Goal: Task Accomplishment & Management: Manage account settings

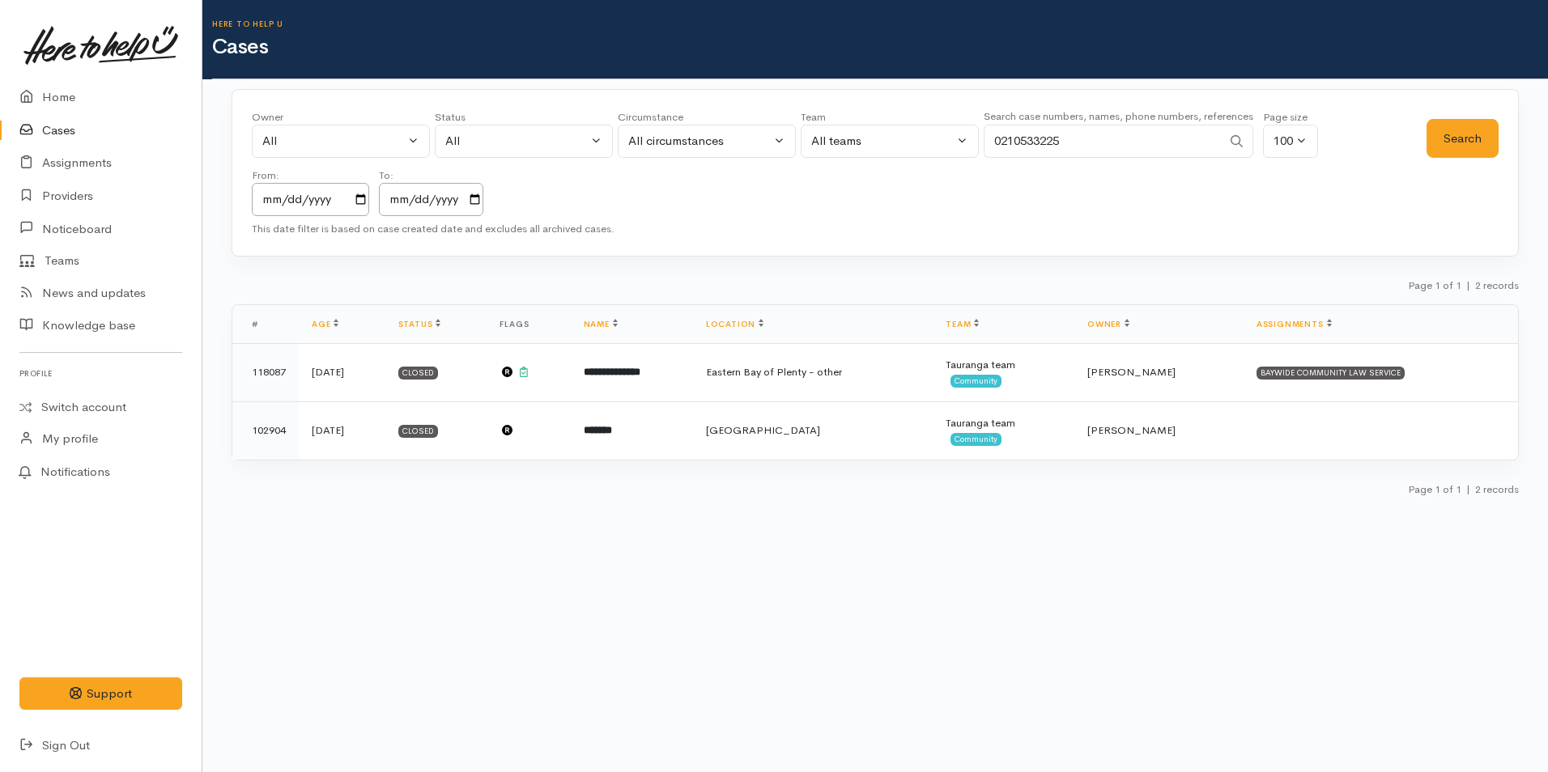
drag, startPoint x: 920, startPoint y: 125, endPoint x: 873, endPoint y: 125, distance: 47.0
click at [873, 125] on div "Owner All My cases 2Alice1 Faye Davies ('Here to help u') Aandrea Murray ('Here…" at bounding box center [839, 162] width 1175 height 107
click at [1432, 138] on button "Search" at bounding box center [1462, 139] width 72 height 40
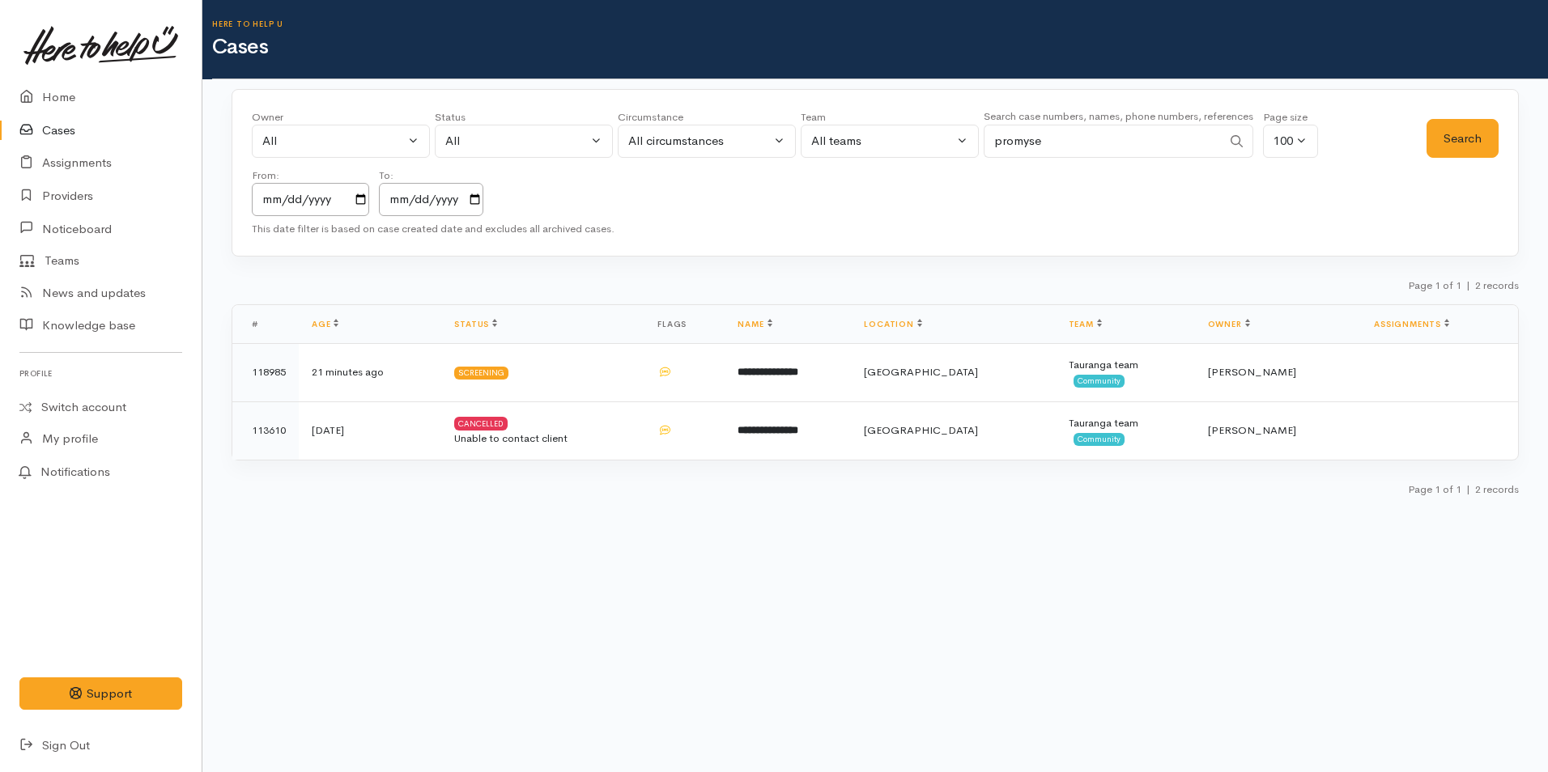
drag, startPoint x: 988, startPoint y: 137, endPoint x: 886, endPoint y: 121, distance: 104.1
click at [886, 121] on div "Owner All My cases 2Alice1 Faye Davies ('Here to help u') Aandrea Murray ('Here…" at bounding box center [839, 162] width 1175 height 107
type input "kauri"
click at [1438, 133] on button "Search" at bounding box center [1462, 139] width 72 height 40
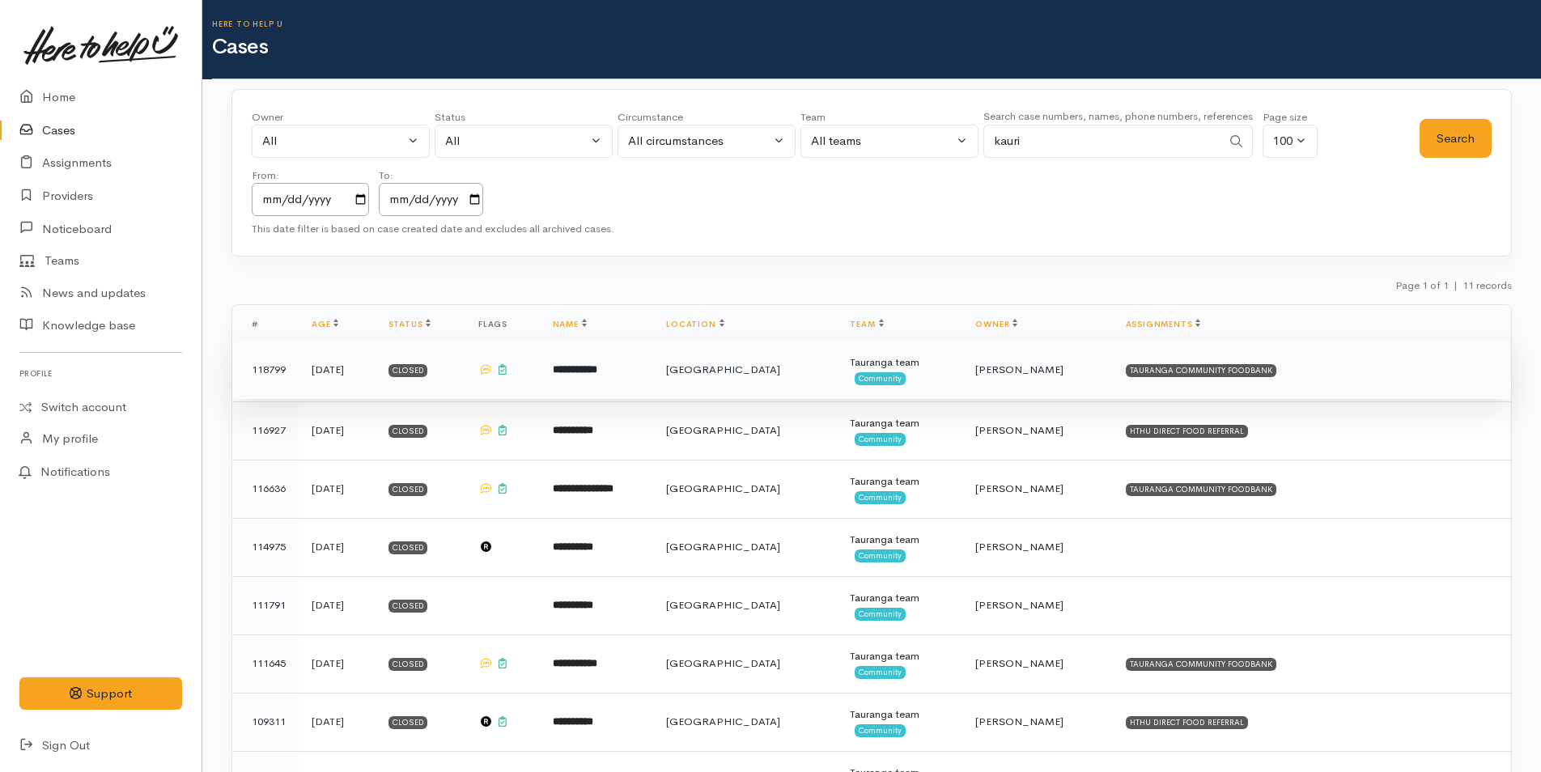
click at [654, 371] on td "**********" at bounding box center [597, 370] width 114 height 58
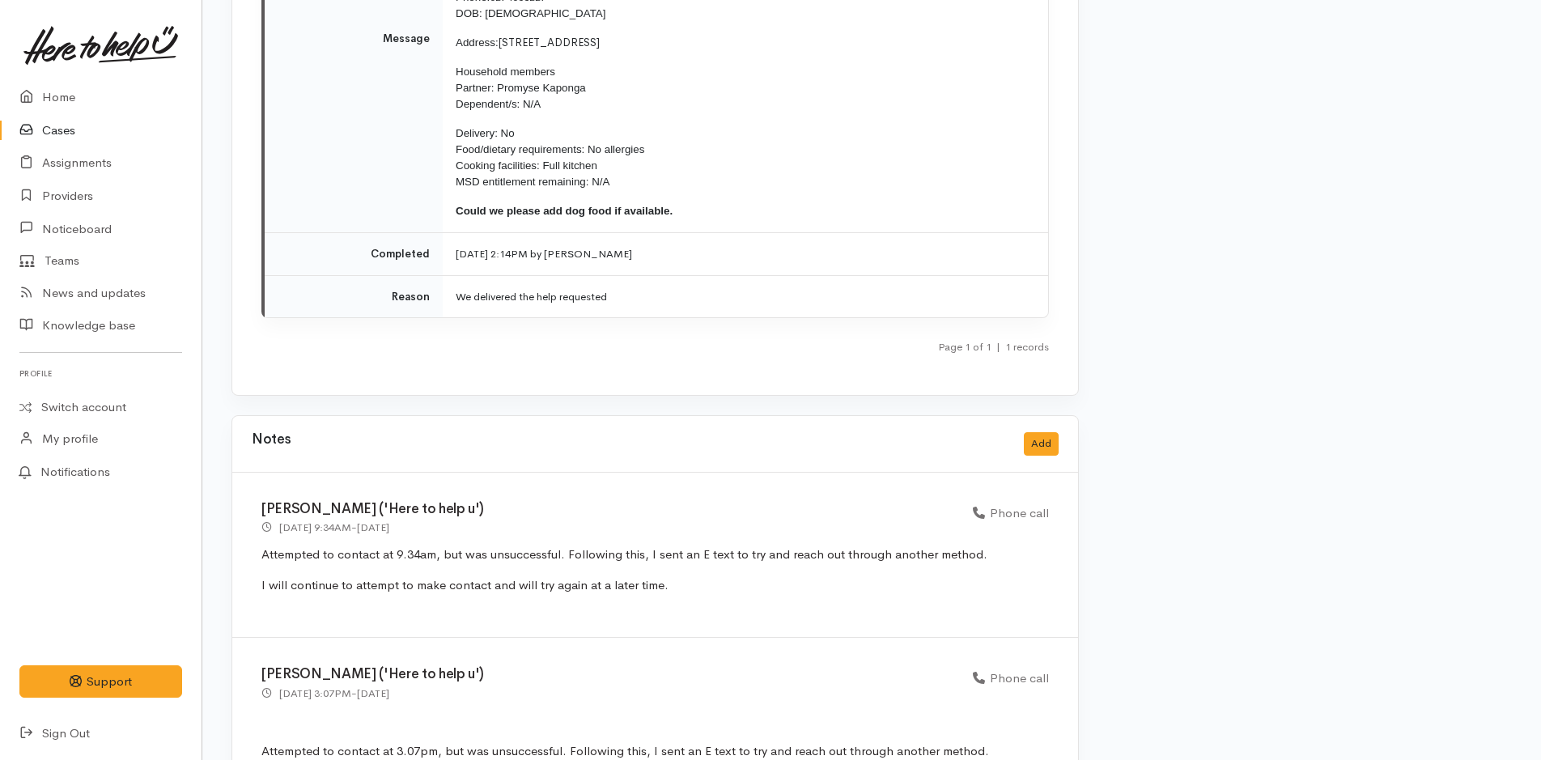
scroll to position [2175, 0]
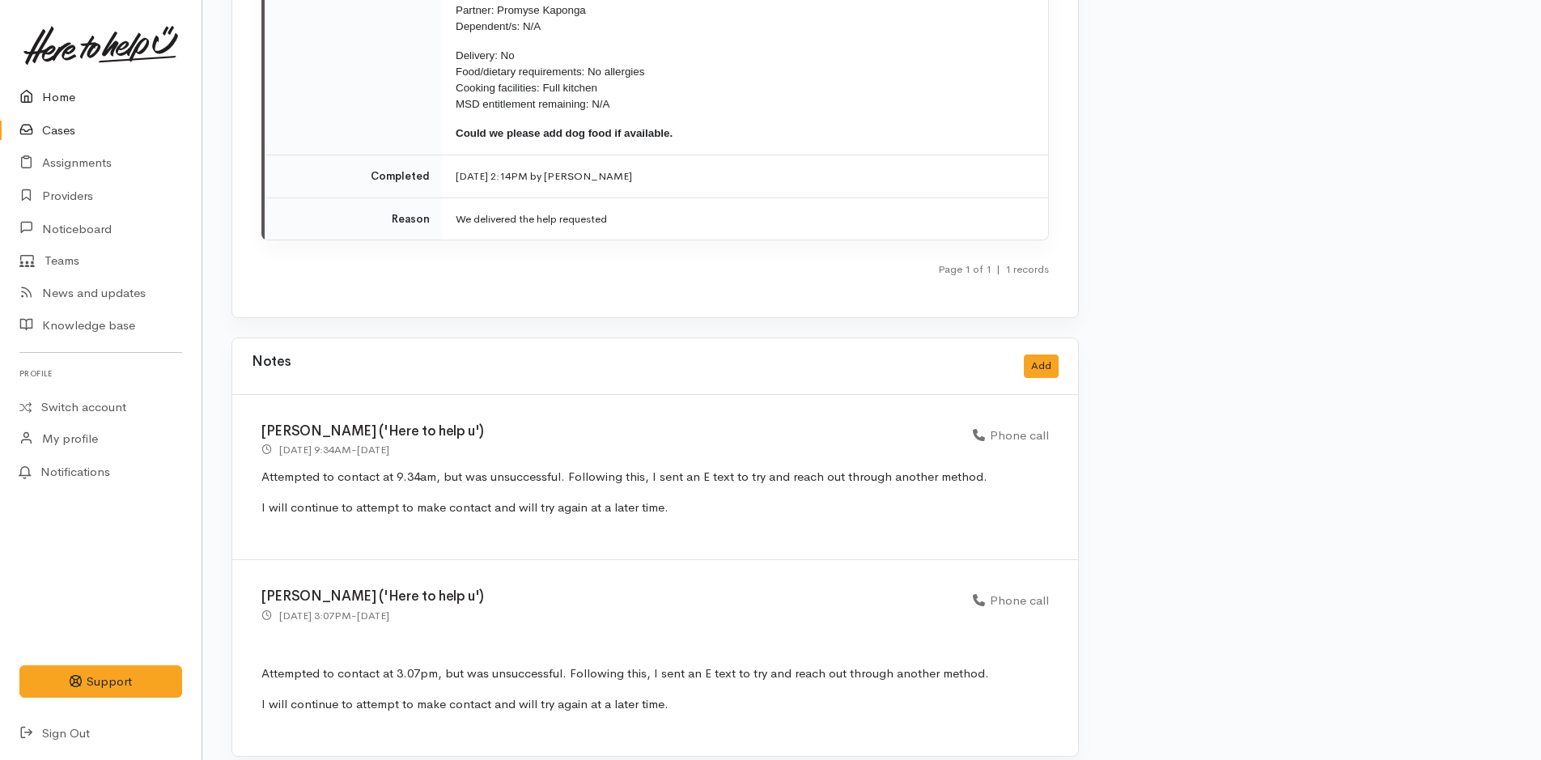
click at [50, 91] on link "Home" at bounding box center [101, 97] width 202 height 33
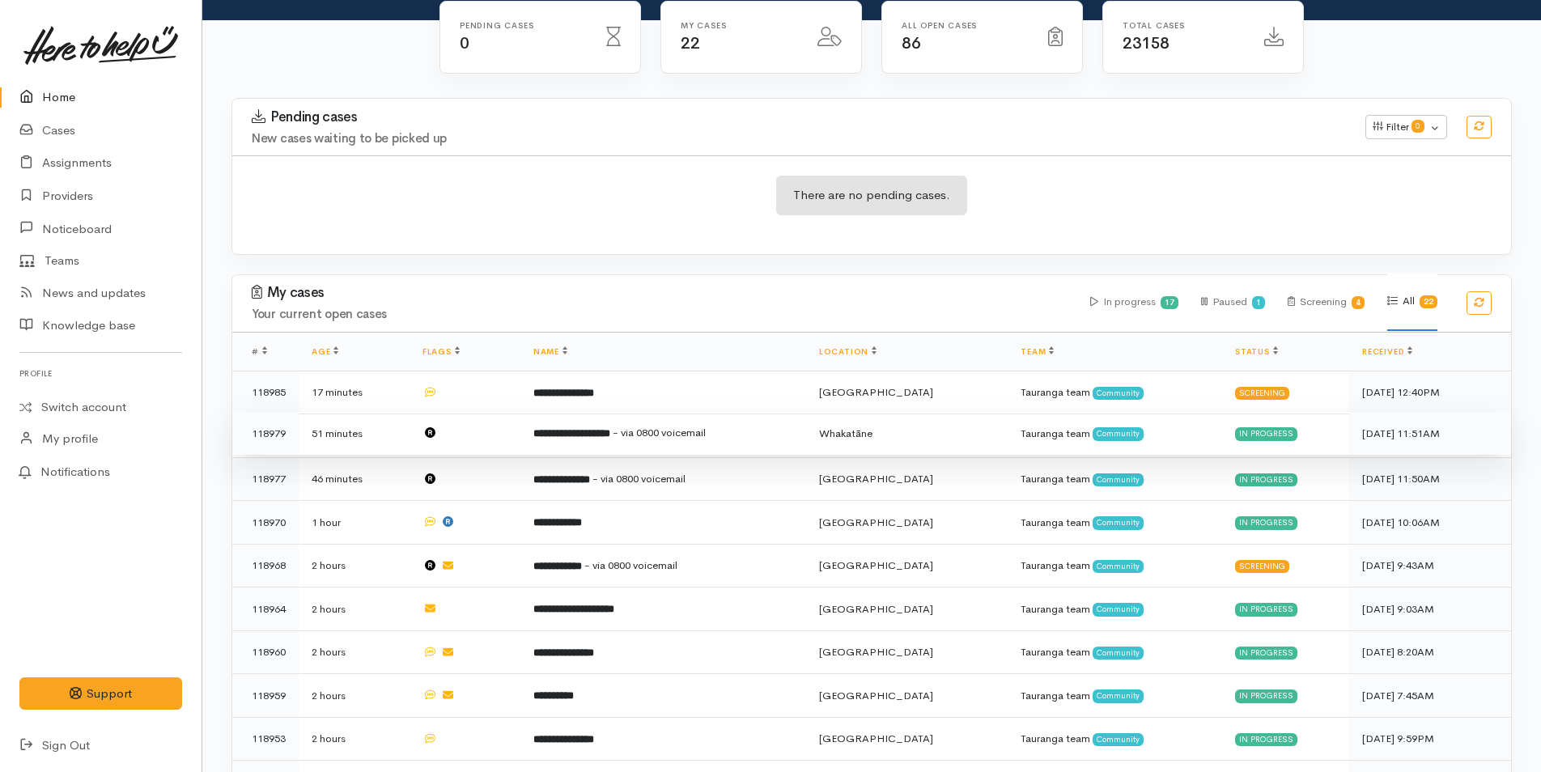
scroll to position [162, 0]
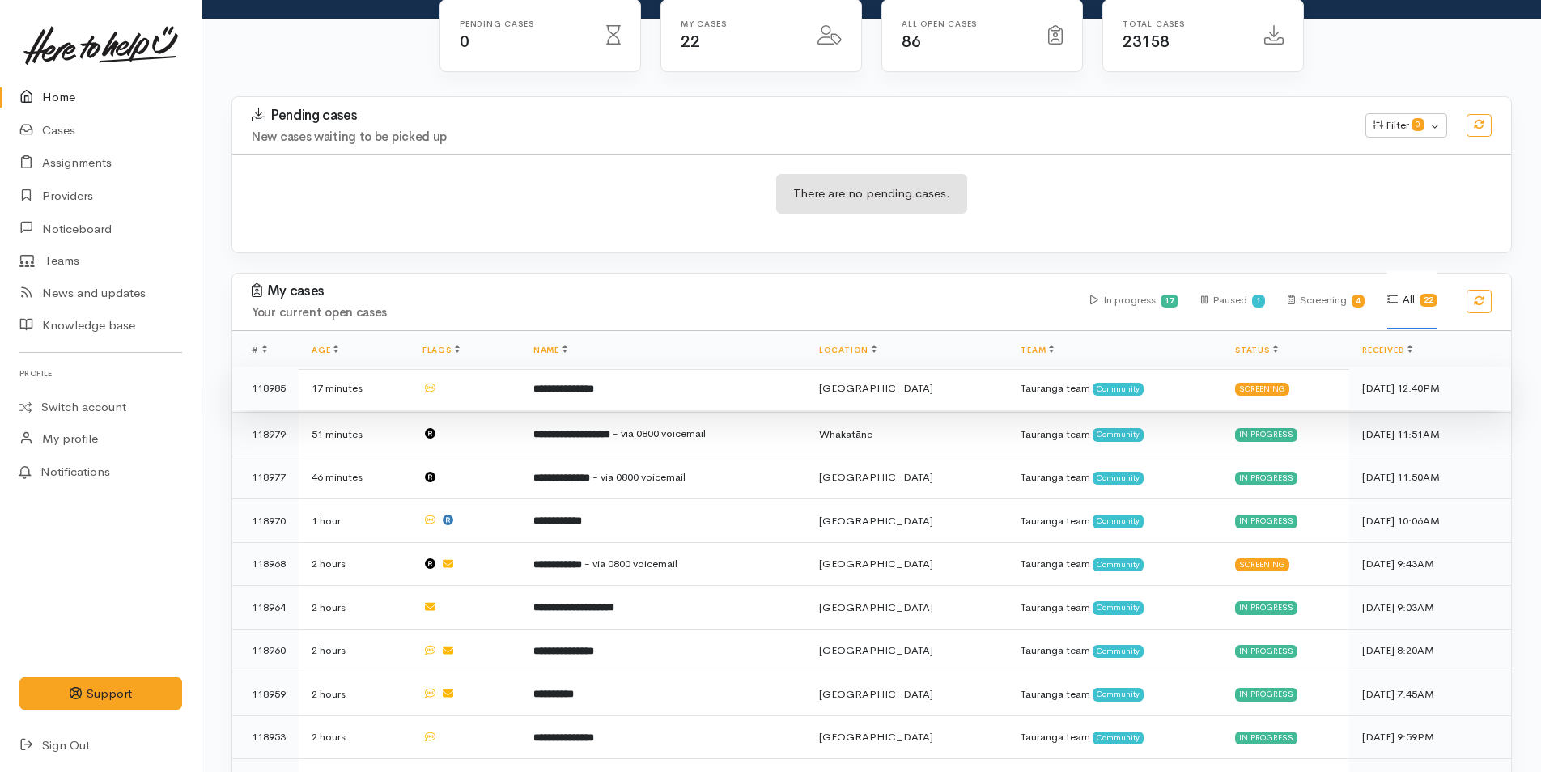
click at [594, 384] on b "**********" at bounding box center [563, 389] width 61 height 11
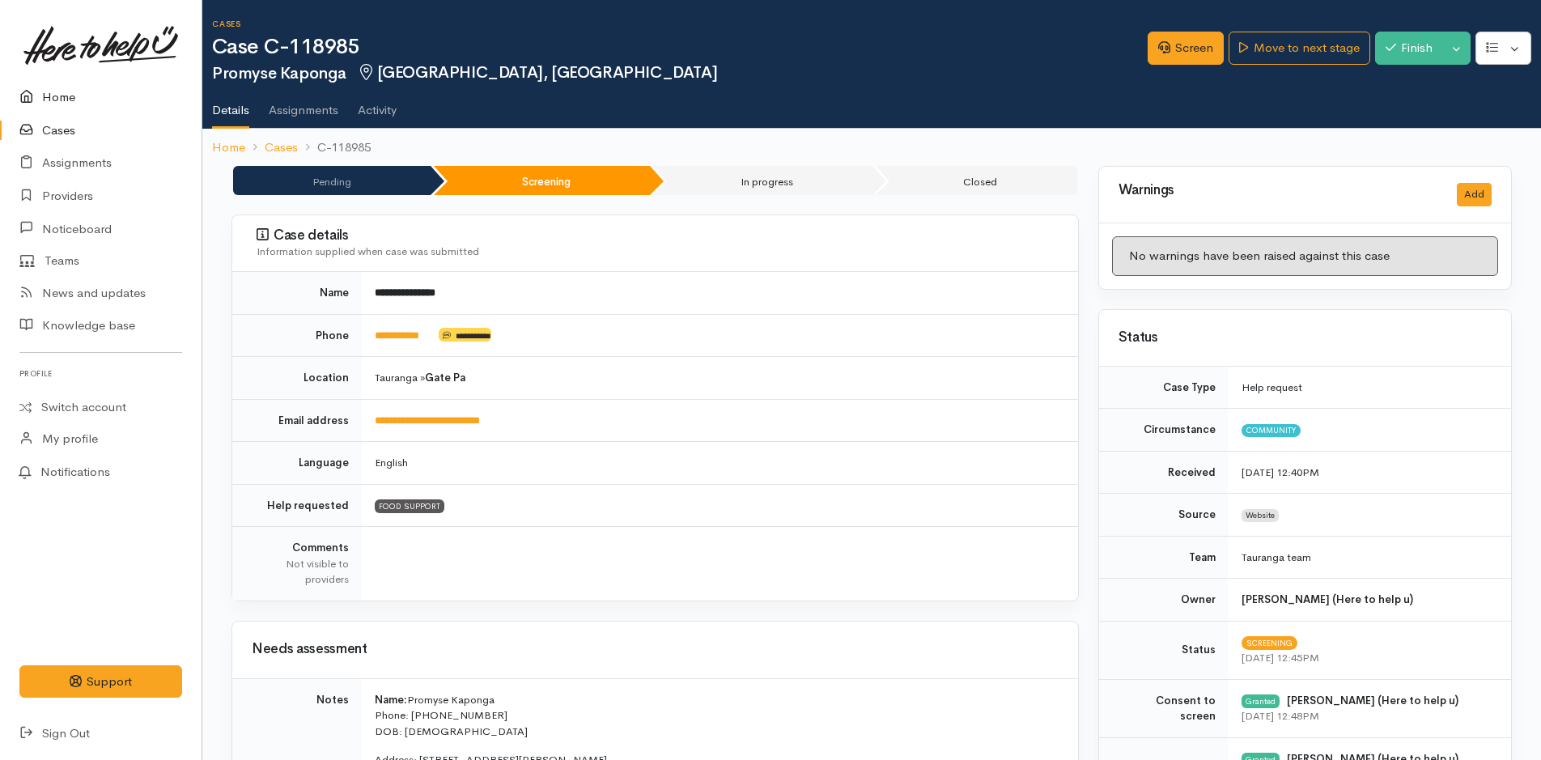
click at [31, 89] on icon at bounding box center [30, 97] width 23 height 20
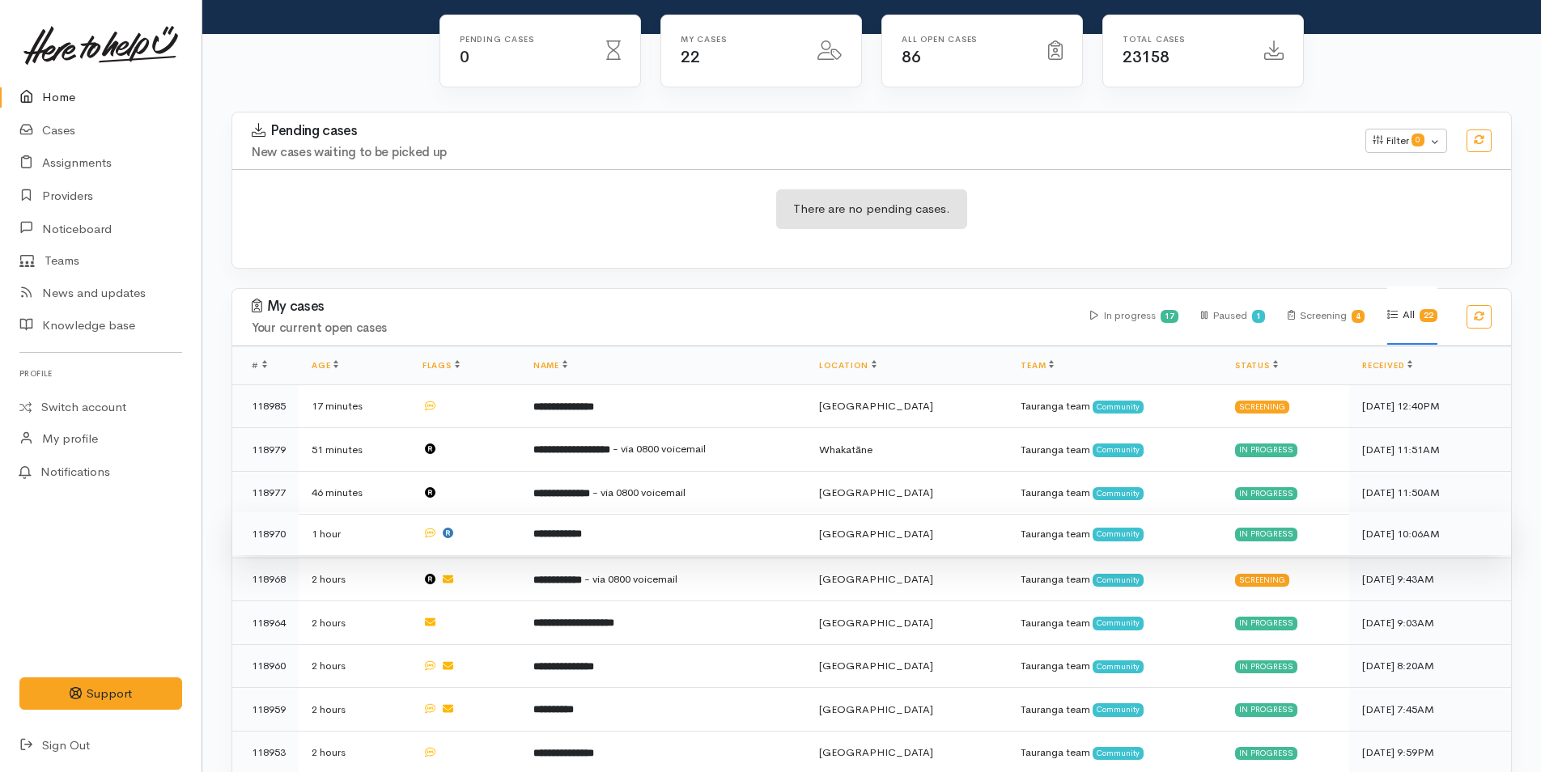
scroll to position [162, 0]
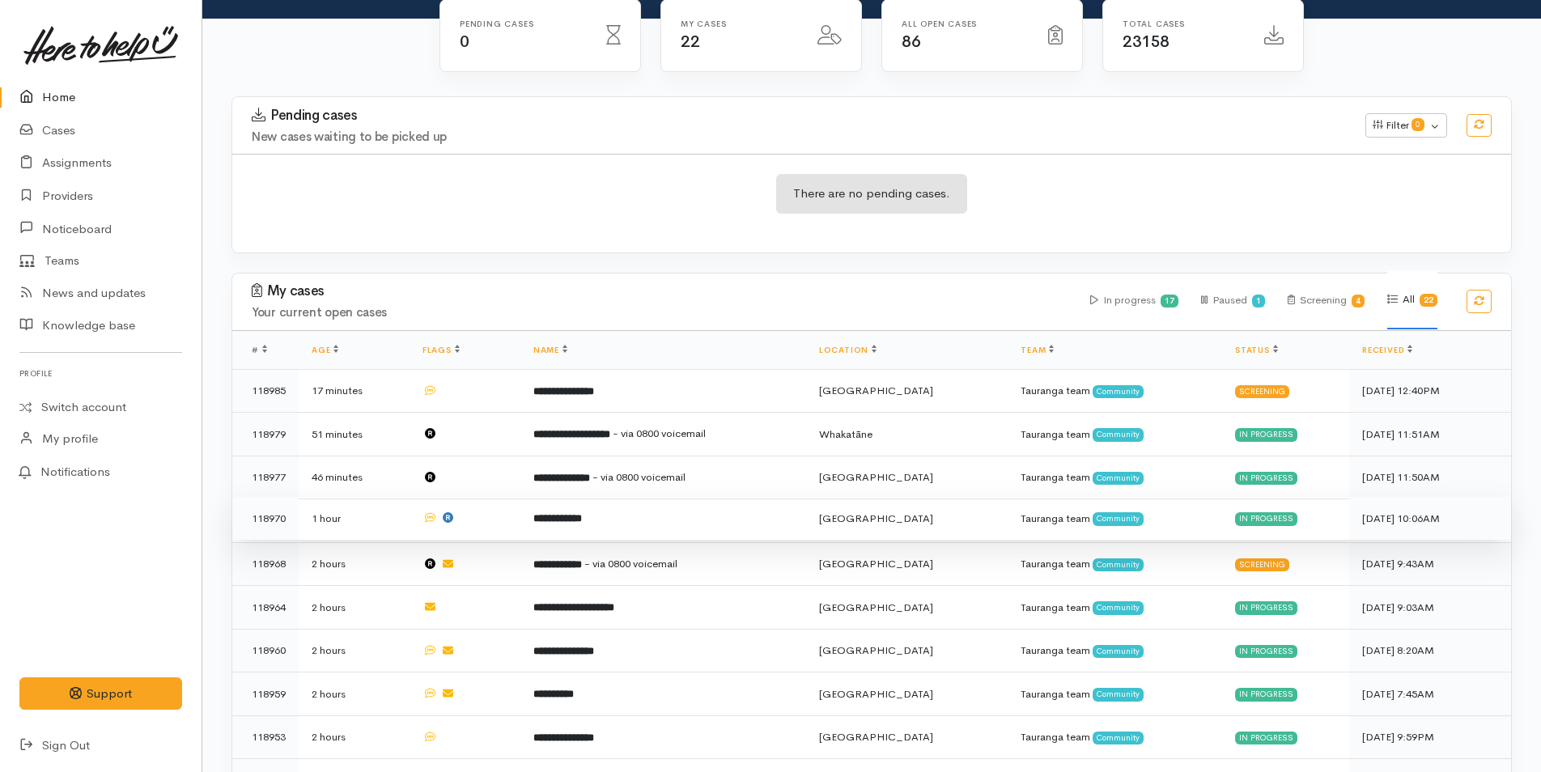
click at [639, 507] on td "**********" at bounding box center [663, 519] width 286 height 44
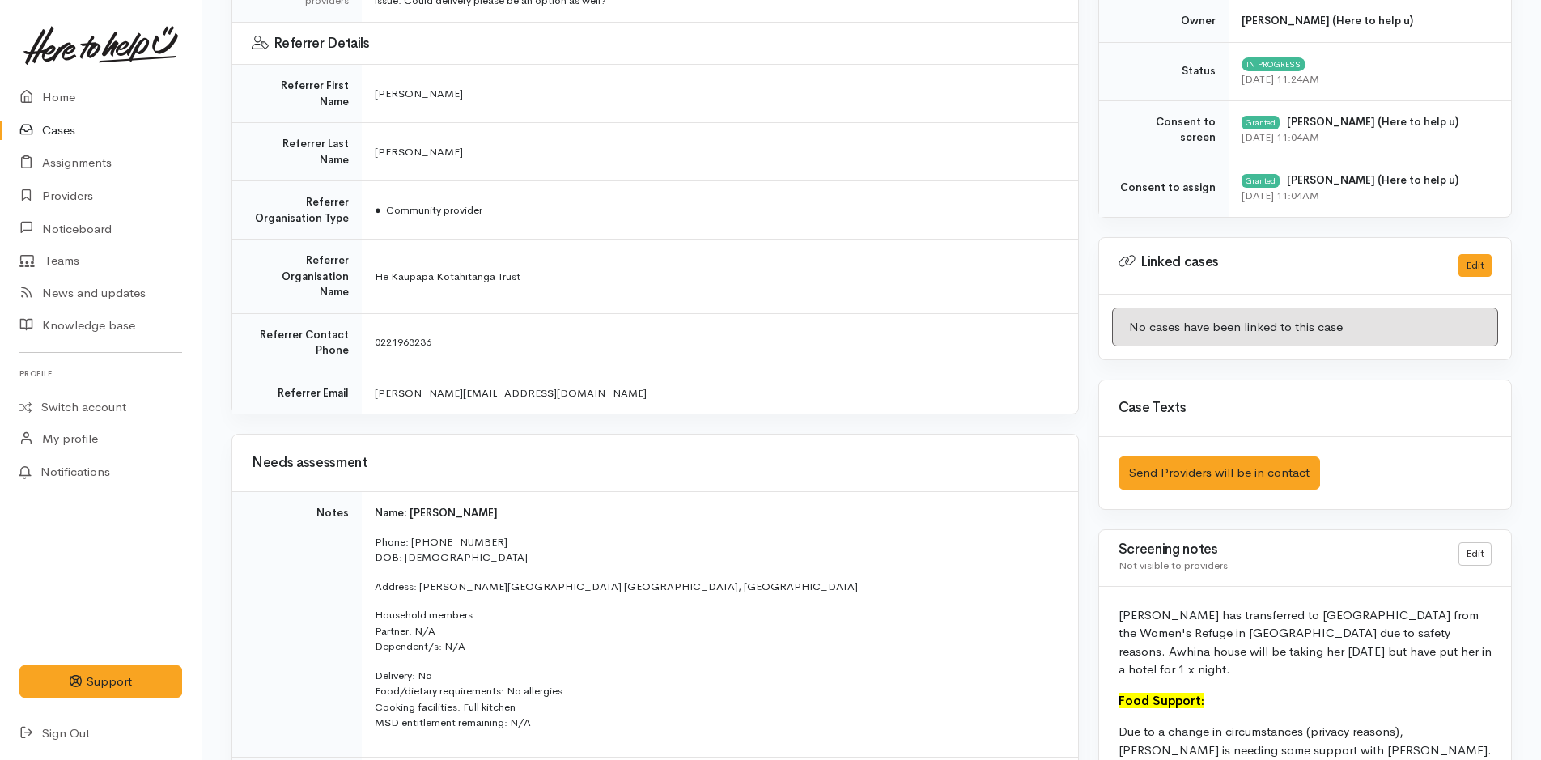
scroll to position [486, 0]
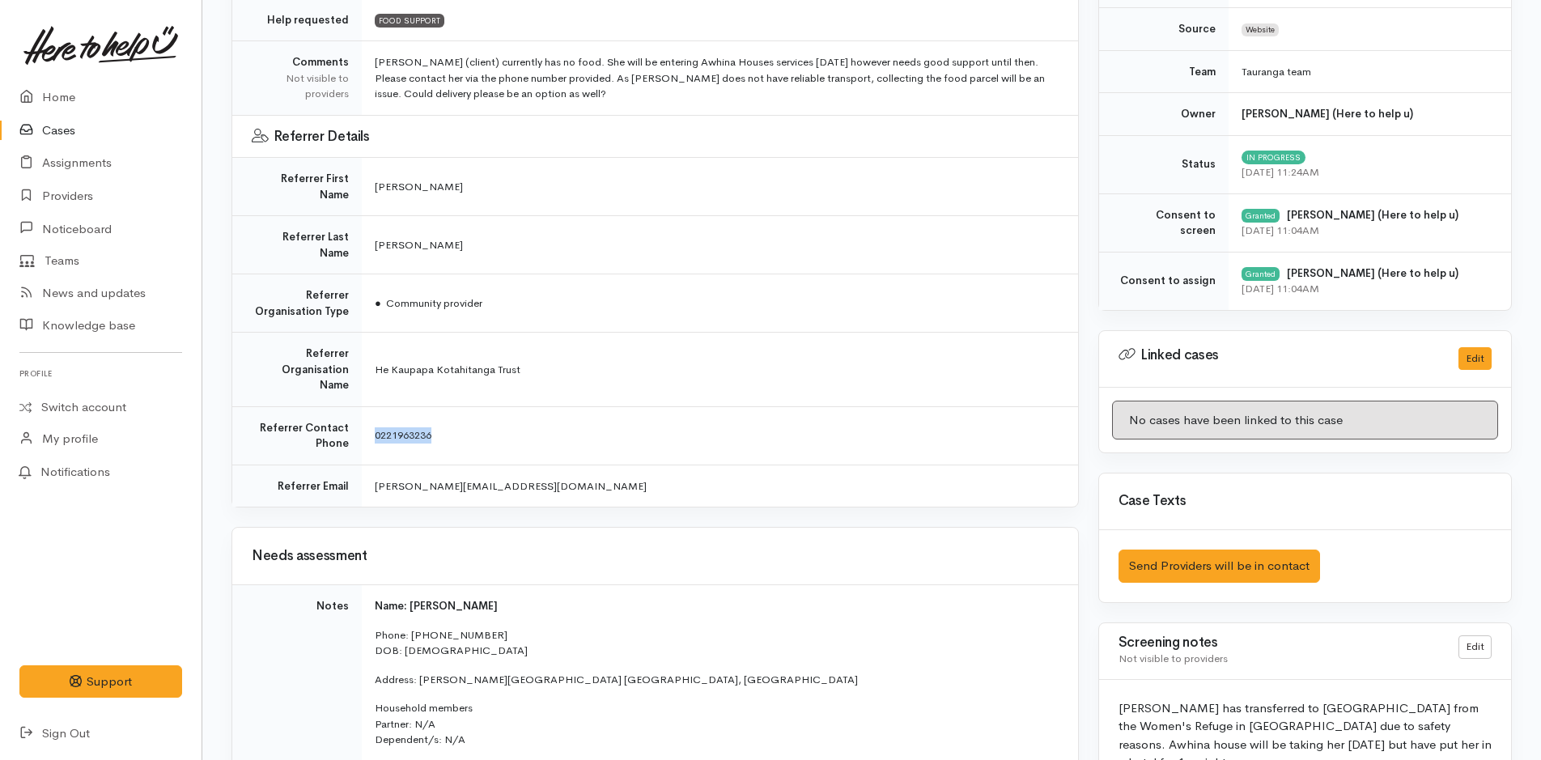
drag, startPoint x: 431, startPoint y: 388, endPoint x: 371, endPoint y: 379, distance: 61.4
click at [371, 406] on td "0221963236" at bounding box center [720, 435] width 716 height 58
copy span "0221963236"
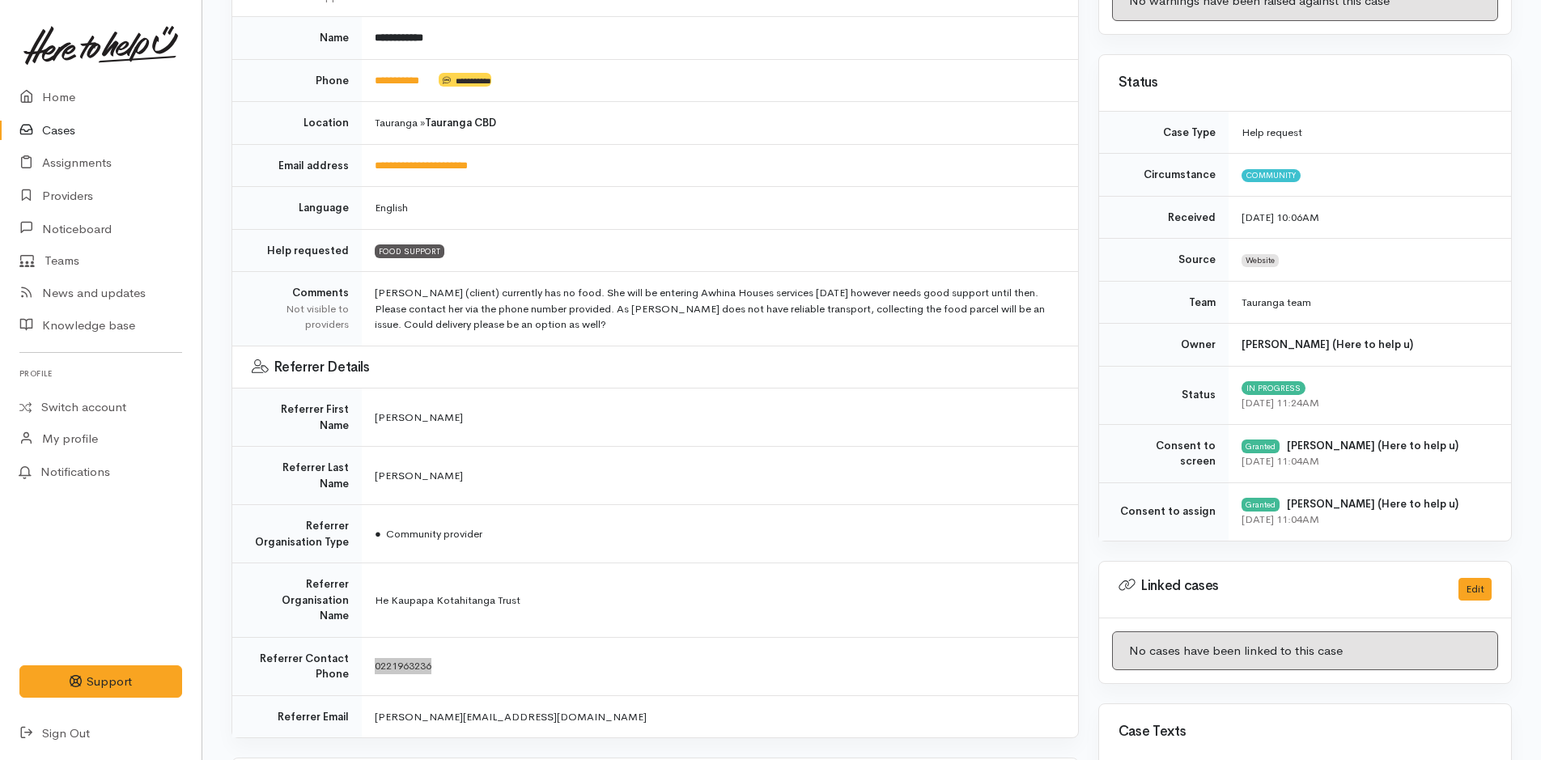
scroll to position [0, 0]
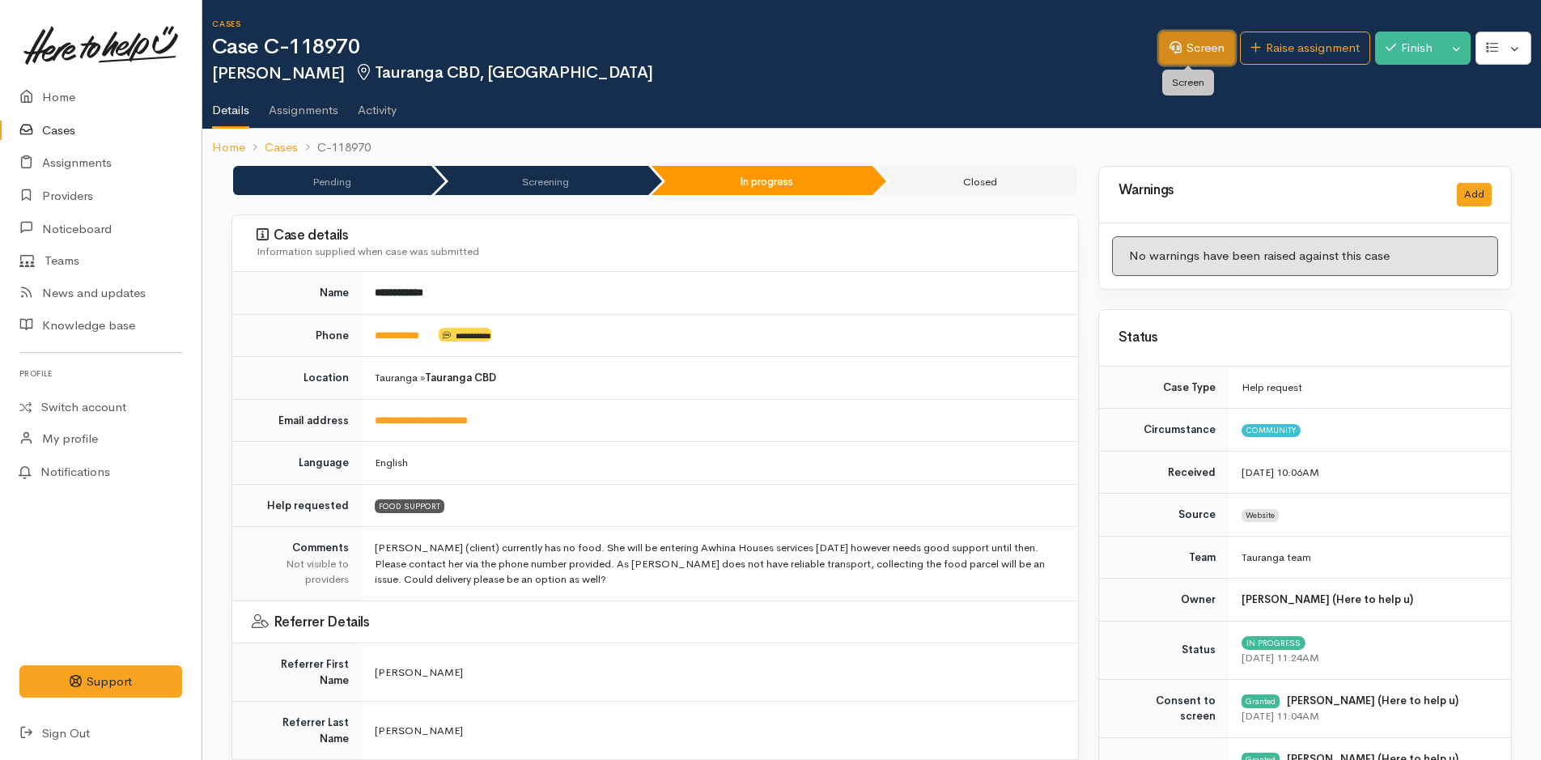
click at [1170, 47] on icon at bounding box center [1176, 47] width 12 height 12
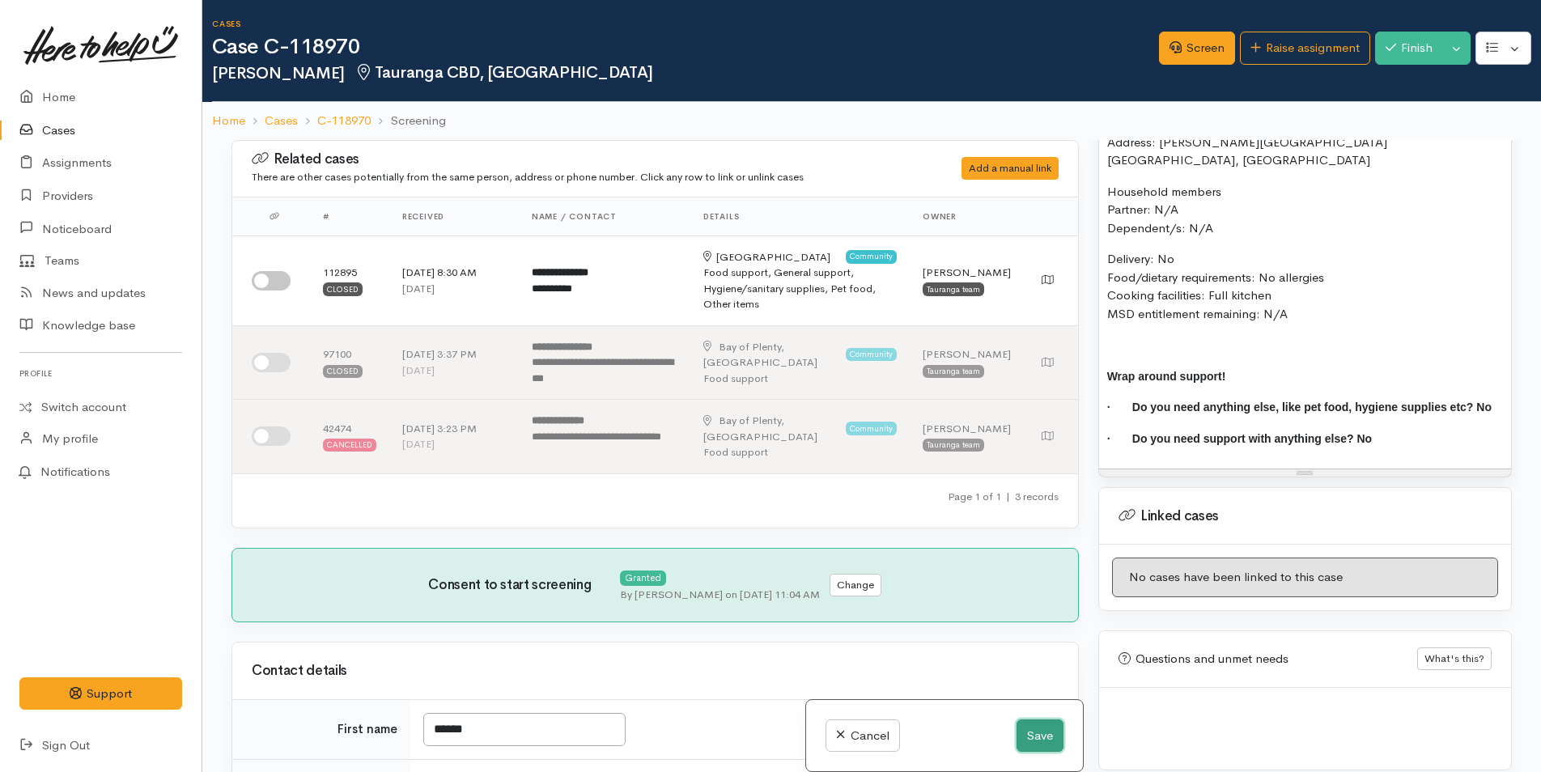
click at [1019, 722] on button "Save" at bounding box center [1040, 736] width 47 height 33
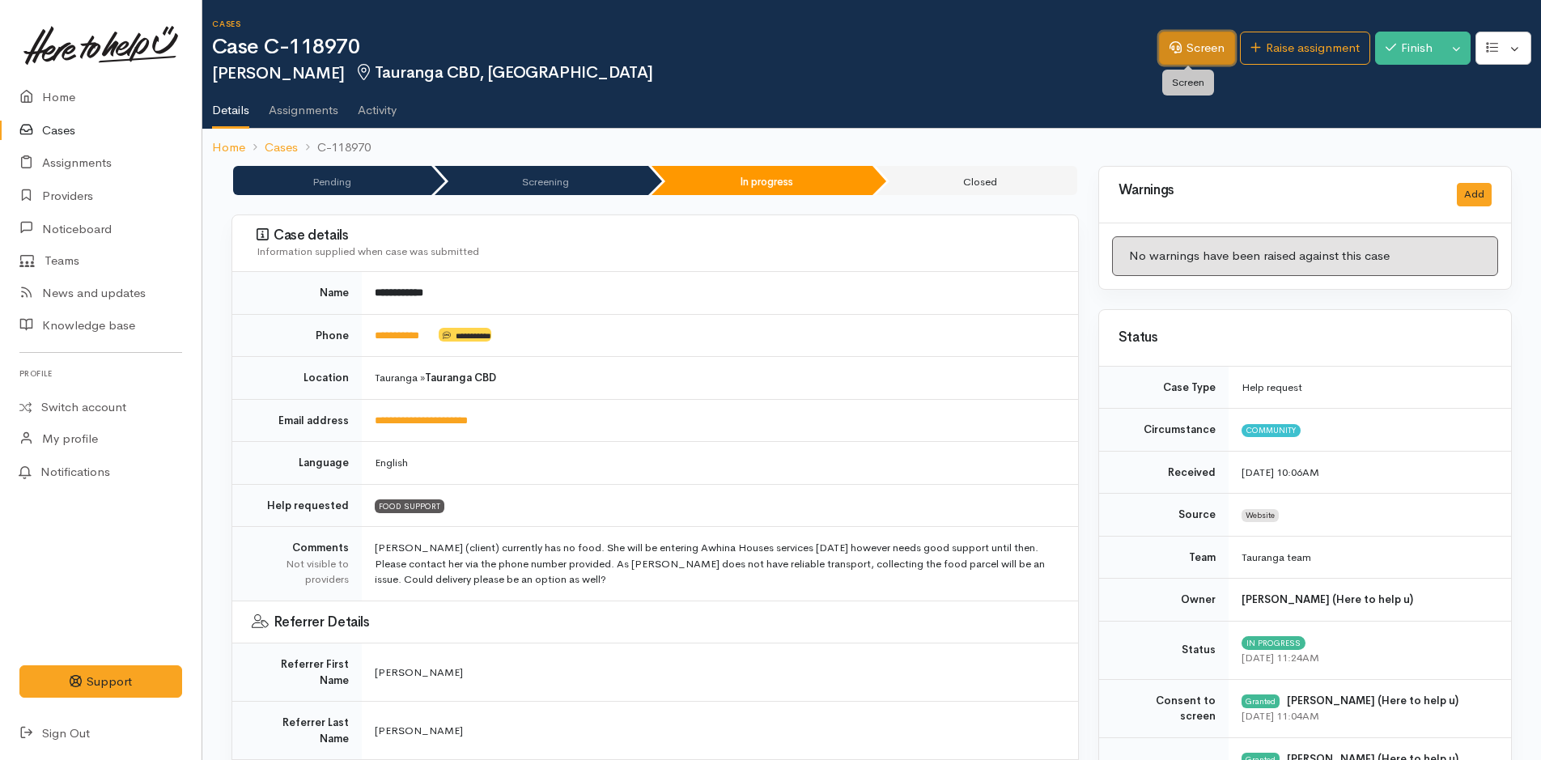
click at [1179, 44] on link "Screen" at bounding box center [1197, 48] width 76 height 33
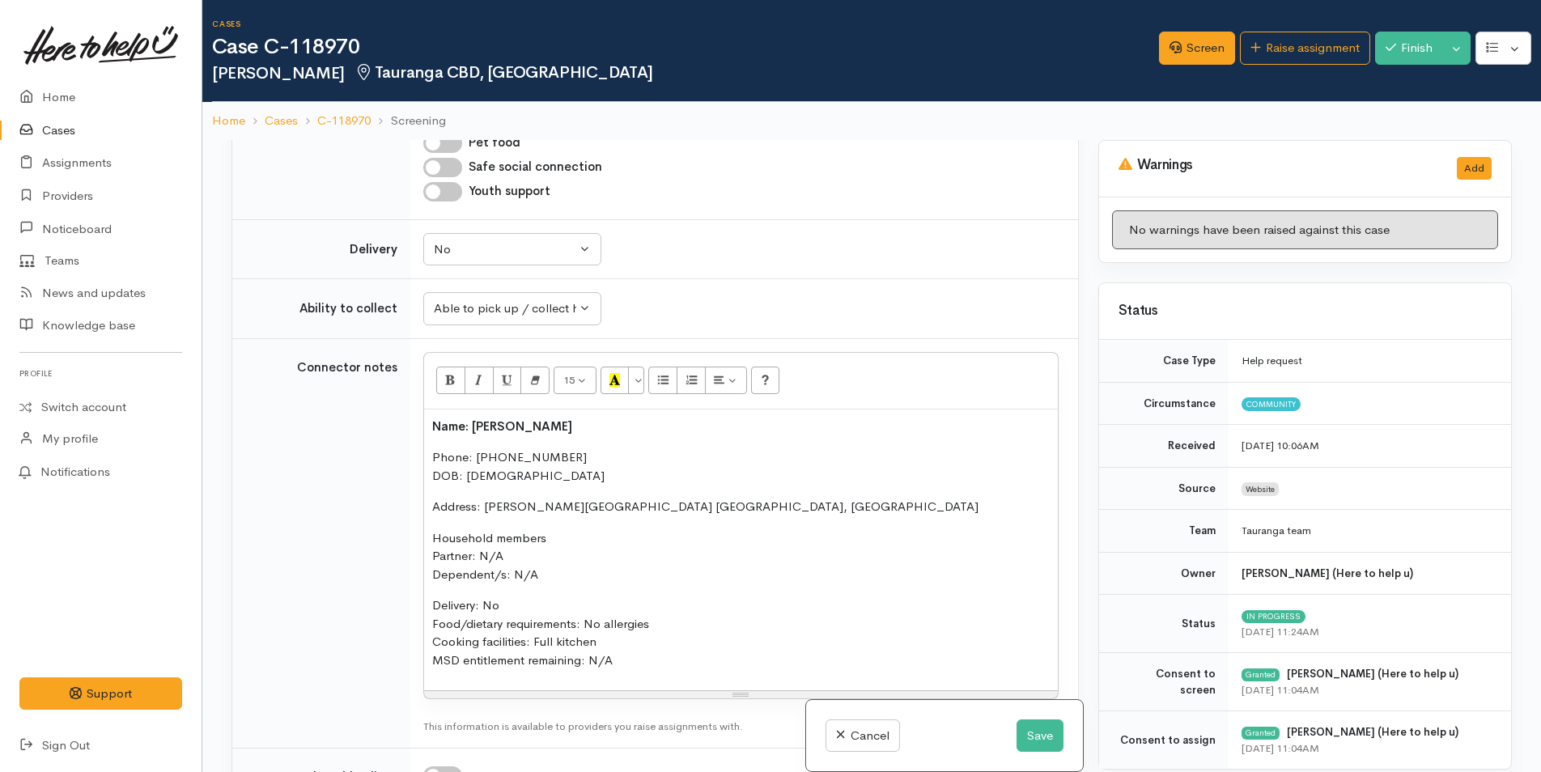
scroll to position [2353, 0]
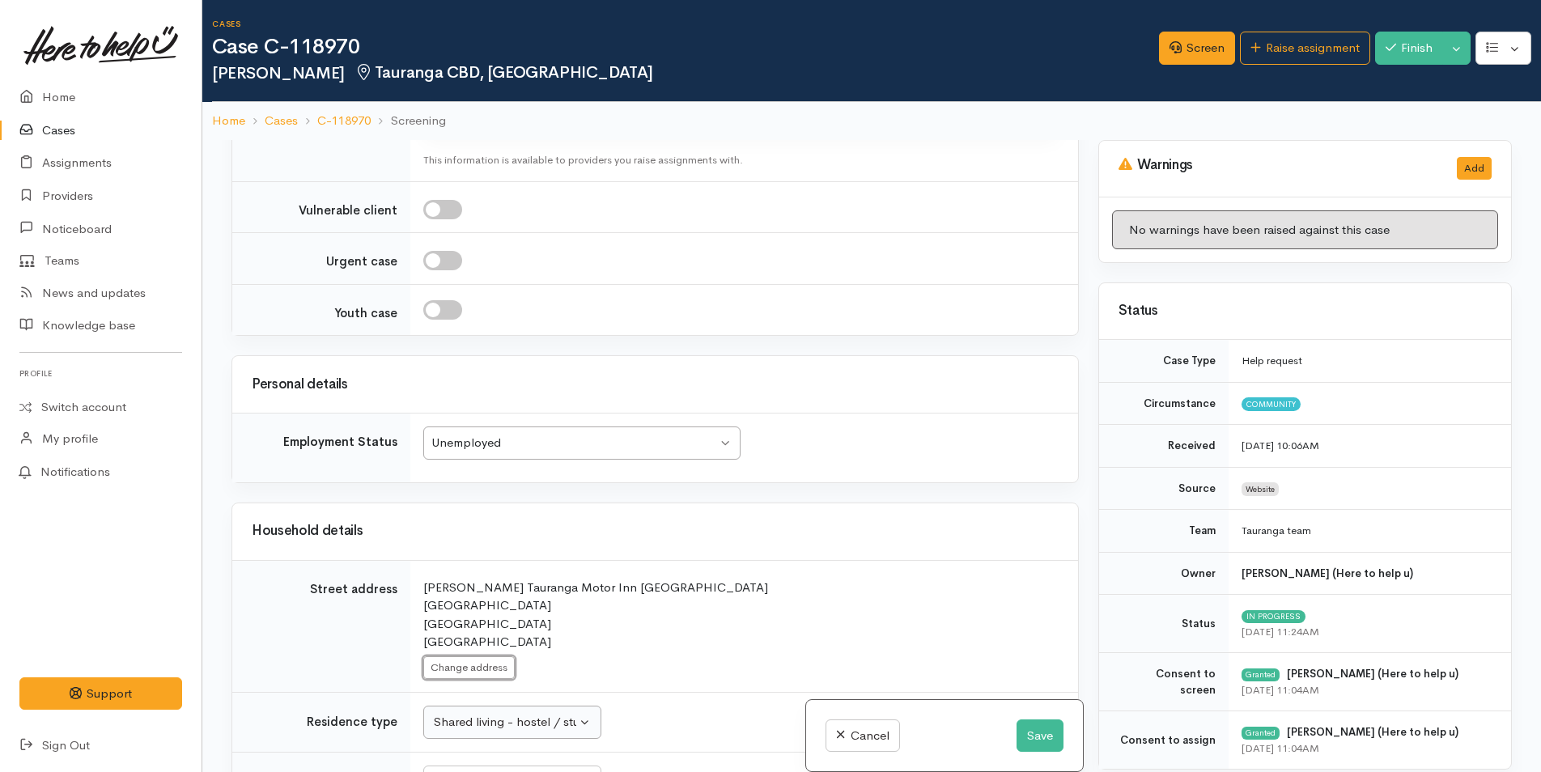
drag, startPoint x: 477, startPoint y: 665, endPoint x: 491, endPoint y: 652, distance: 18.9
click at [479, 670] on button "Change address" at bounding box center [468, 667] width 91 height 23
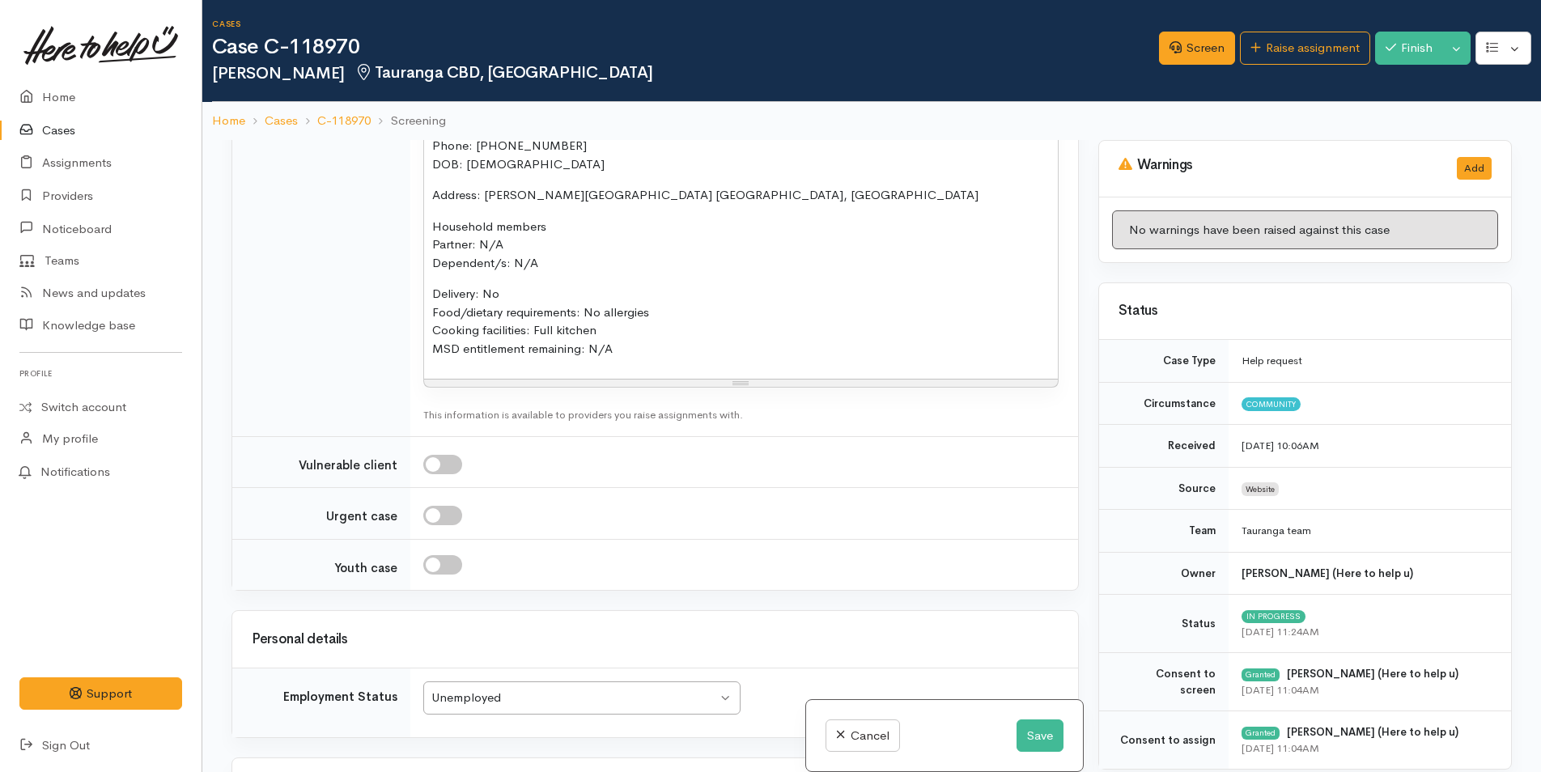
scroll to position [1867, 0]
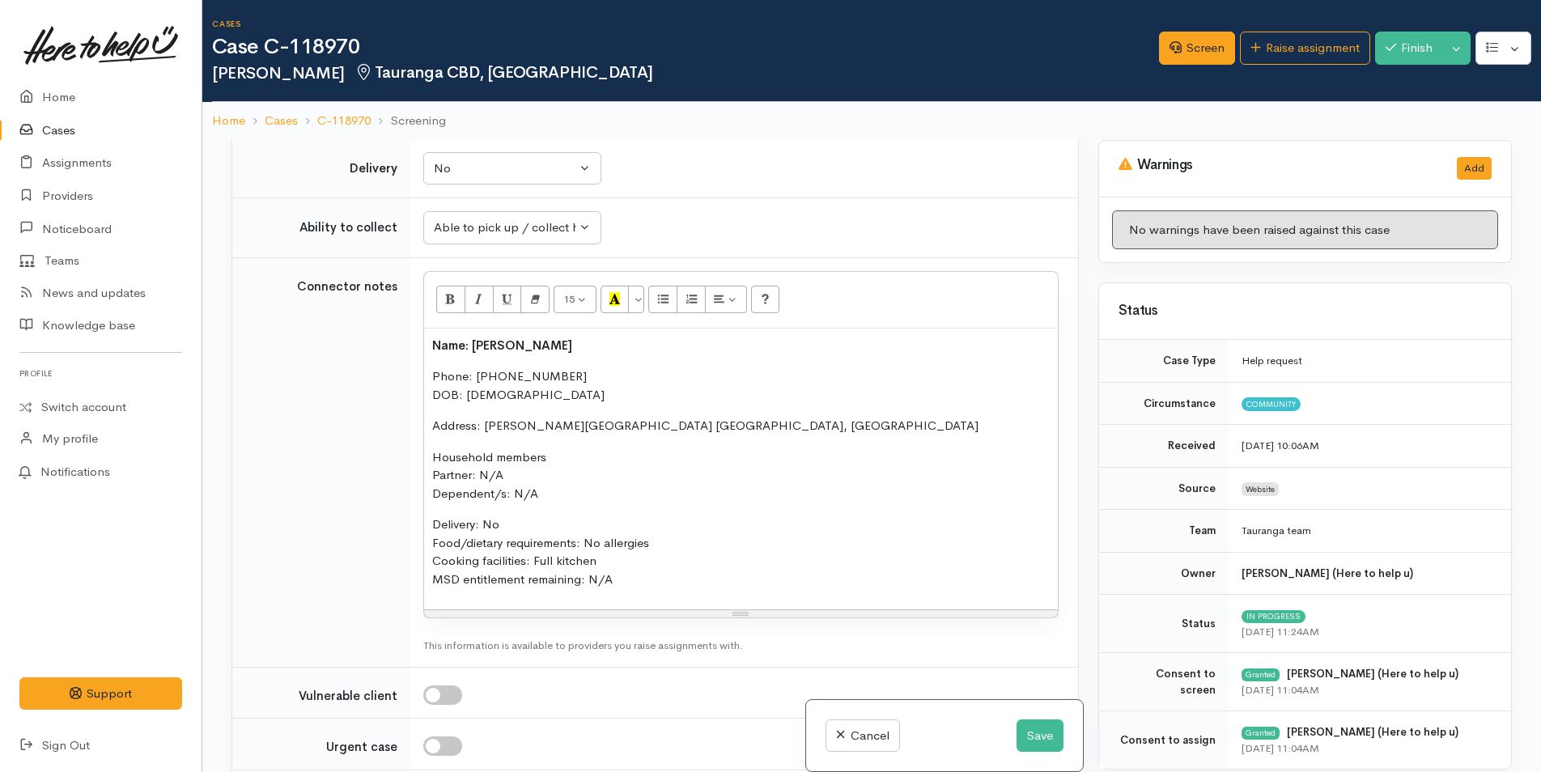
drag, startPoint x: 870, startPoint y: 433, endPoint x: 486, endPoint y: 420, distance: 384.7
click at [486, 420] on p "Address: Bennett's Tauranga Motor Inn Fifteenth Avenue, Tauranga South, Taurang…" at bounding box center [741, 426] width 618 height 19
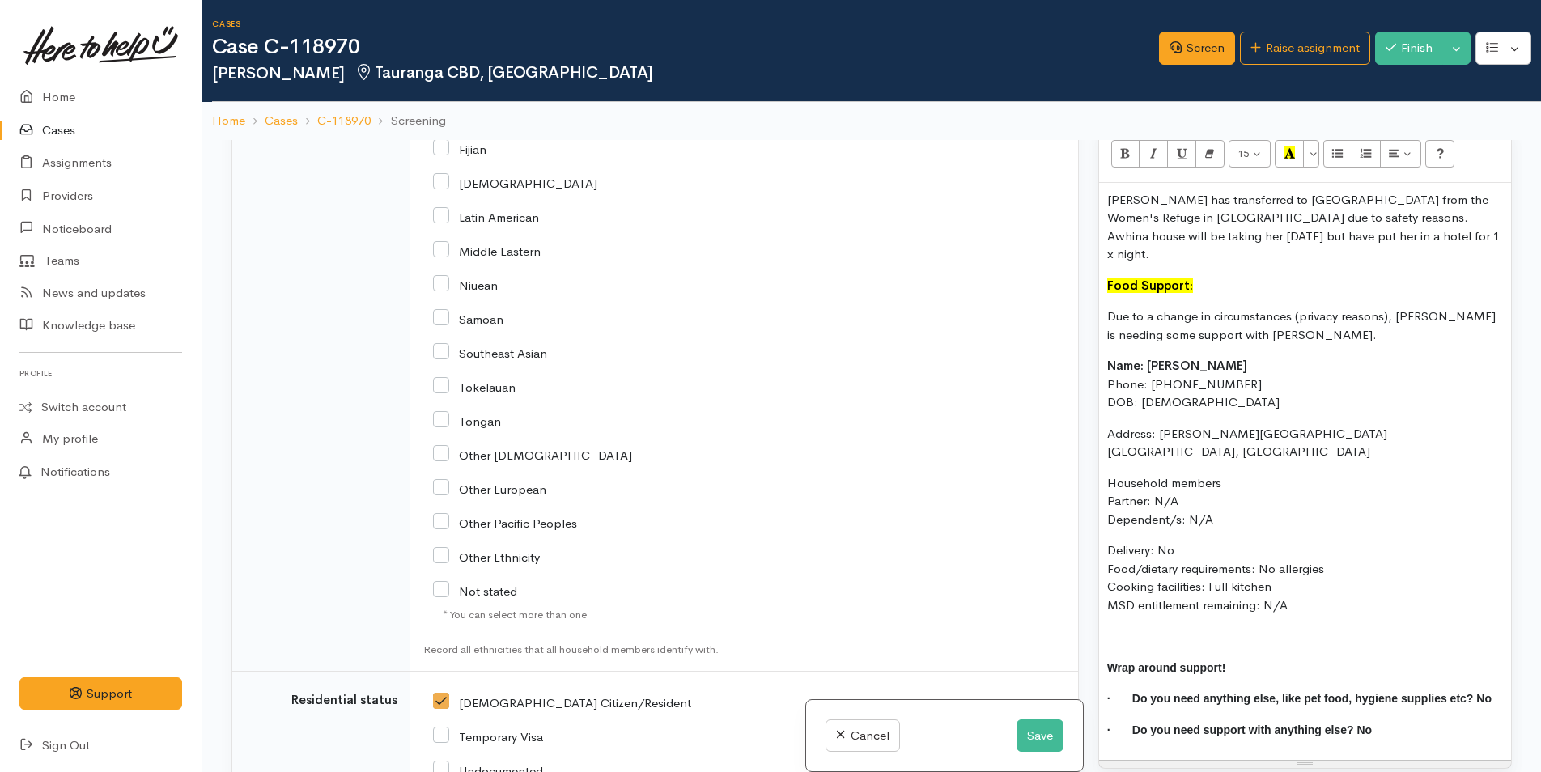
scroll to position [971, 0]
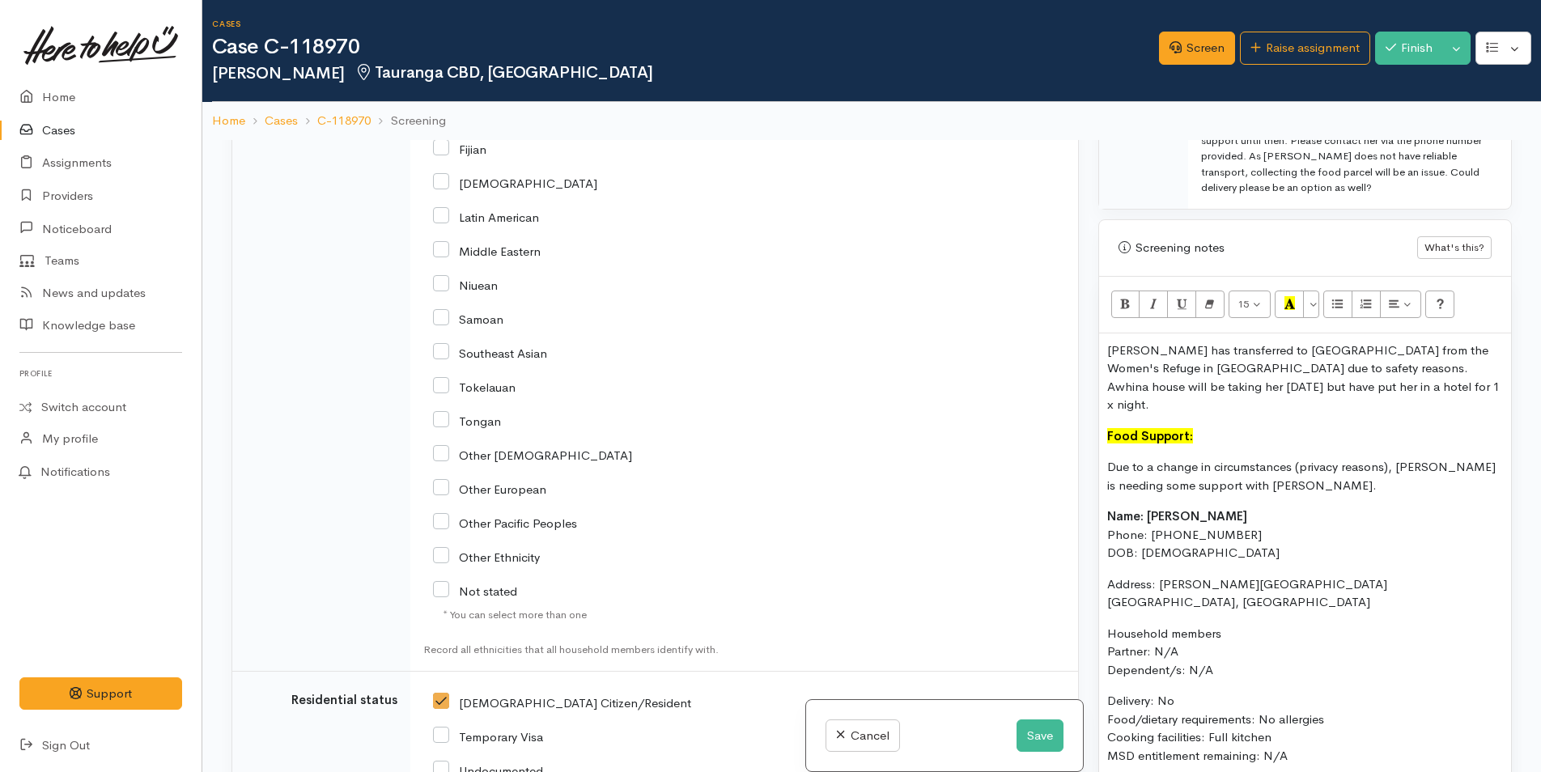
click at [1409, 389] on p "Cheree has transferred to Tauranga from the Women's Refuge in Gisborne due to s…" at bounding box center [1305, 378] width 396 height 73
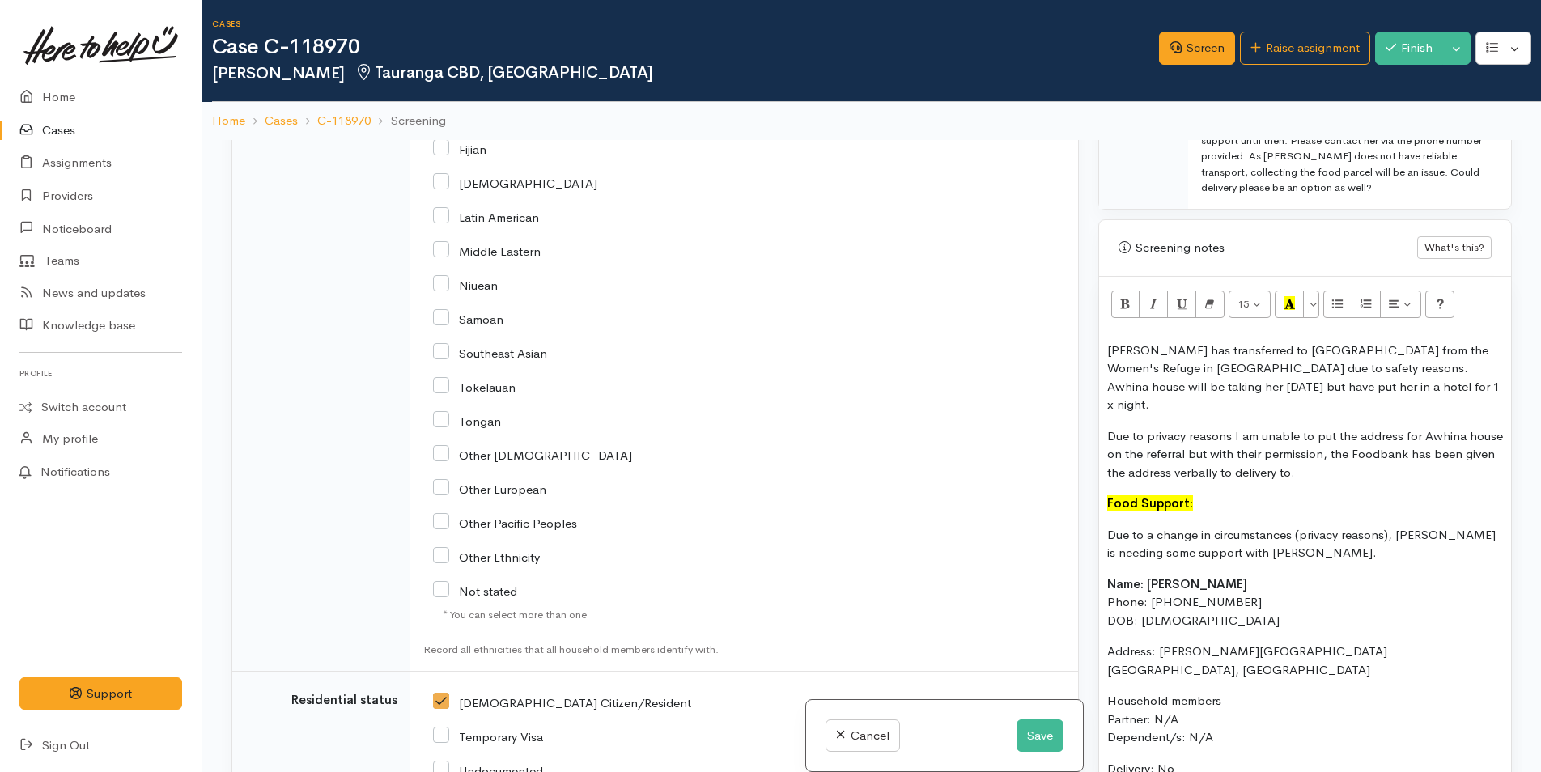
scroll to position [1457, 0]
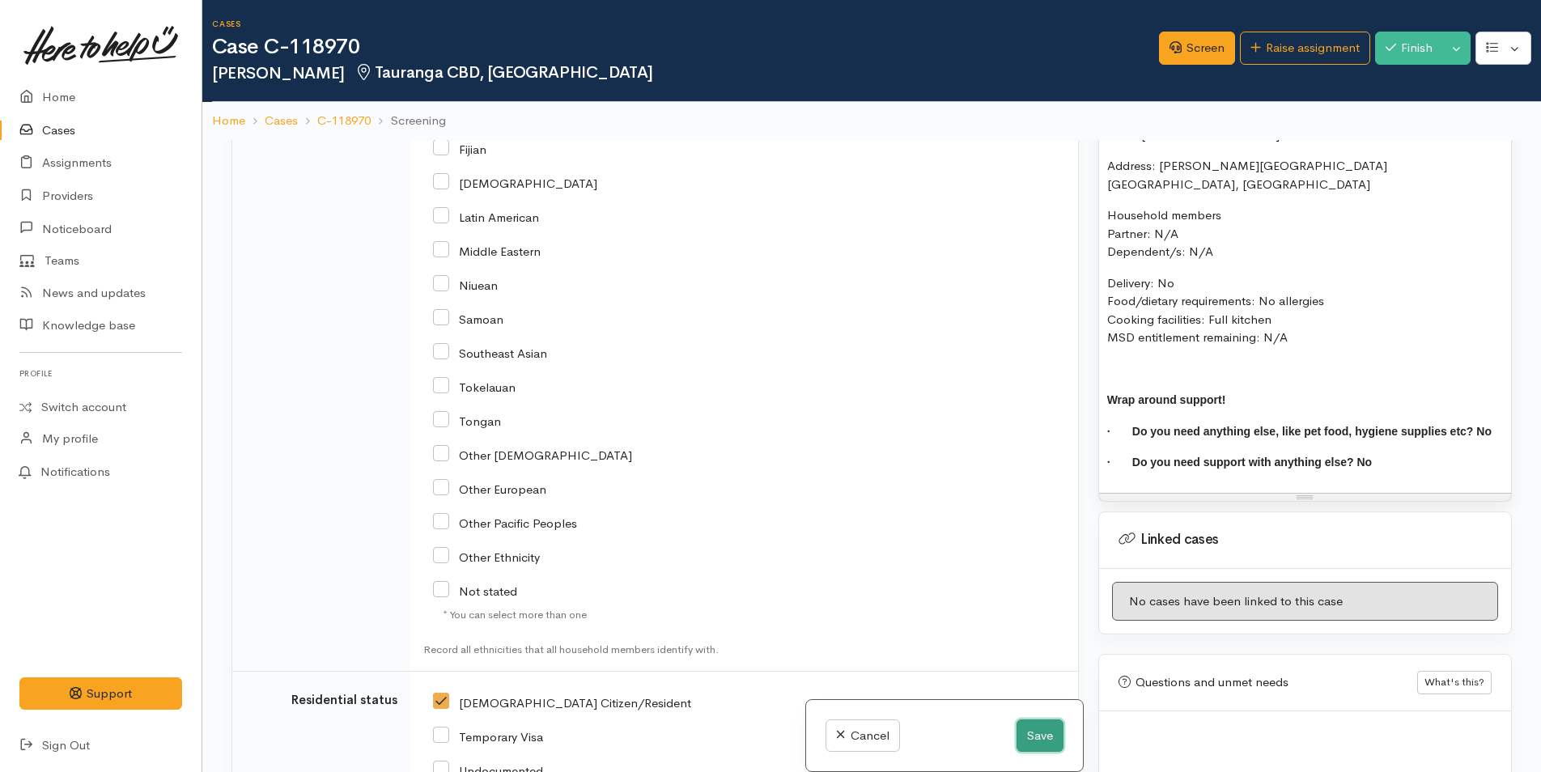
click at [1034, 739] on button "Save" at bounding box center [1040, 736] width 47 height 33
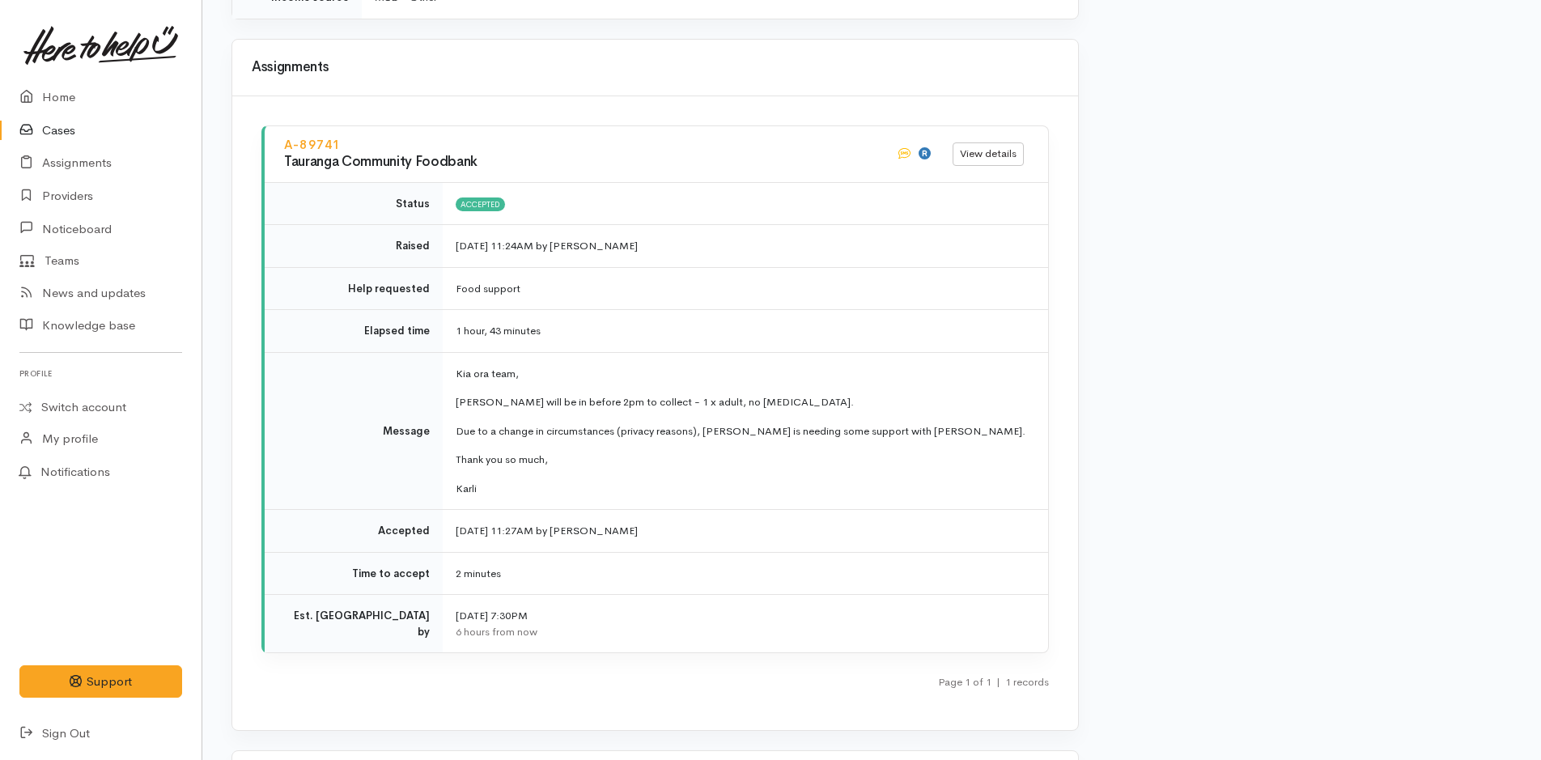
scroll to position [2105, 0]
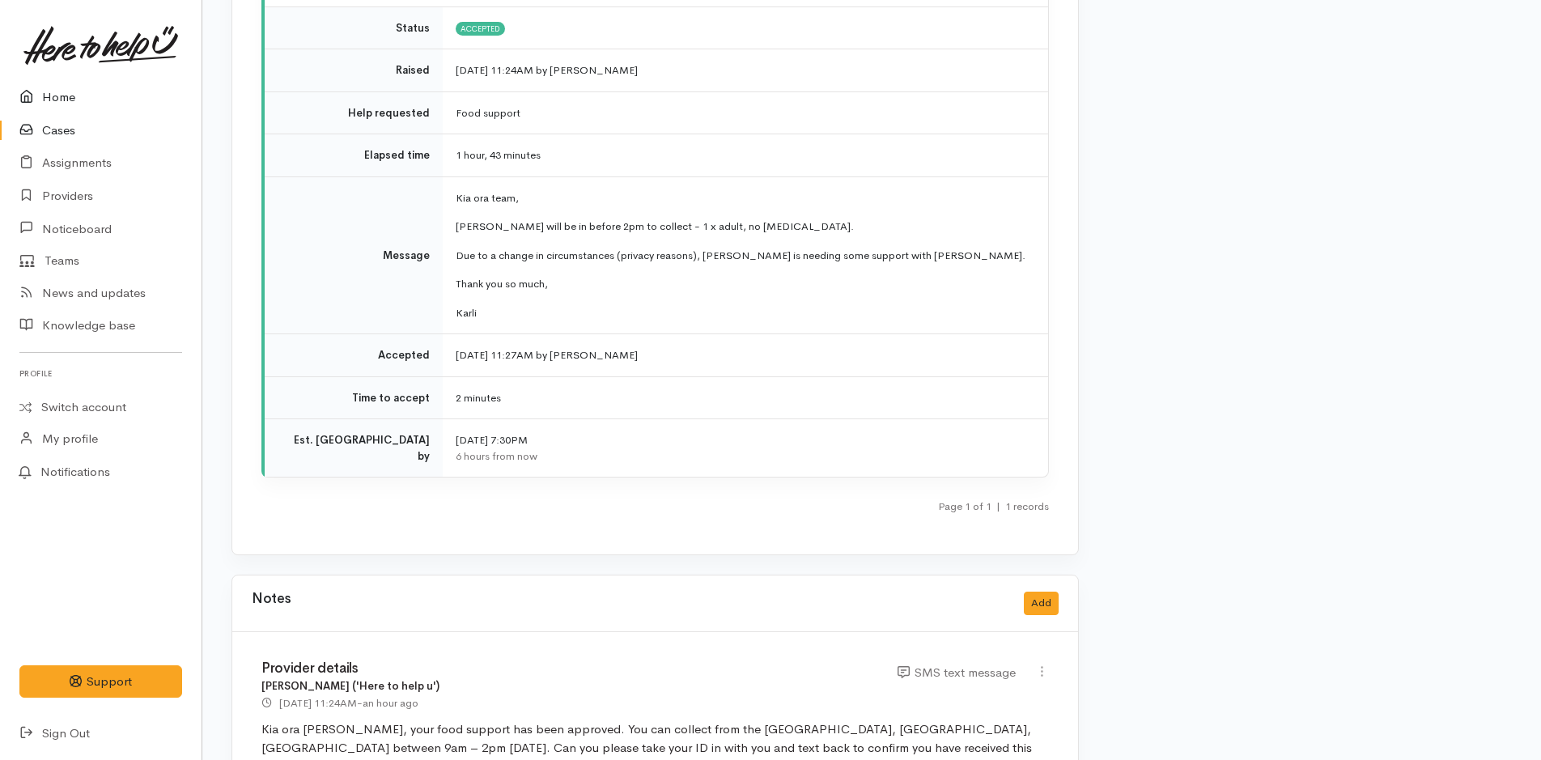
drag, startPoint x: 77, startPoint y: 91, endPoint x: 138, endPoint y: 109, distance: 63.5
click at [77, 91] on link "Home" at bounding box center [101, 97] width 202 height 33
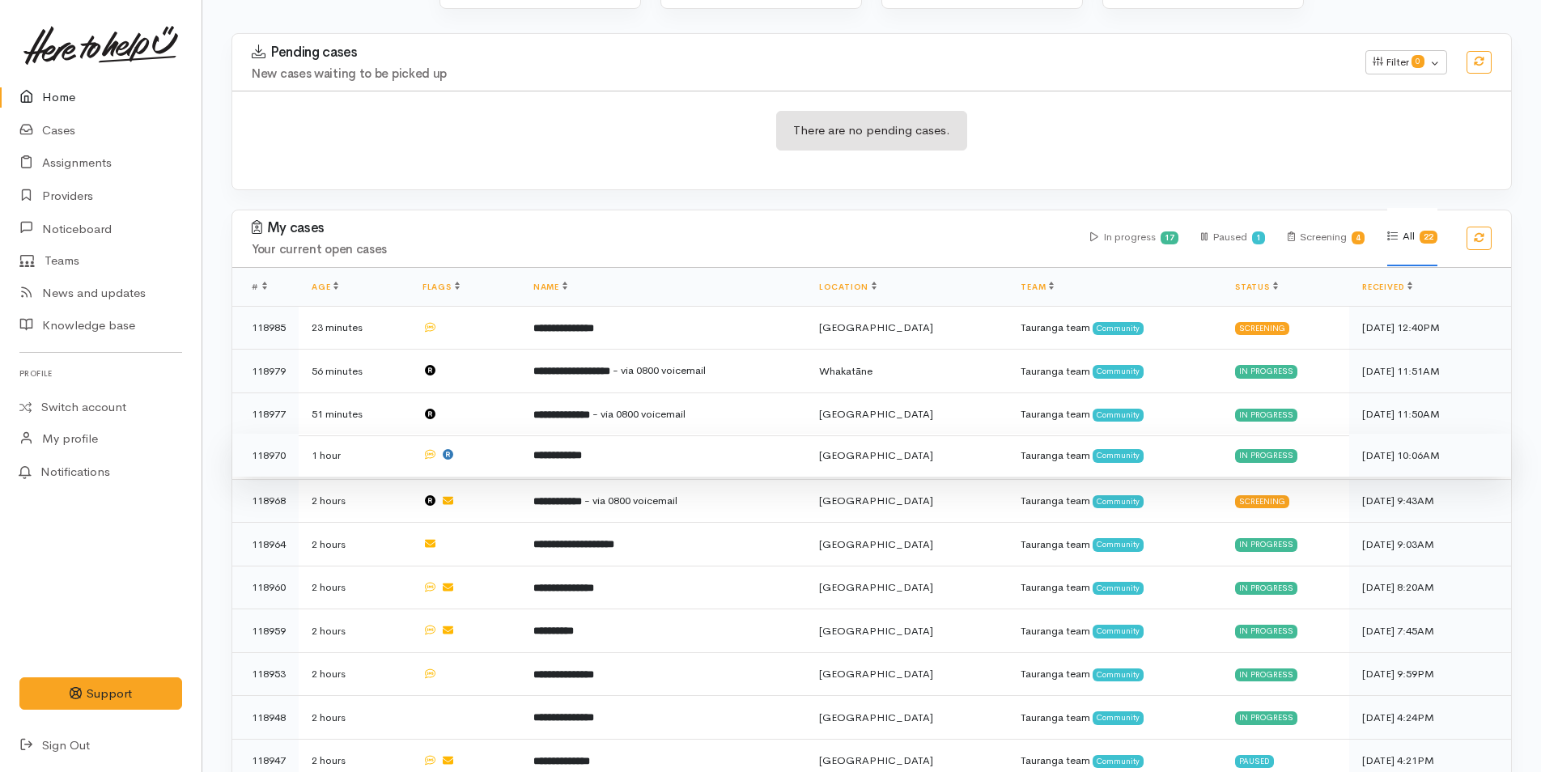
scroll to position [243, 0]
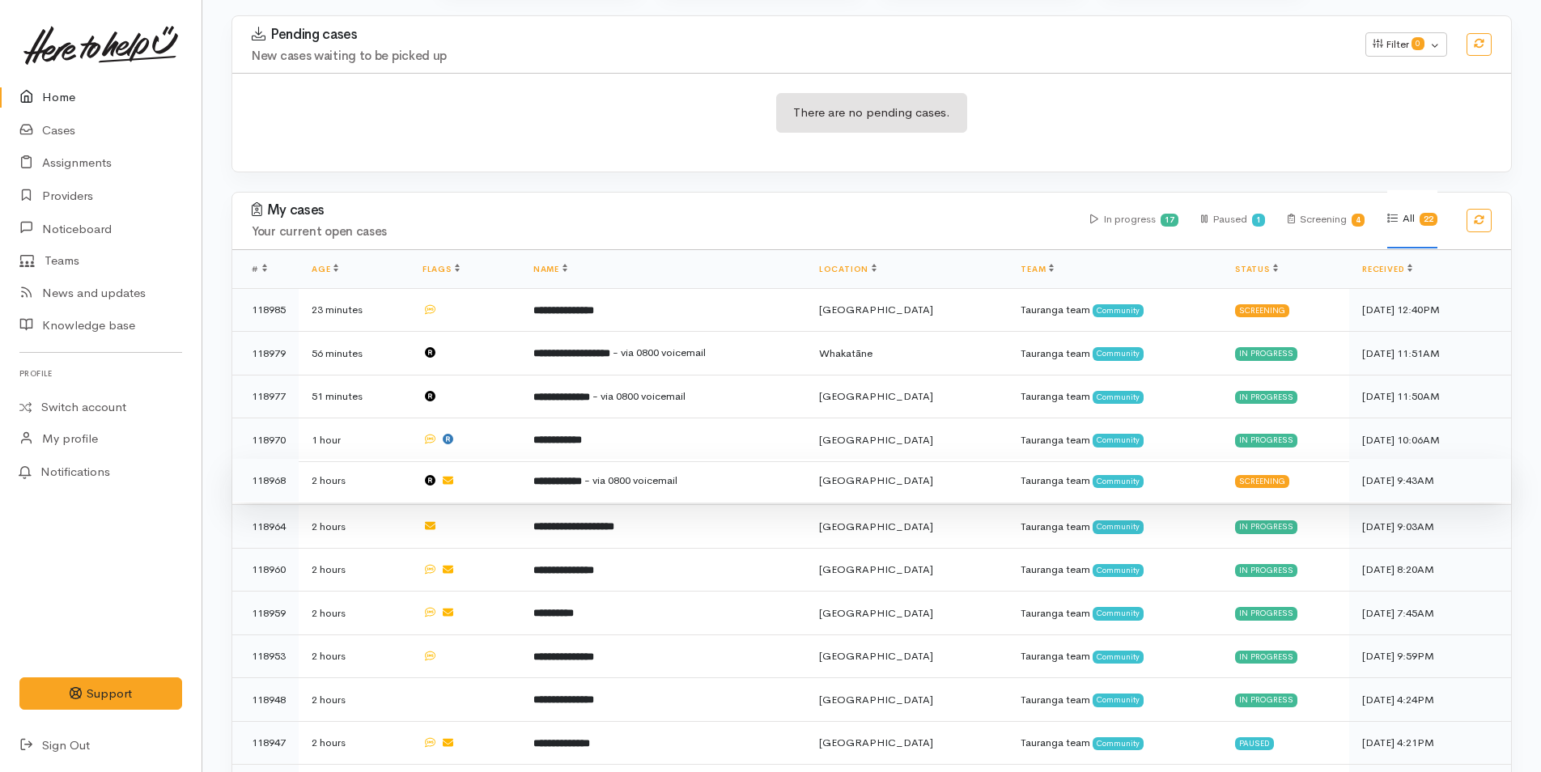
click at [610, 486] on td "**********" at bounding box center [663, 481] width 286 height 44
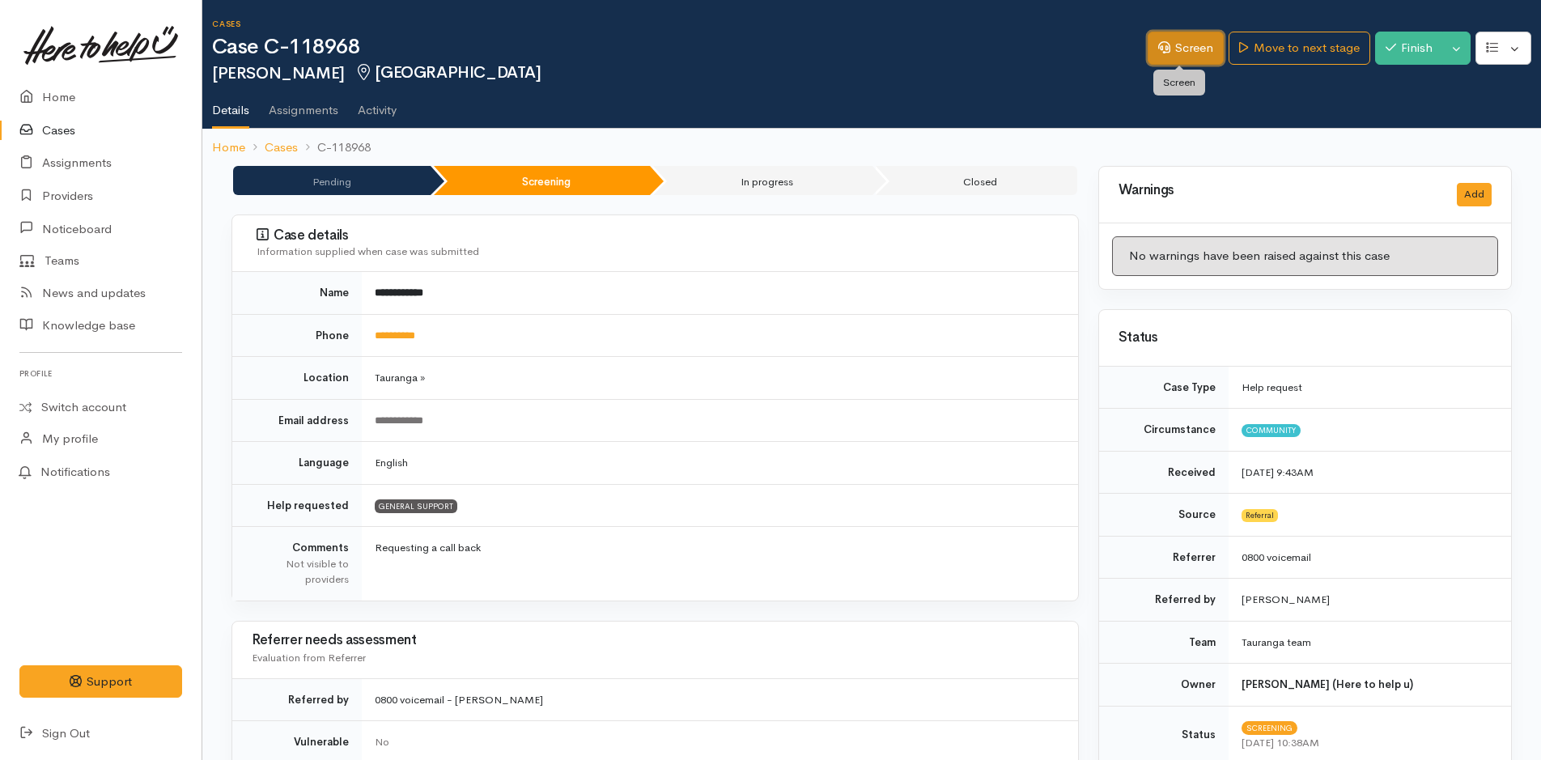
click at [1196, 41] on link "Screen" at bounding box center [1186, 48] width 76 height 33
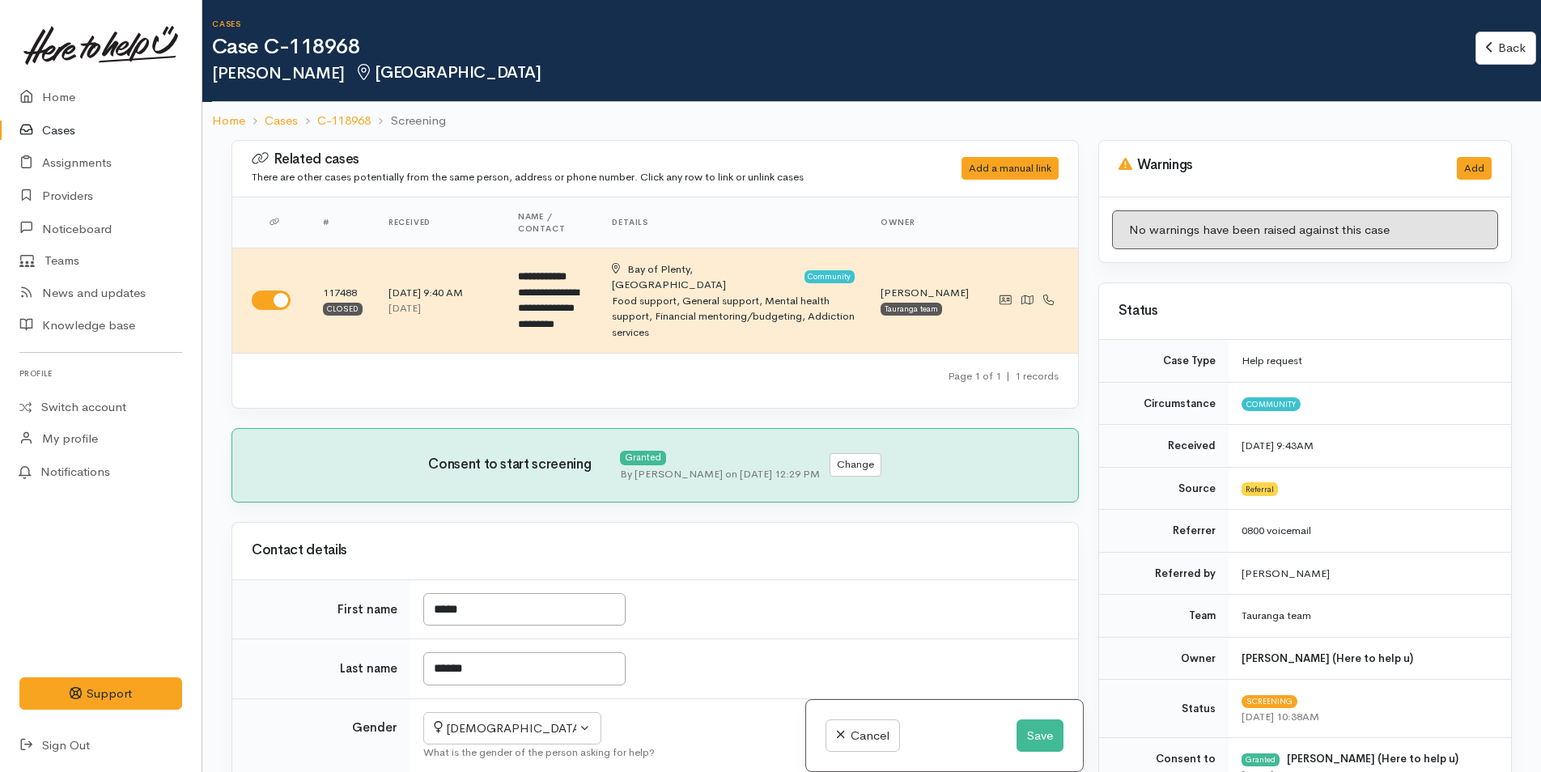
select select "2"
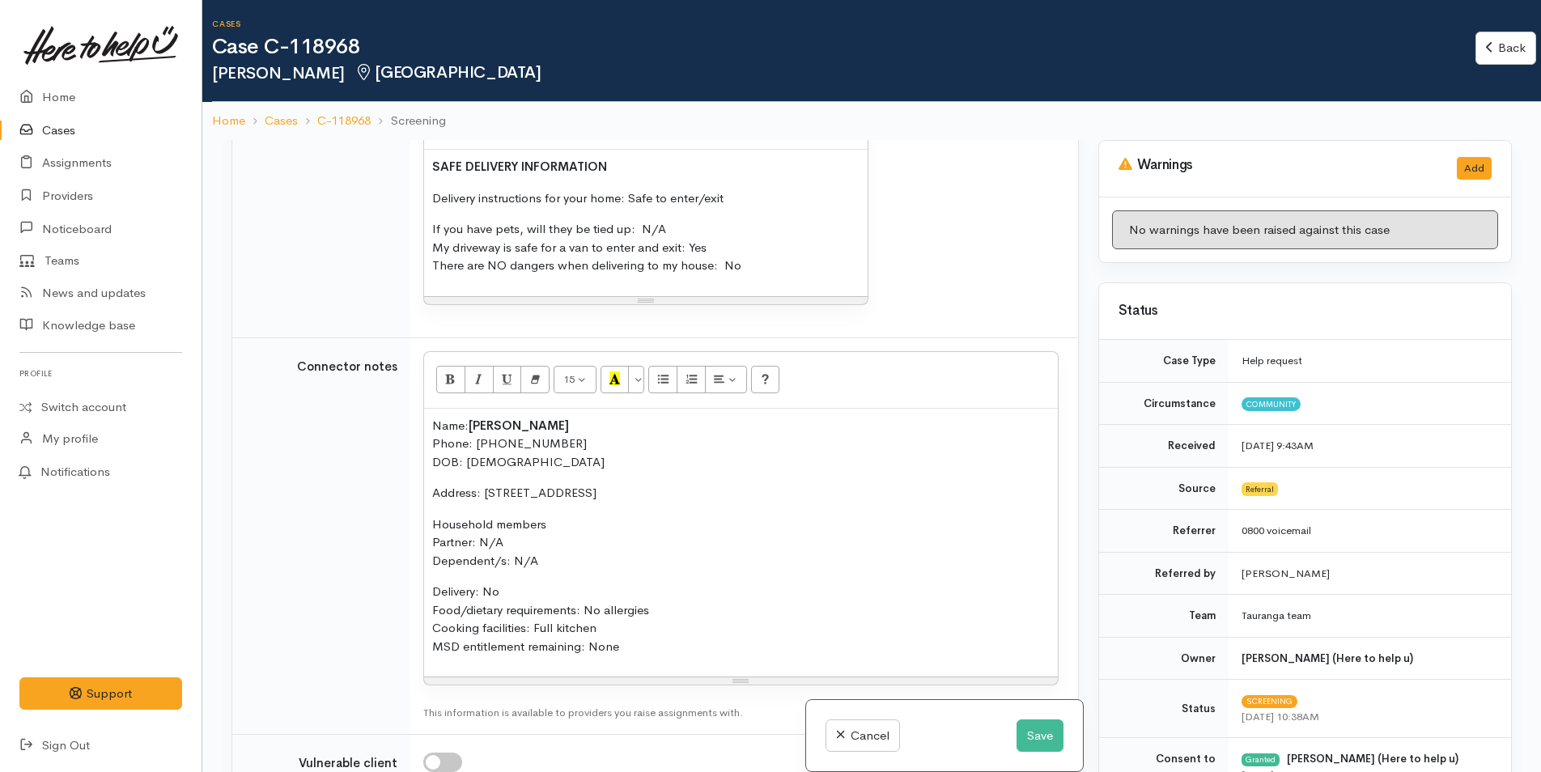
scroll to position [1518, 0]
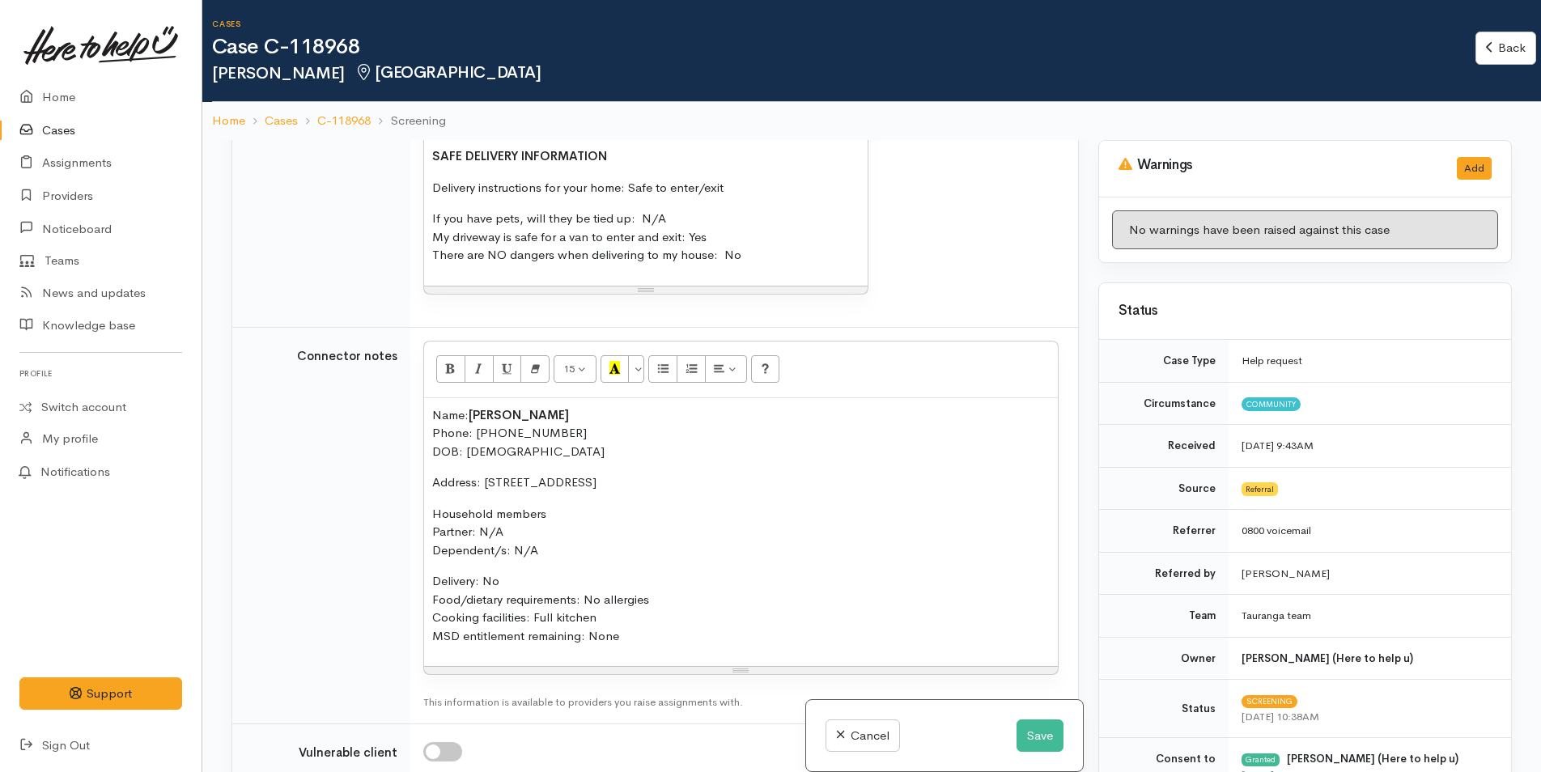
click at [525, 572] on p "Delivery: No Food/dietary requirements: No allergies Cooking facilities: Full k…" at bounding box center [741, 608] width 618 height 73
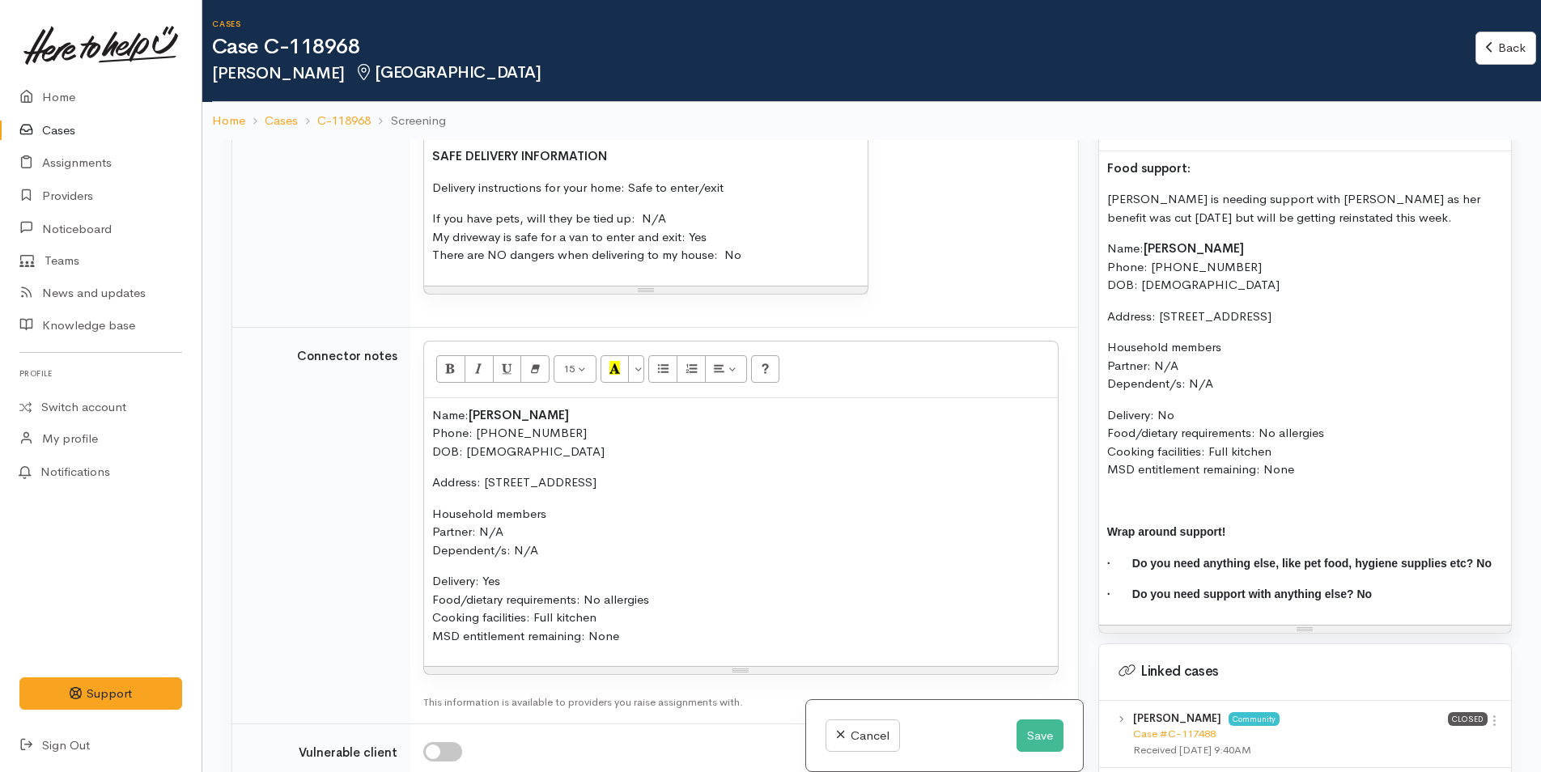
scroll to position [971, 0]
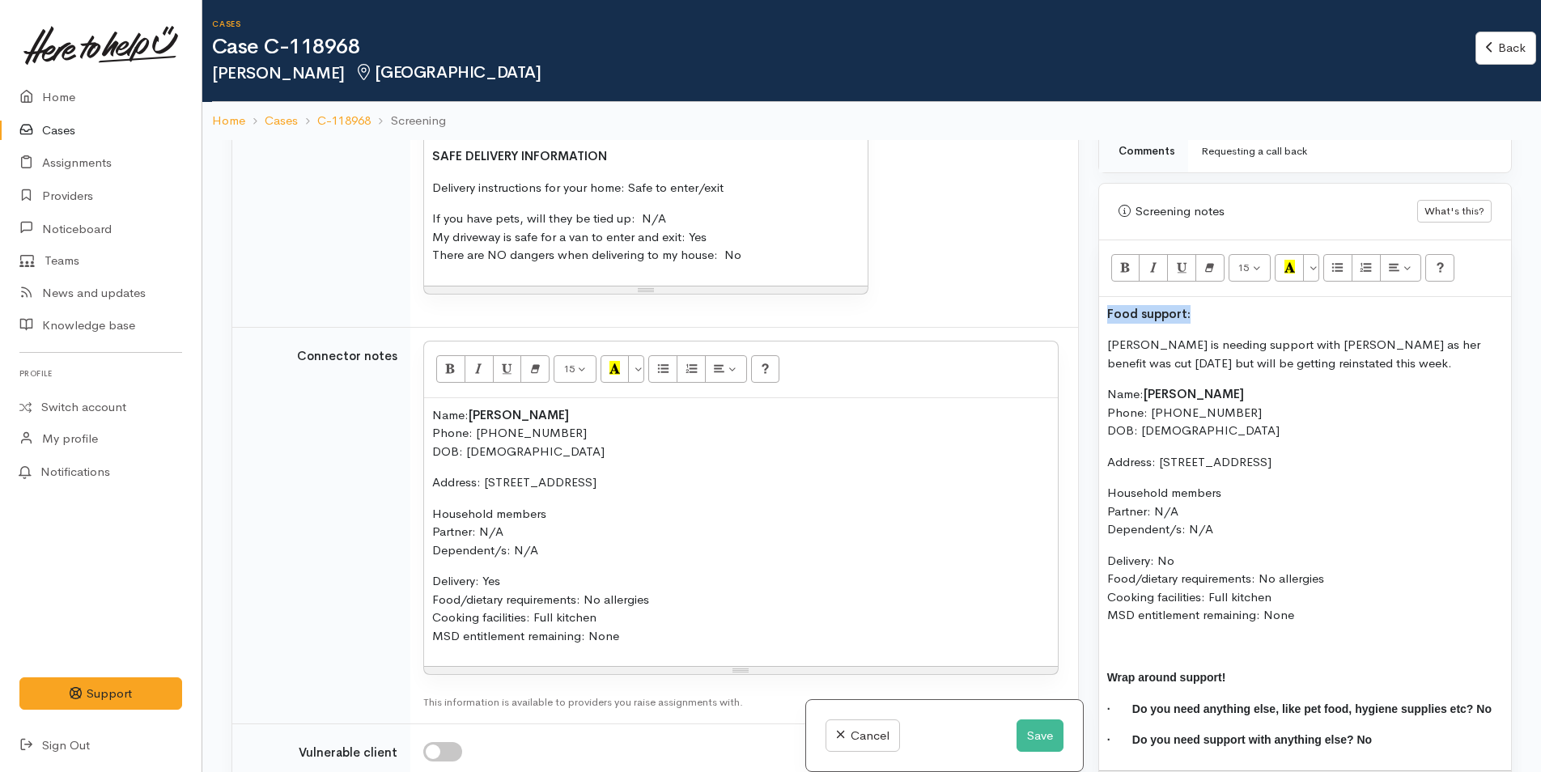
drag, startPoint x: 1201, startPoint y: 311, endPoint x: 1268, endPoint y: 283, distance: 72.6
click at [1081, 314] on div "Related cases There are other cases potentially from the same person, address o…" at bounding box center [872, 526] width 1300 height 772
click at [1289, 272] on icon "Recent Color" at bounding box center [1290, 267] width 11 height 14
click at [1200, 557] on p "Delivery: No Food/dietary requirements: No allergies Cooking facilities: Full k…" at bounding box center [1305, 588] width 396 height 73
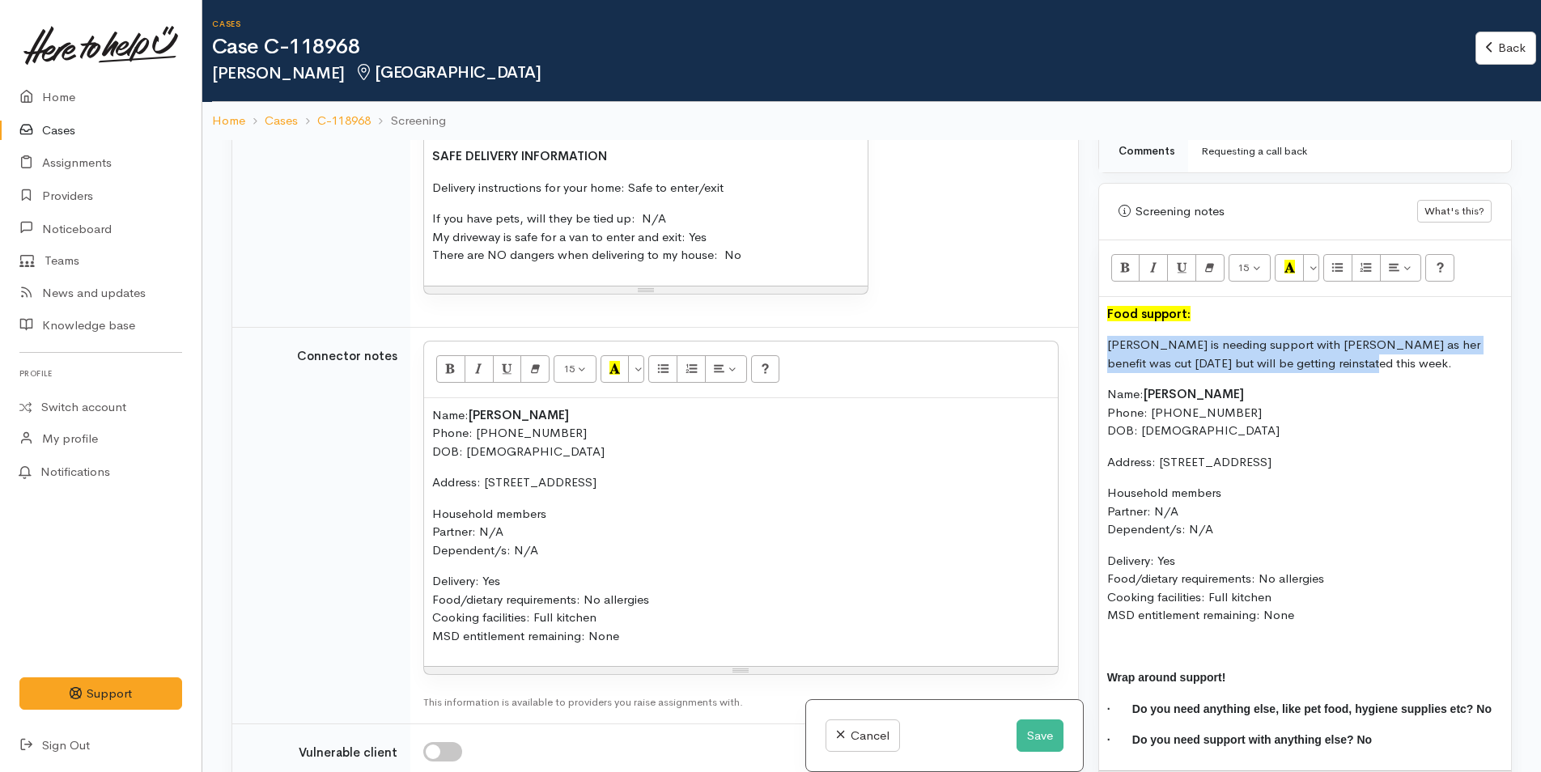
drag, startPoint x: 1262, startPoint y: 365, endPoint x: 1102, endPoint y: 338, distance: 162.5
click at [1098, 343] on div "Screening notes What's this? 15 8 9 10 11 12 14 18 24 36 Background Color Trans…" at bounding box center [1305, 481] width 414 height 597
copy span "[PERSON_NAME] is needing support with [PERSON_NAME] as her benefit was cut [DAT…"
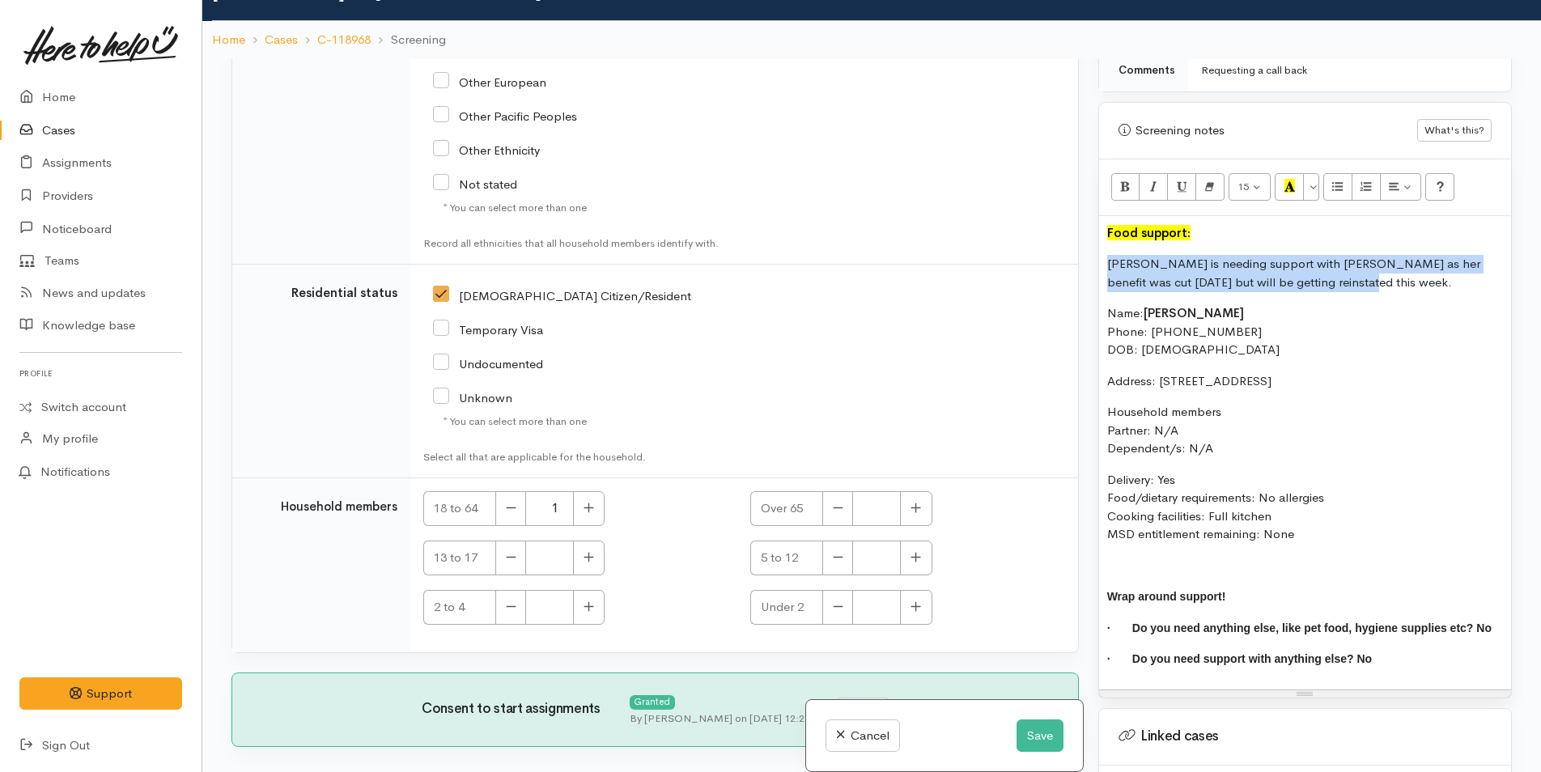
scroll to position [140, 0]
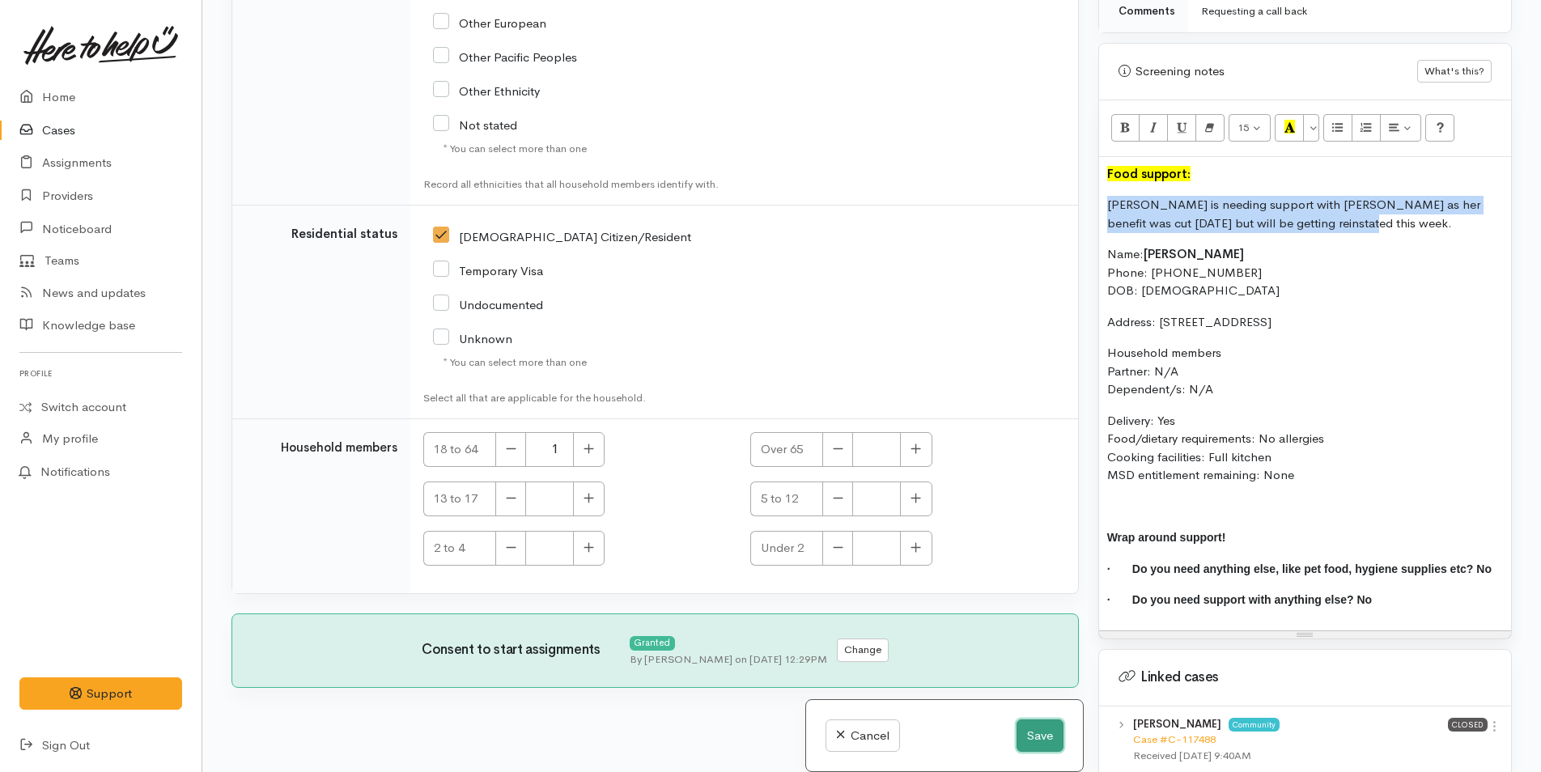
click at [1036, 742] on button "Save" at bounding box center [1040, 736] width 47 height 33
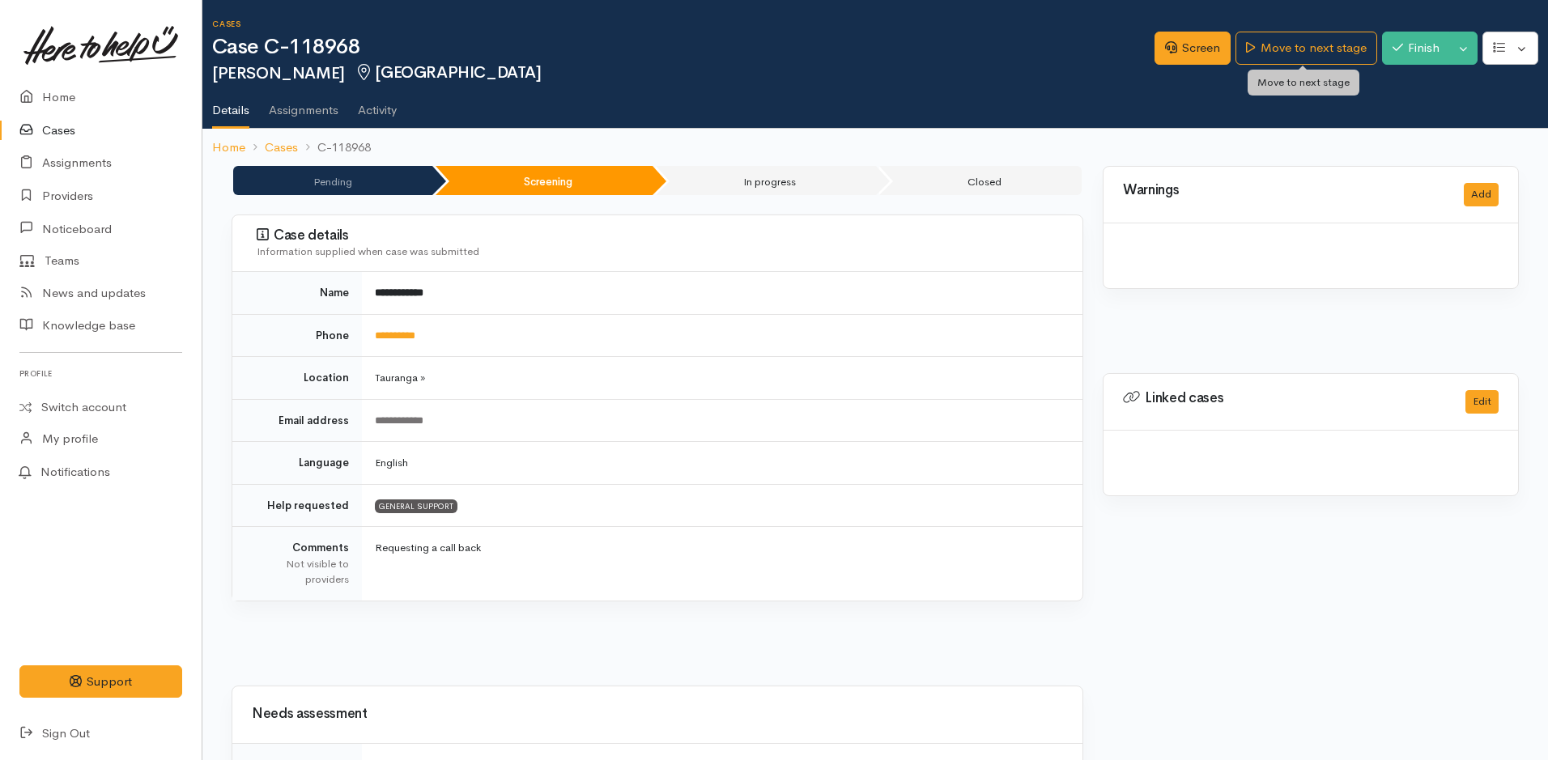
click at [1277, 47] on link "Move to next stage" at bounding box center [1305, 48] width 141 height 33
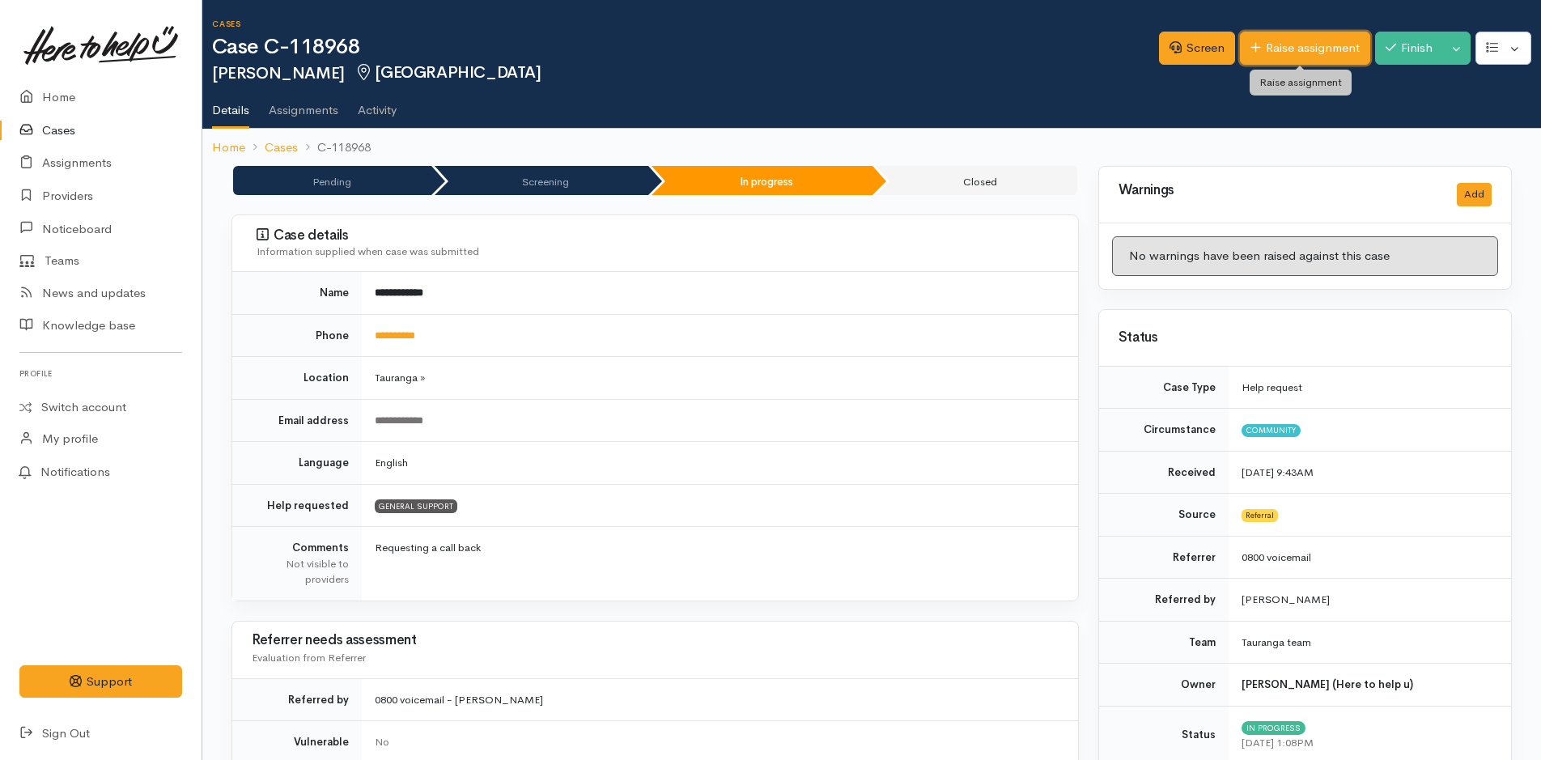
click at [1269, 34] on link "Raise assignment" at bounding box center [1305, 48] width 130 height 33
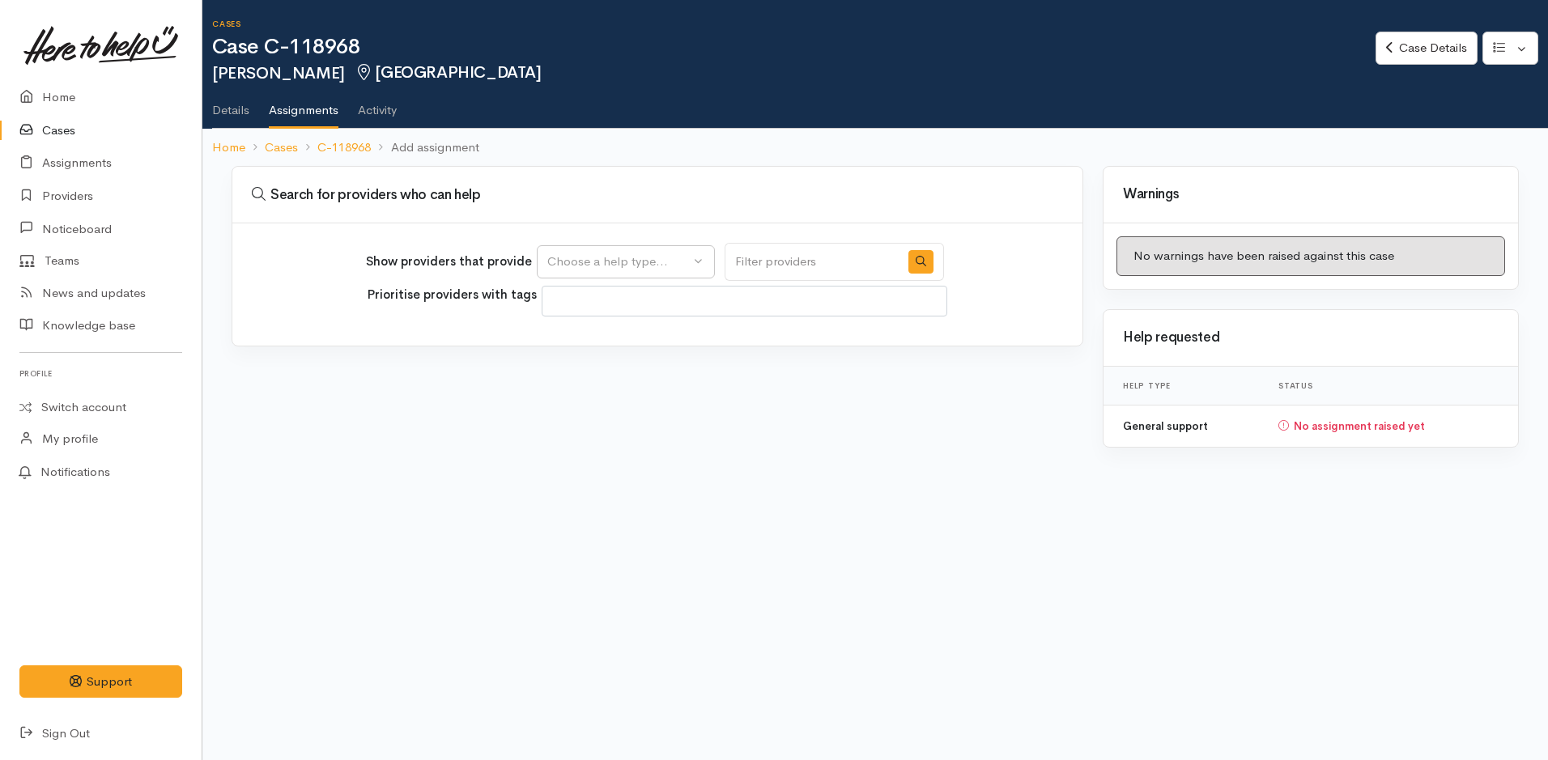
select select
drag, startPoint x: 648, startPoint y: 261, endPoint x: 632, endPoint y: 286, distance: 29.2
click at [648, 261] on div "Choose a help type..." at bounding box center [618, 262] width 142 height 19
click at [575, 338] on span "General support" at bounding box center [602, 339] width 91 height 19
select select "4"
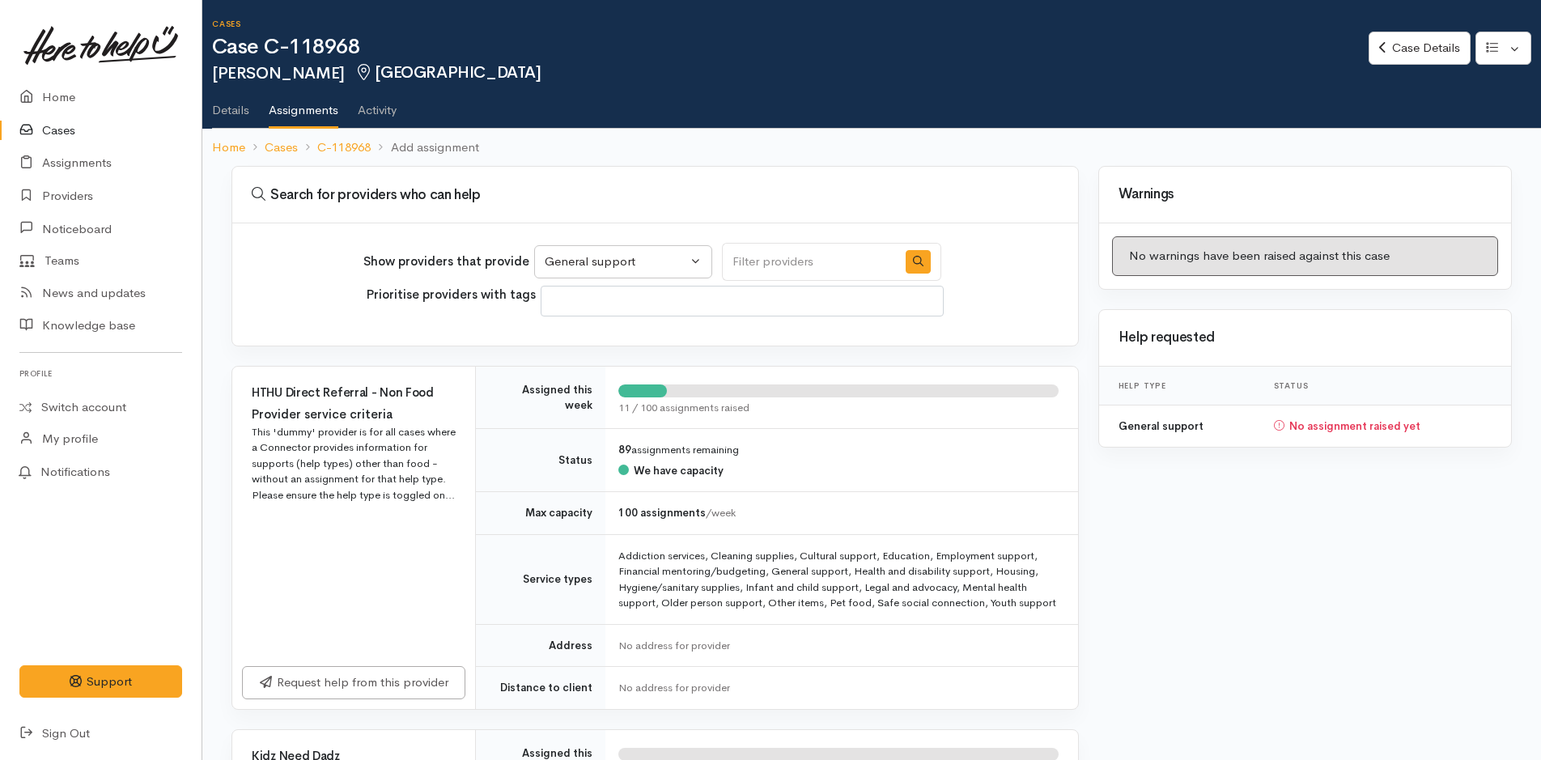
click at [255, 106] on ul "Details Assignments Activity" at bounding box center [876, 105] width 1329 height 46
drag, startPoint x: 236, startPoint y: 111, endPoint x: 253, endPoint y: 113, distance: 16.3
click at [237, 111] on link "Details" at bounding box center [230, 104] width 37 height 45
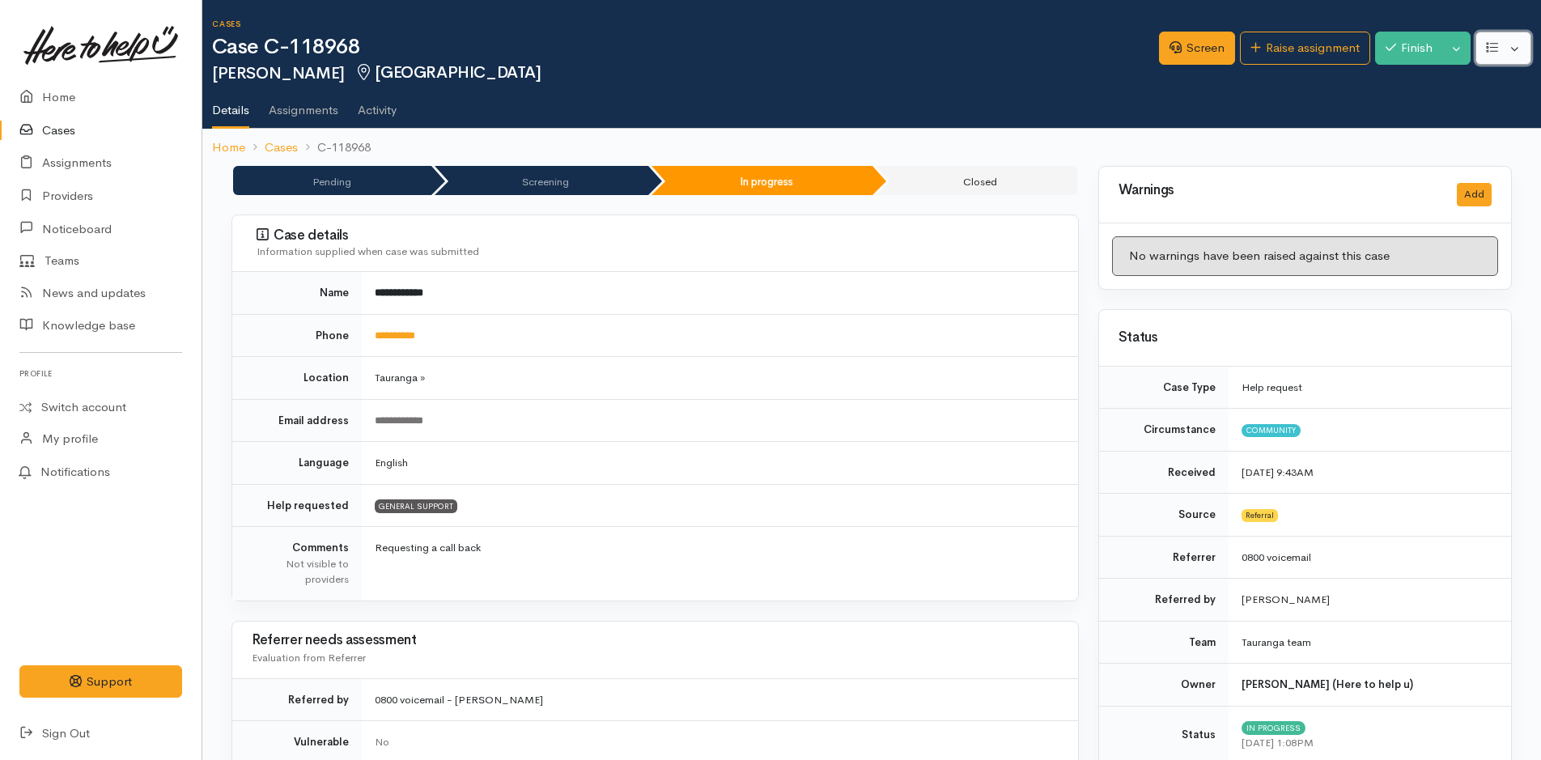
click at [1522, 42] on button "button" at bounding box center [1504, 48] width 56 height 33
click at [1417, 89] on link "Edit" at bounding box center [1443, 86] width 173 height 25
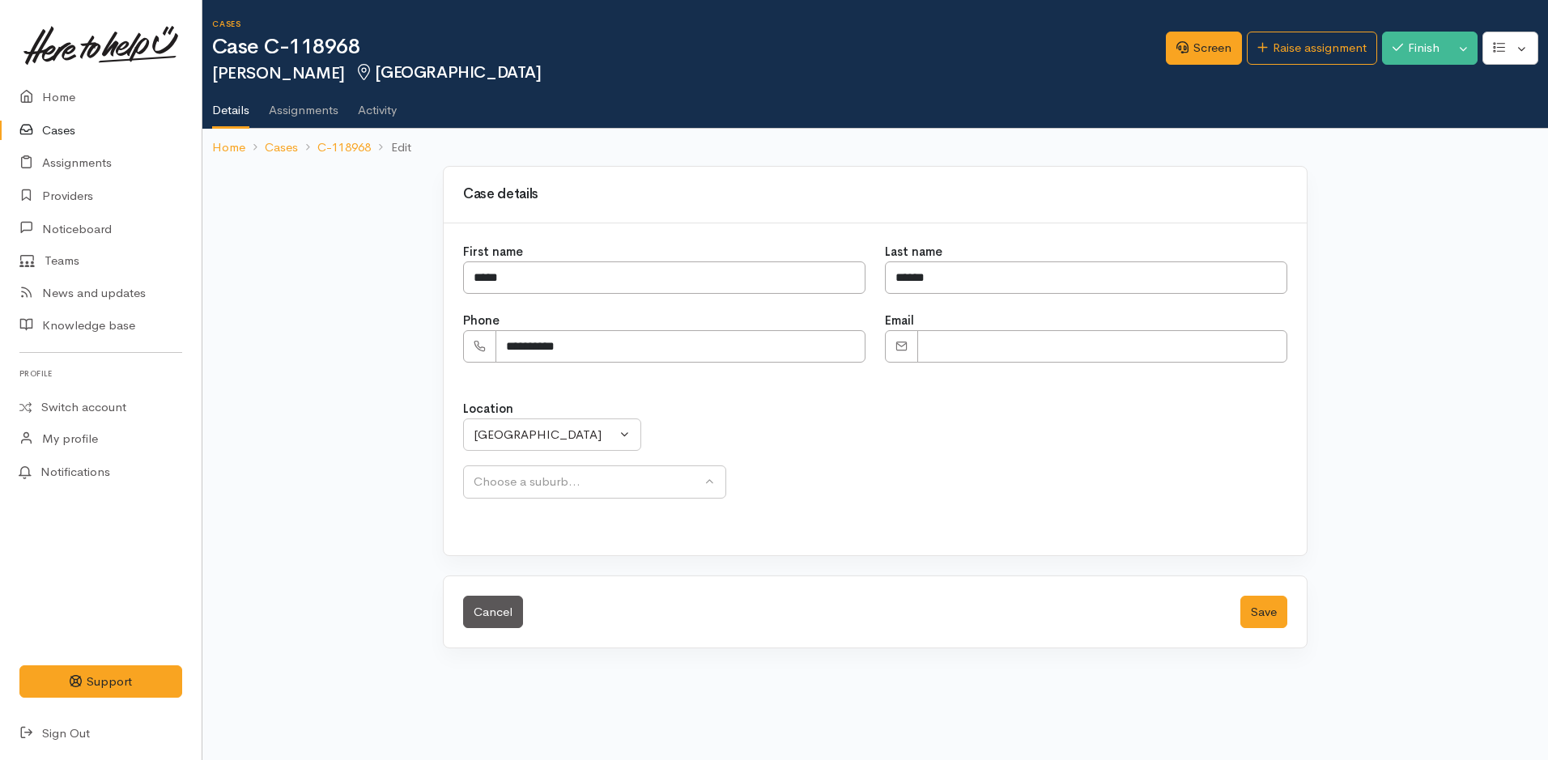
click at [209, 100] on div "Details Assignments Activity" at bounding box center [879, 95] width 1355 height 27
click at [1176, 43] on icon at bounding box center [1182, 47] width 12 height 12
click at [1200, 56] on link "Screen" at bounding box center [1204, 48] width 76 height 33
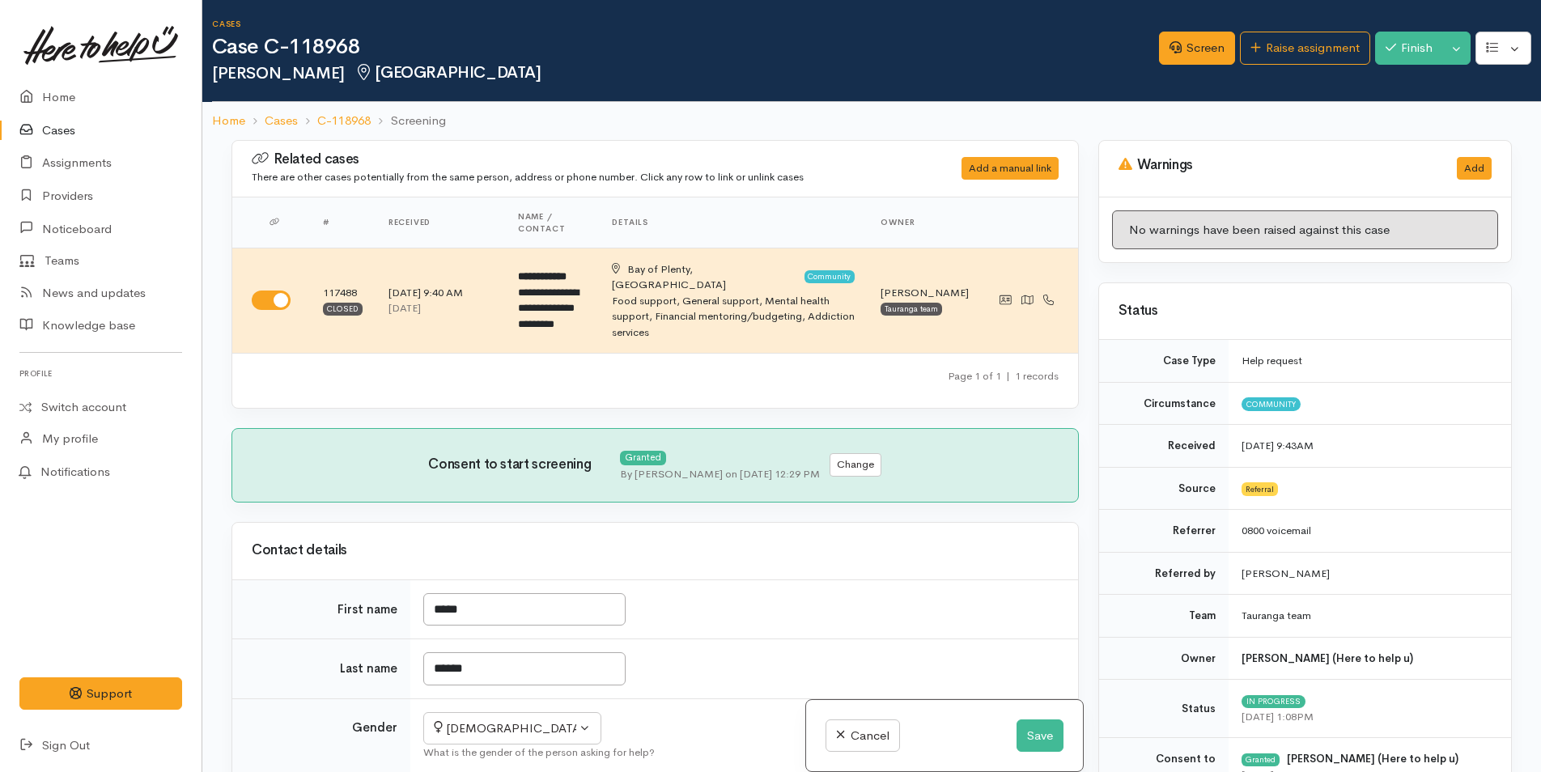
select select "2"
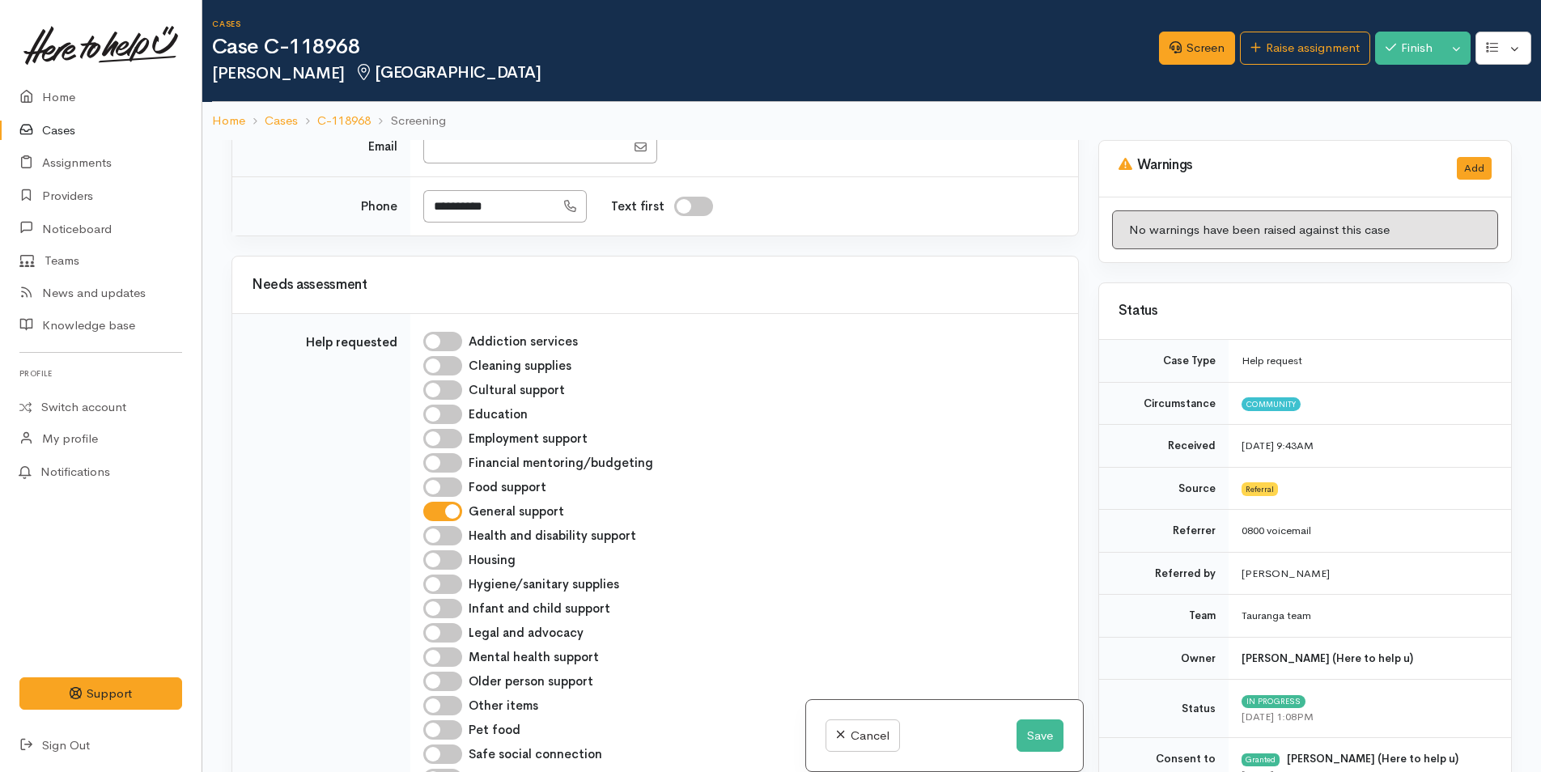
scroll to position [729, 0]
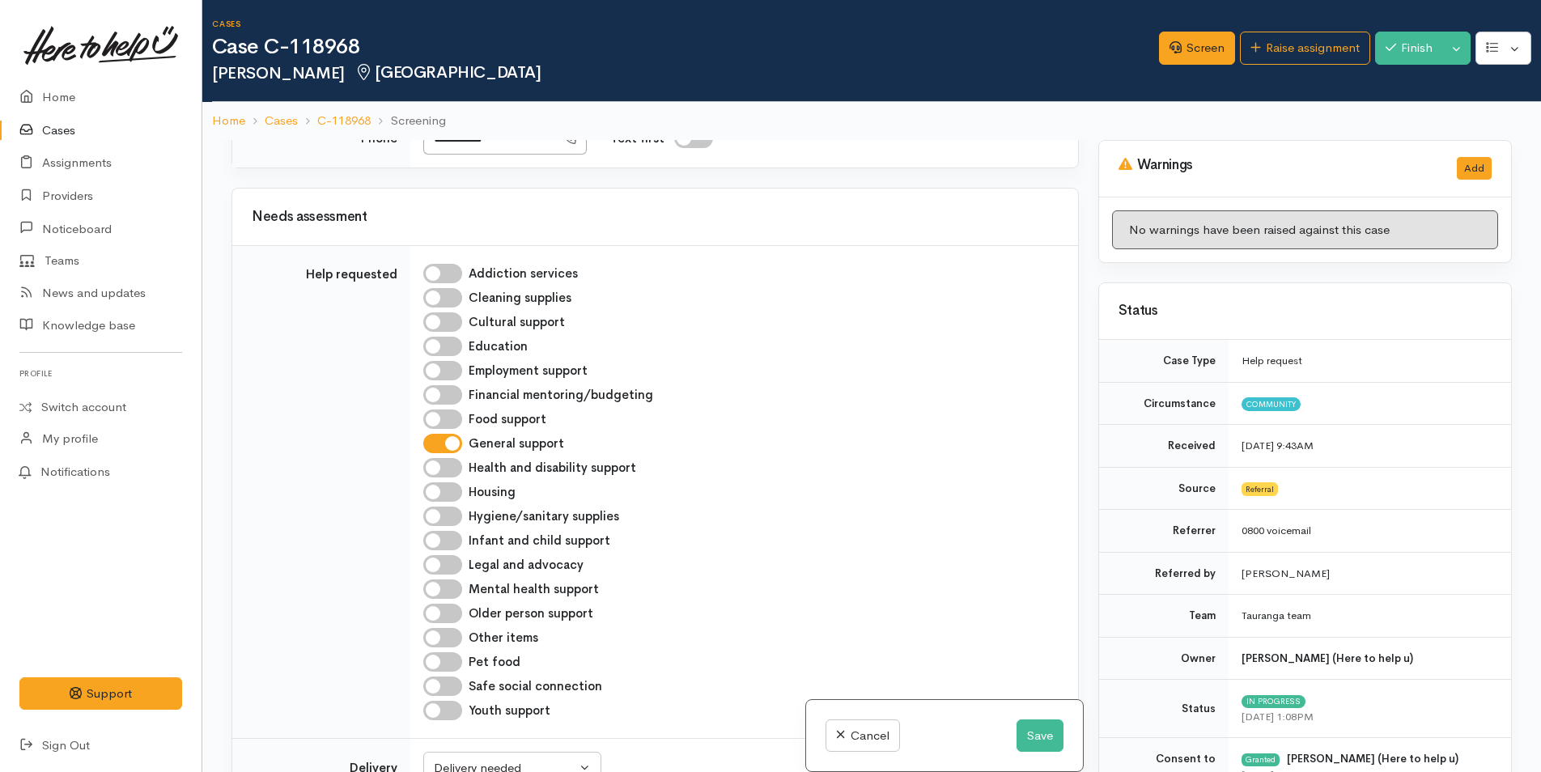
click at [443, 434] on input "General support" at bounding box center [442, 443] width 39 height 19
checkbox input "false"
click at [445, 410] on input "Food support" at bounding box center [442, 419] width 39 height 19
checkbox input "true"
drag, startPoint x: 1027, startPoint y: 733, endPoint x: 1288, endPoint y: 456, distance: 380.2
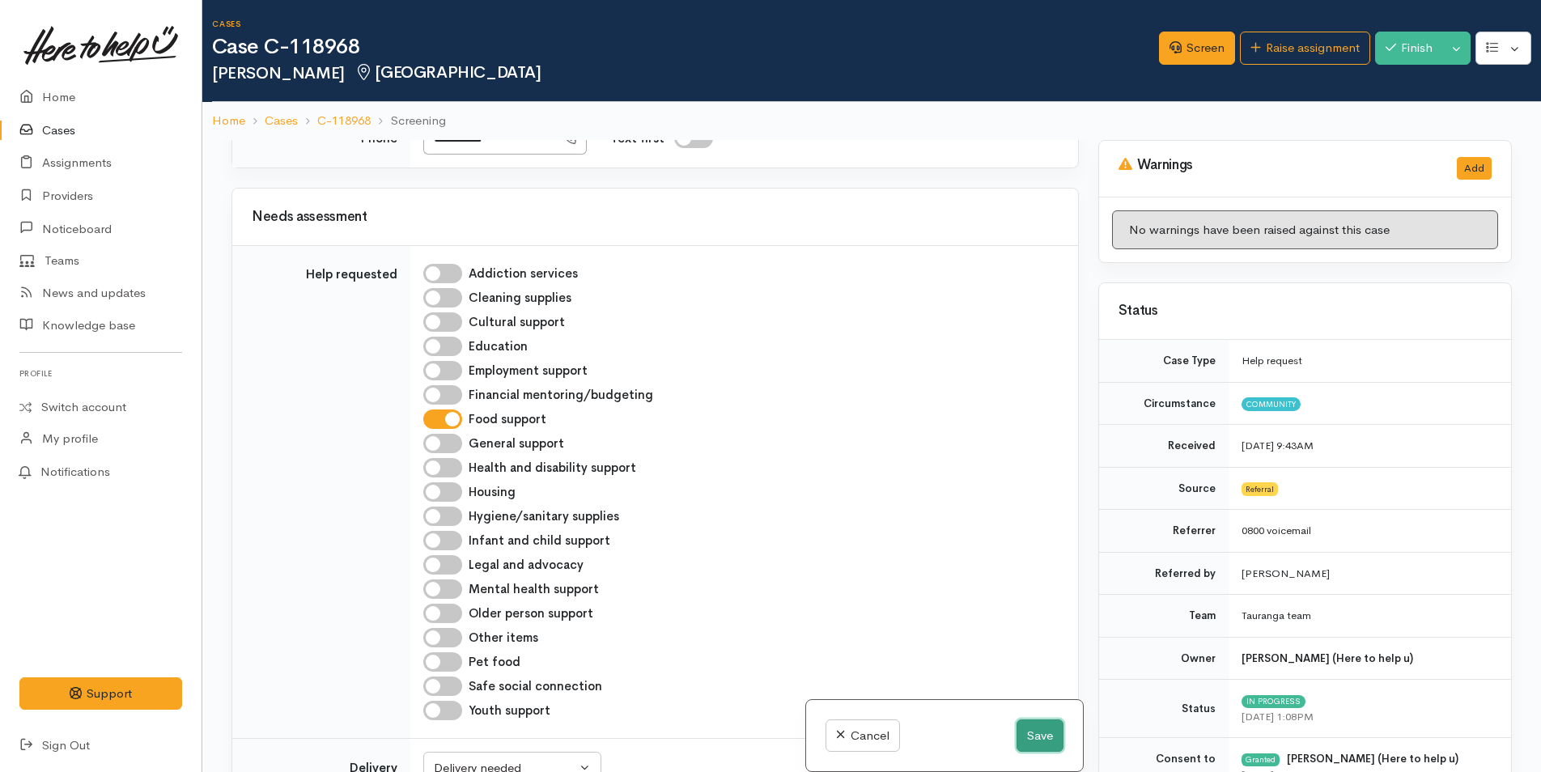
click at [1027, 733] on button "Save" at bounding box center [1040, 736] width 47 height 33
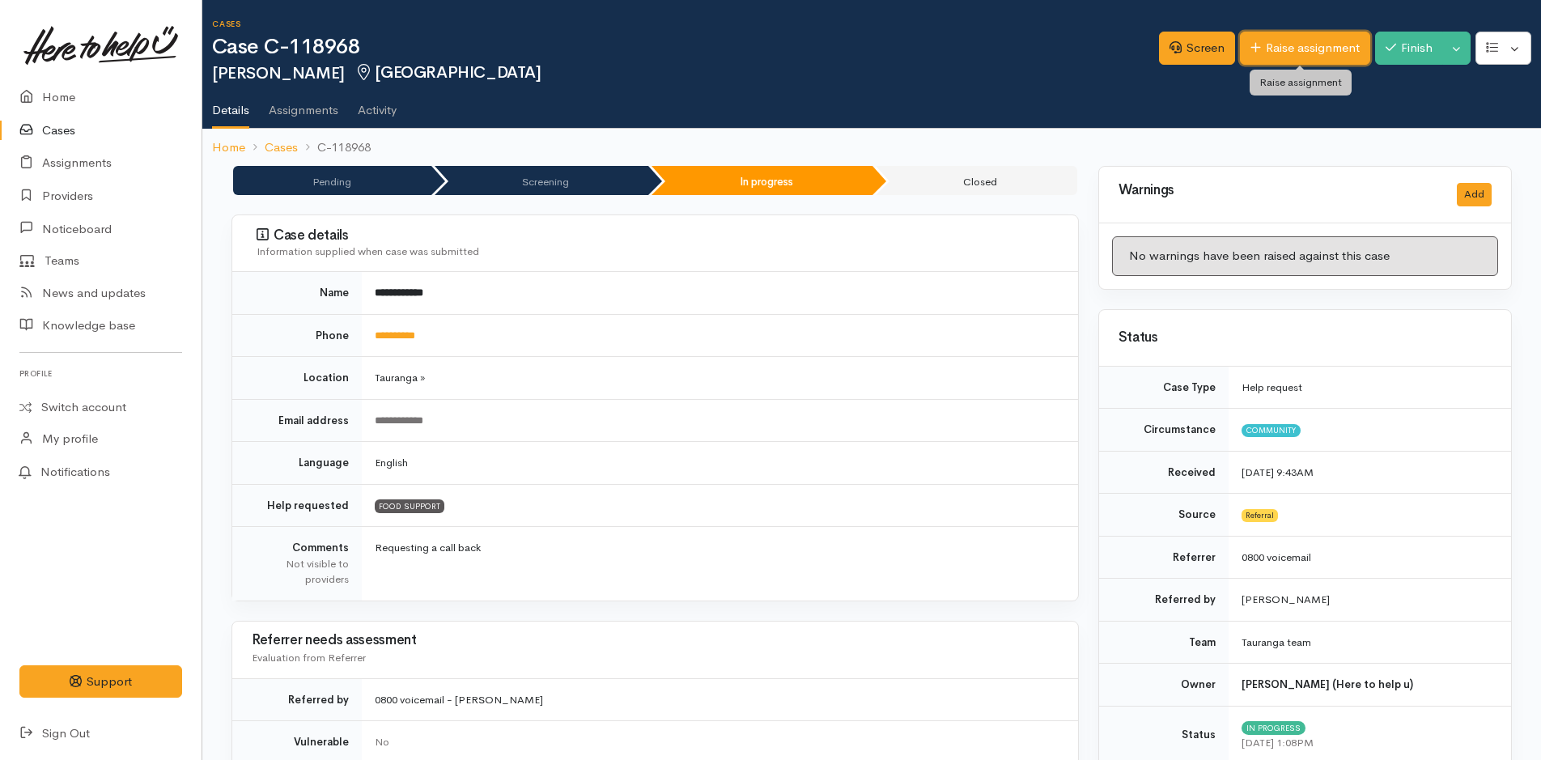
click at [1306, 45] on link "Raise assignment" at bounding box center [1305, 48] width 130 height 33
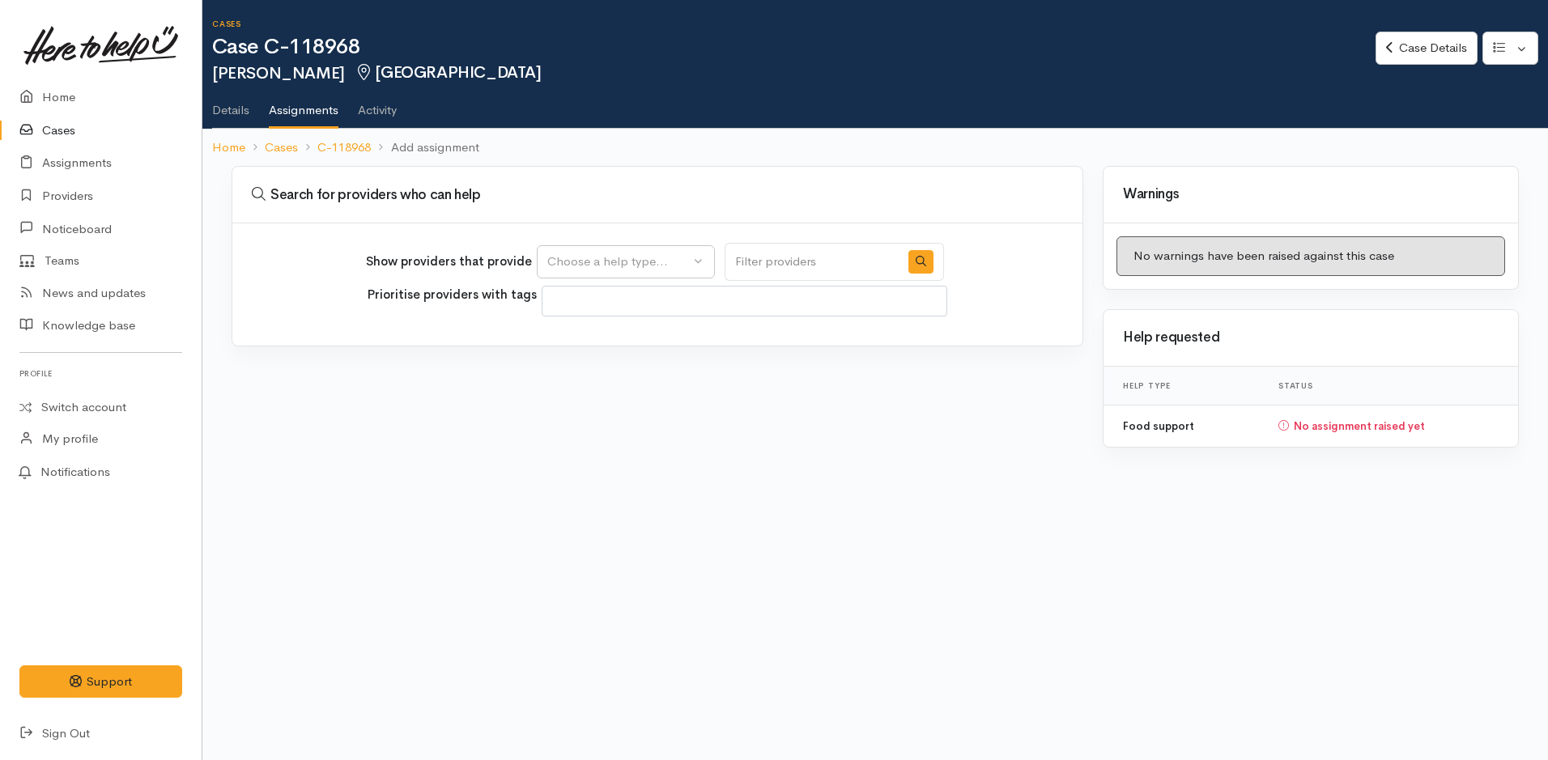
select select
click at [588, 265] on div "Choose a help type..." at bounding box center [618, 262] width 142 height 19
click at [596, 337] on span "Food support" at bounding box center [594, 339] width 75 height 19
select select "3"
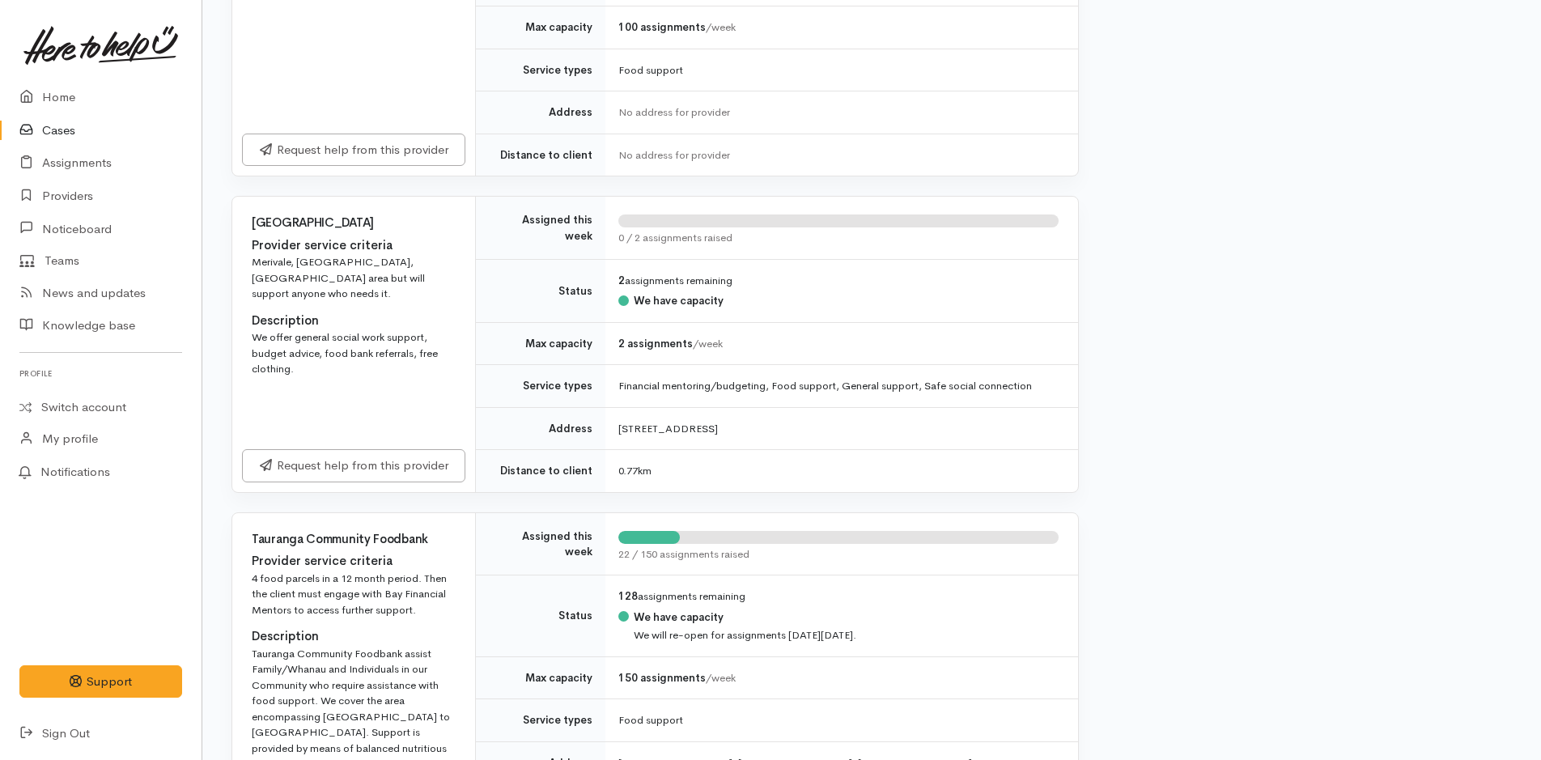
scroll to position [809, 0]
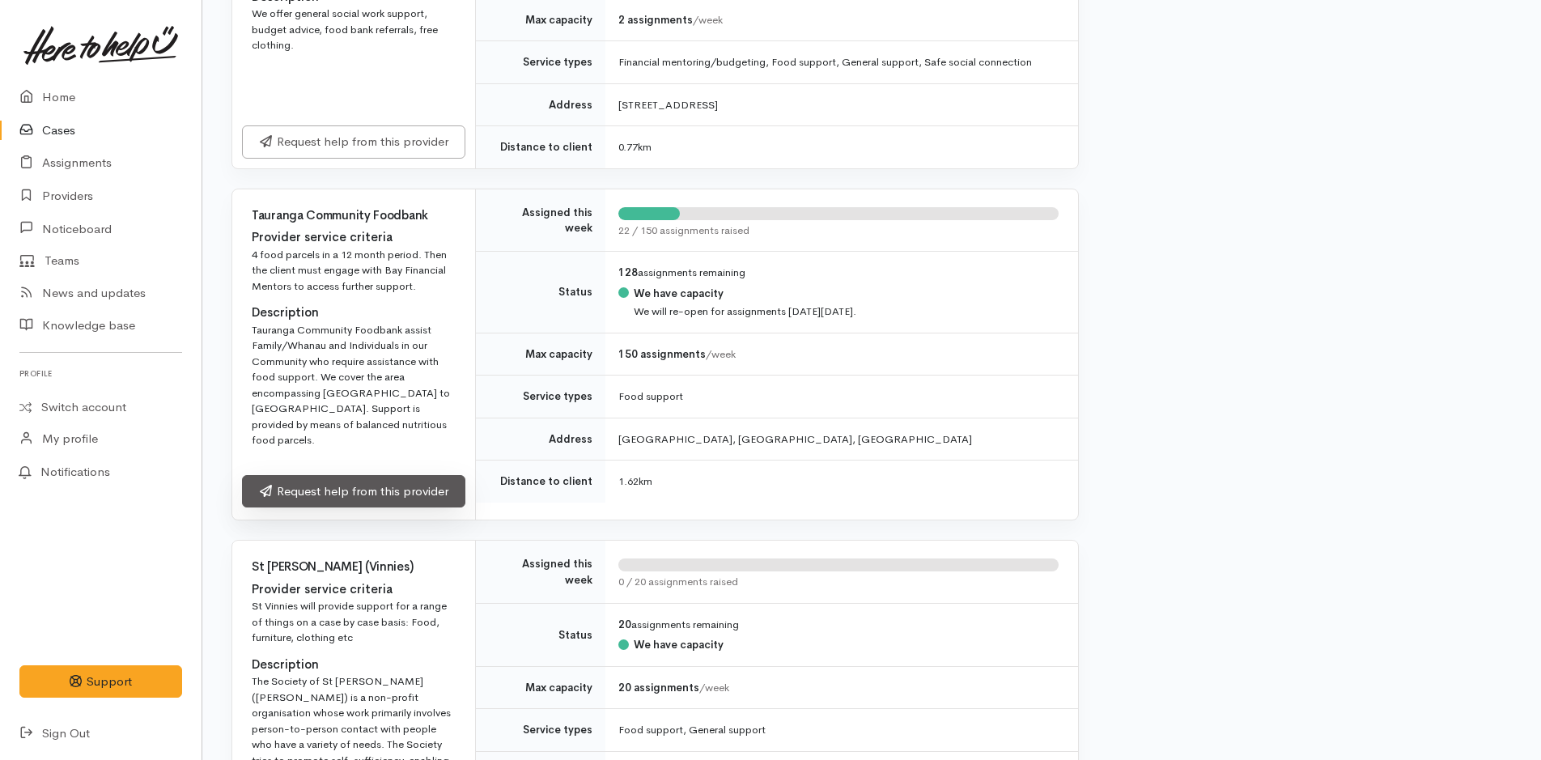
click at [314, 478] on link "Request help from this provider" at bounding box center [353, 491] width 223 height 33
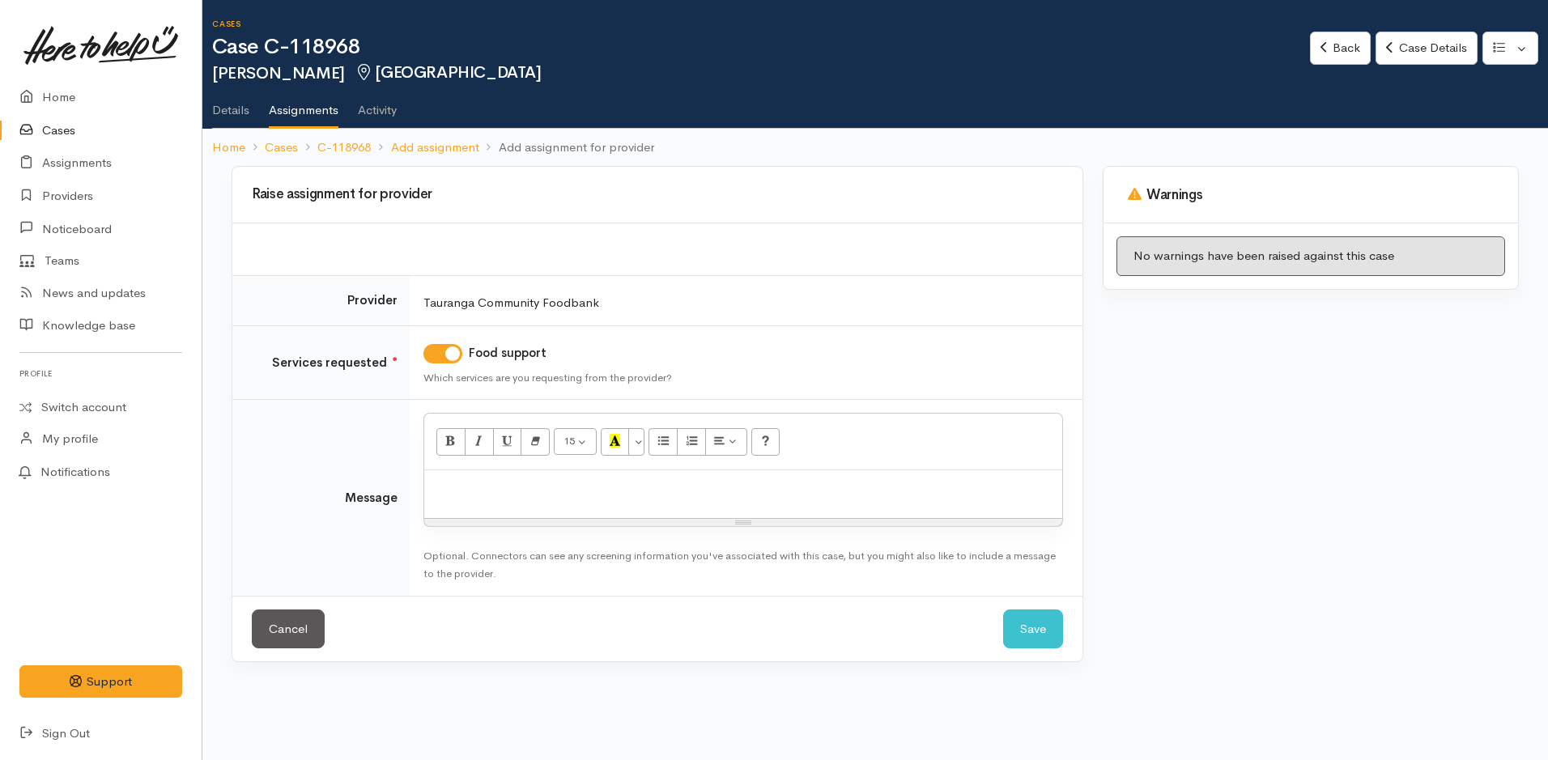
click at [645, 503] on div at bounding box center [743, 494] width 638 height 48
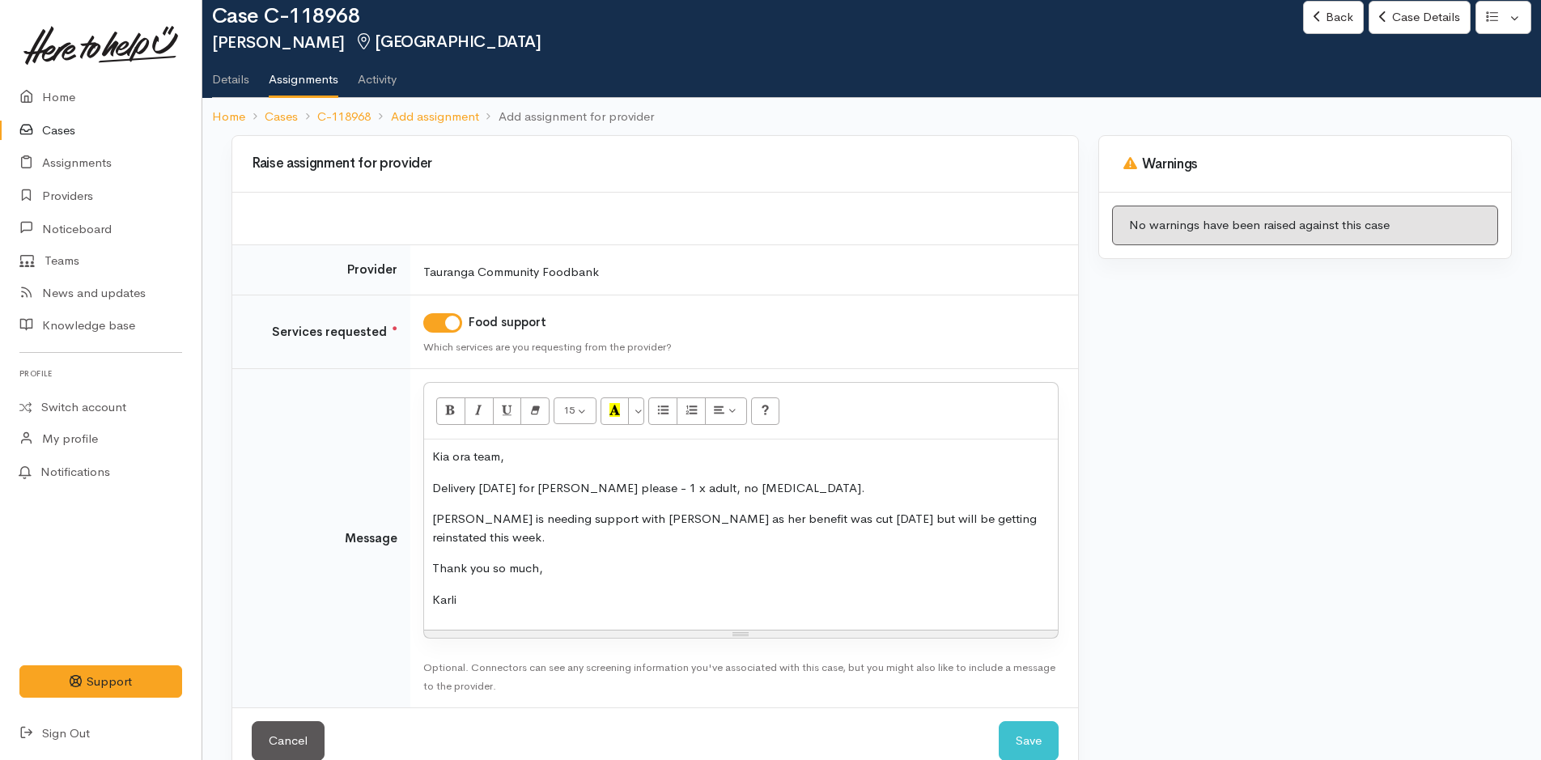
scroll to position [46, 0]
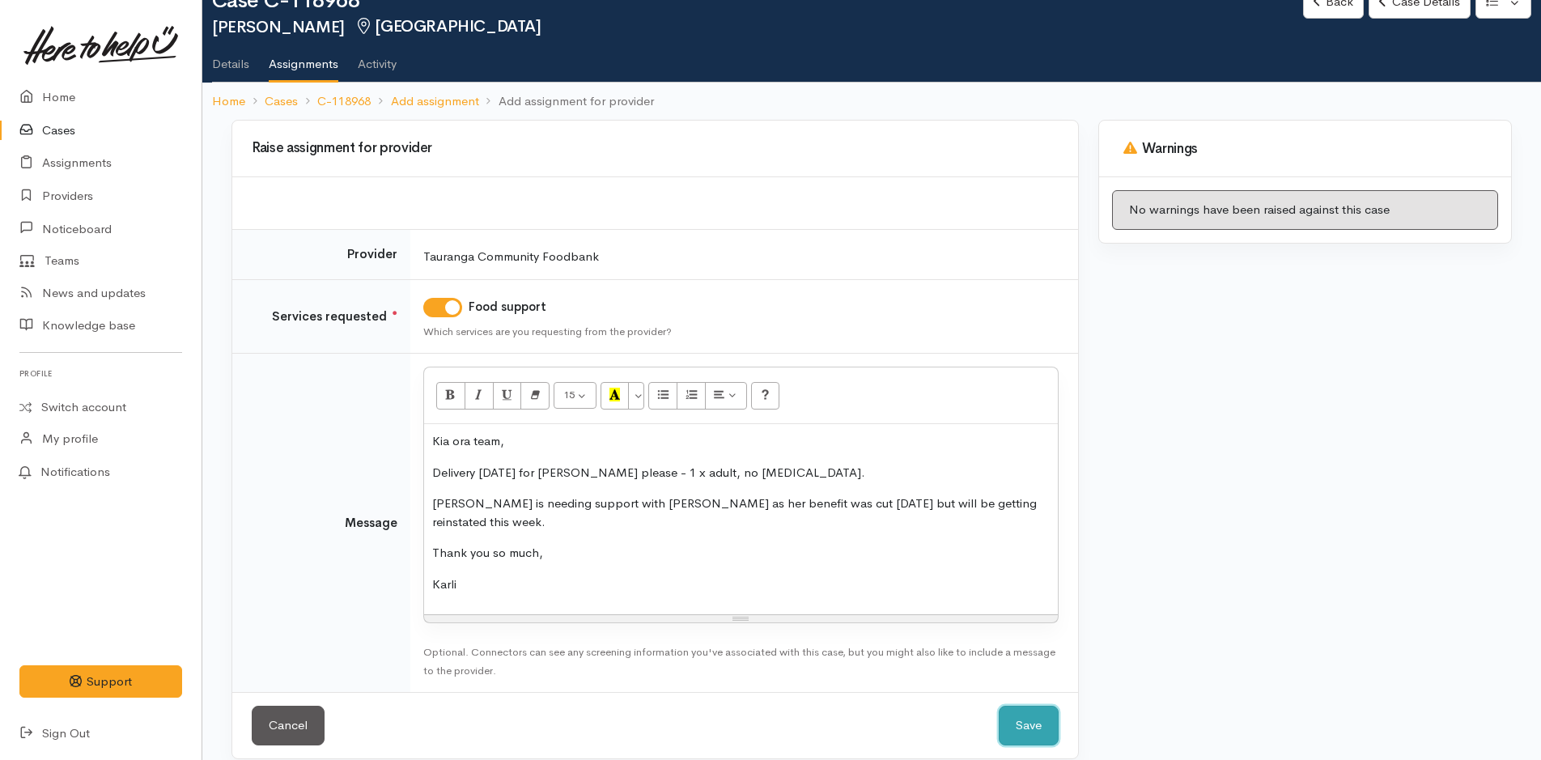
click at [1021, 718] on button "Save" at bounding box center [1029, 726] width 60 height 40
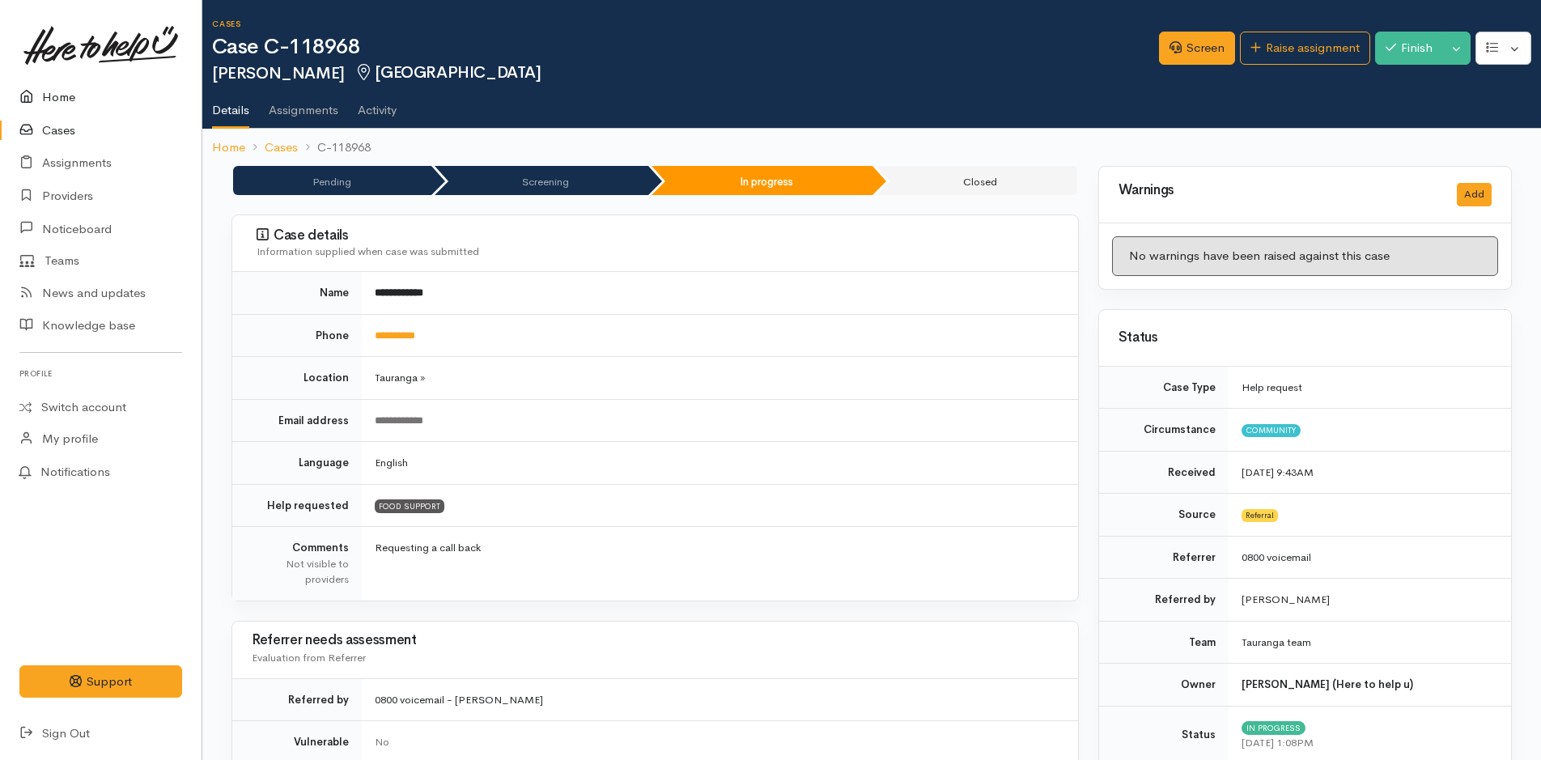
click at [82, 91] on link "Home" at bounding box center [101, 97] width 202 height 33
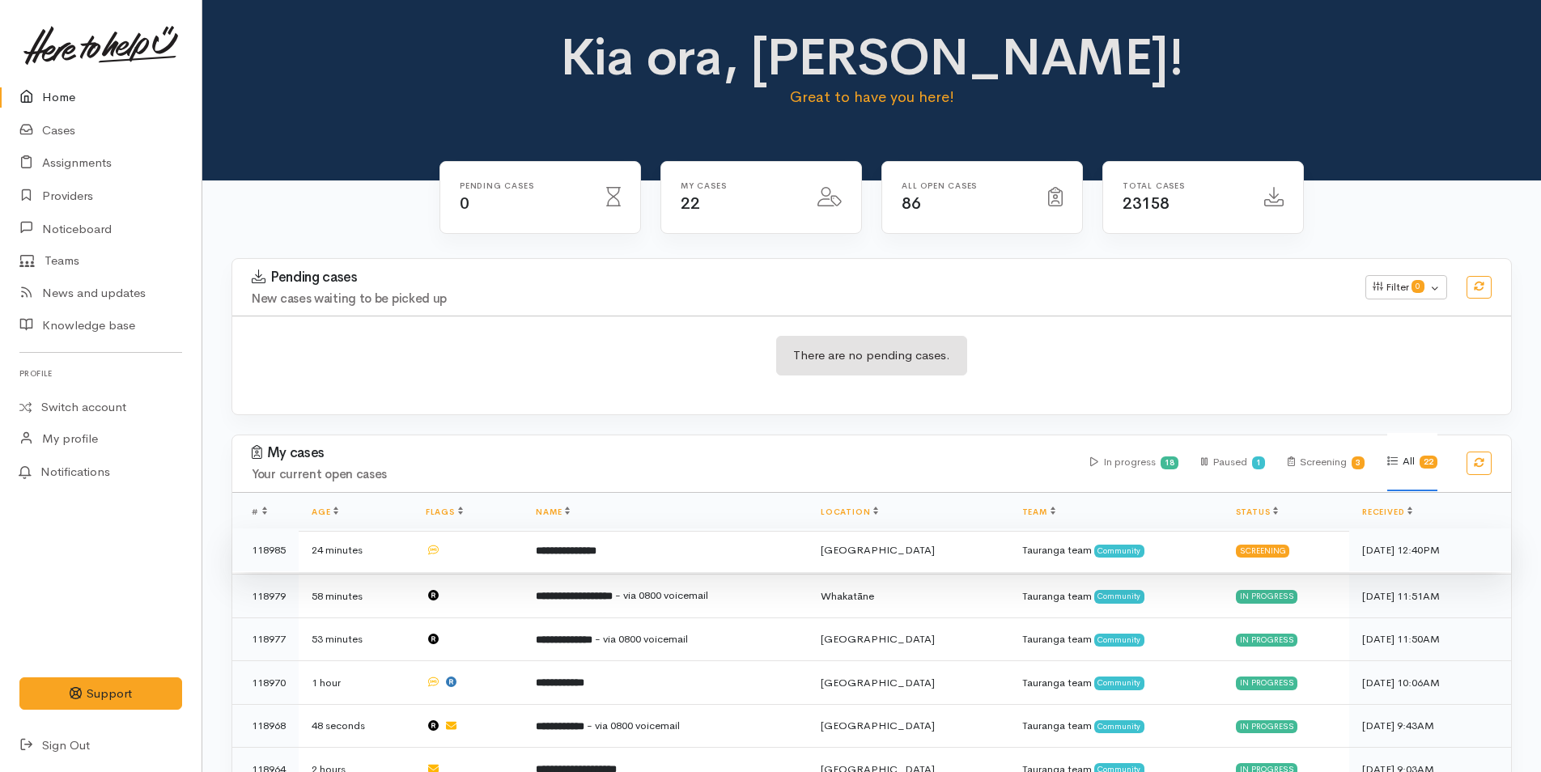
click at [622, 539] on td "**********" at bounding box center [665, 551] width 285 height 44
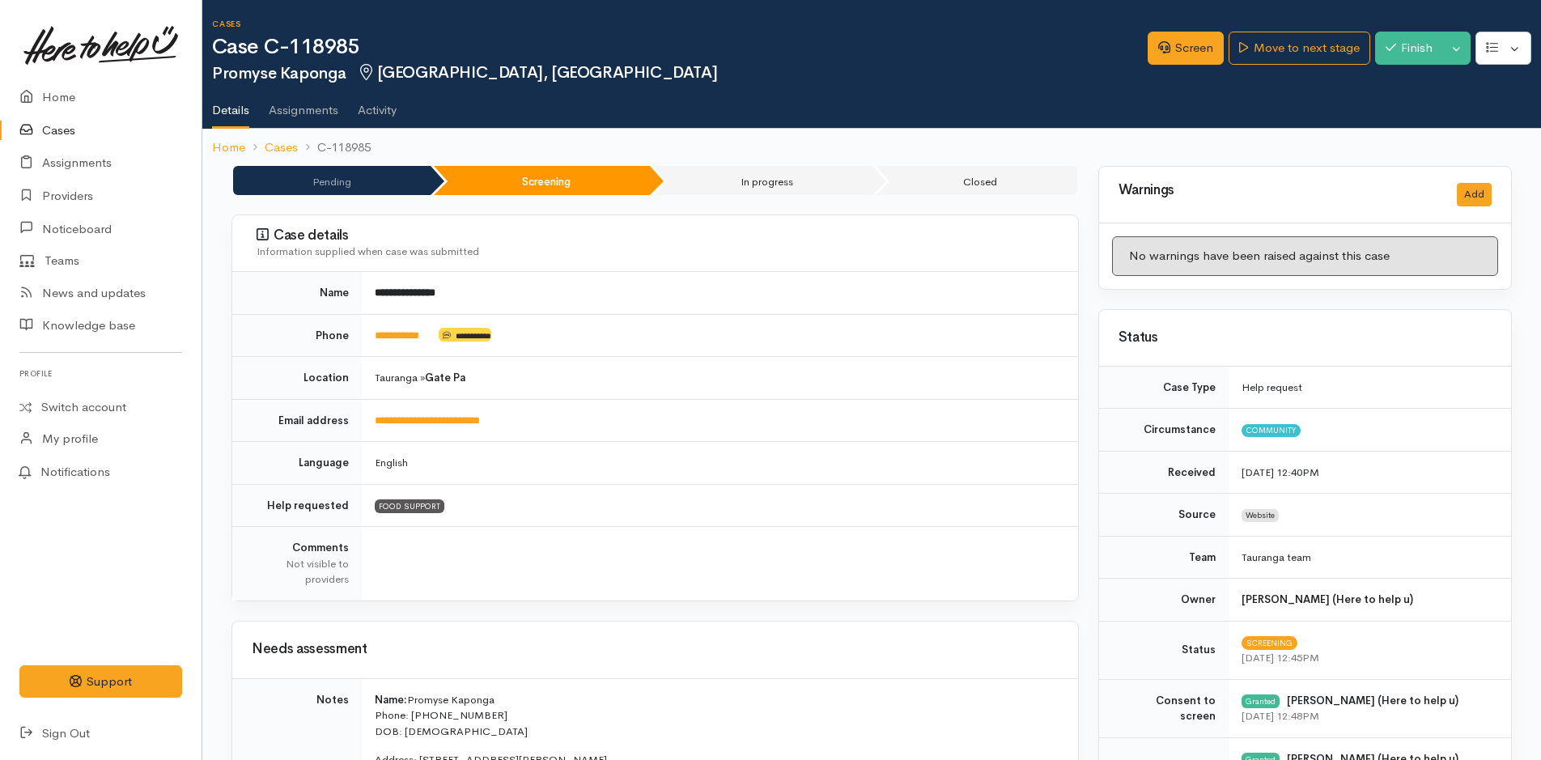
drag, startPoint x: 423, startPoint y: 342, endPoint x: 440, endPoint y: 337, distance: 17.9
click at [423, 342] on td "**********" at bounding box center [720, 335] width 716 height 43
click at [419, 335] on link "**********" at bounding box center [397, 335] width 45 height 11
click at [79, 126] on link "Cases" at bounding box center [101, 130] width 202 height 33
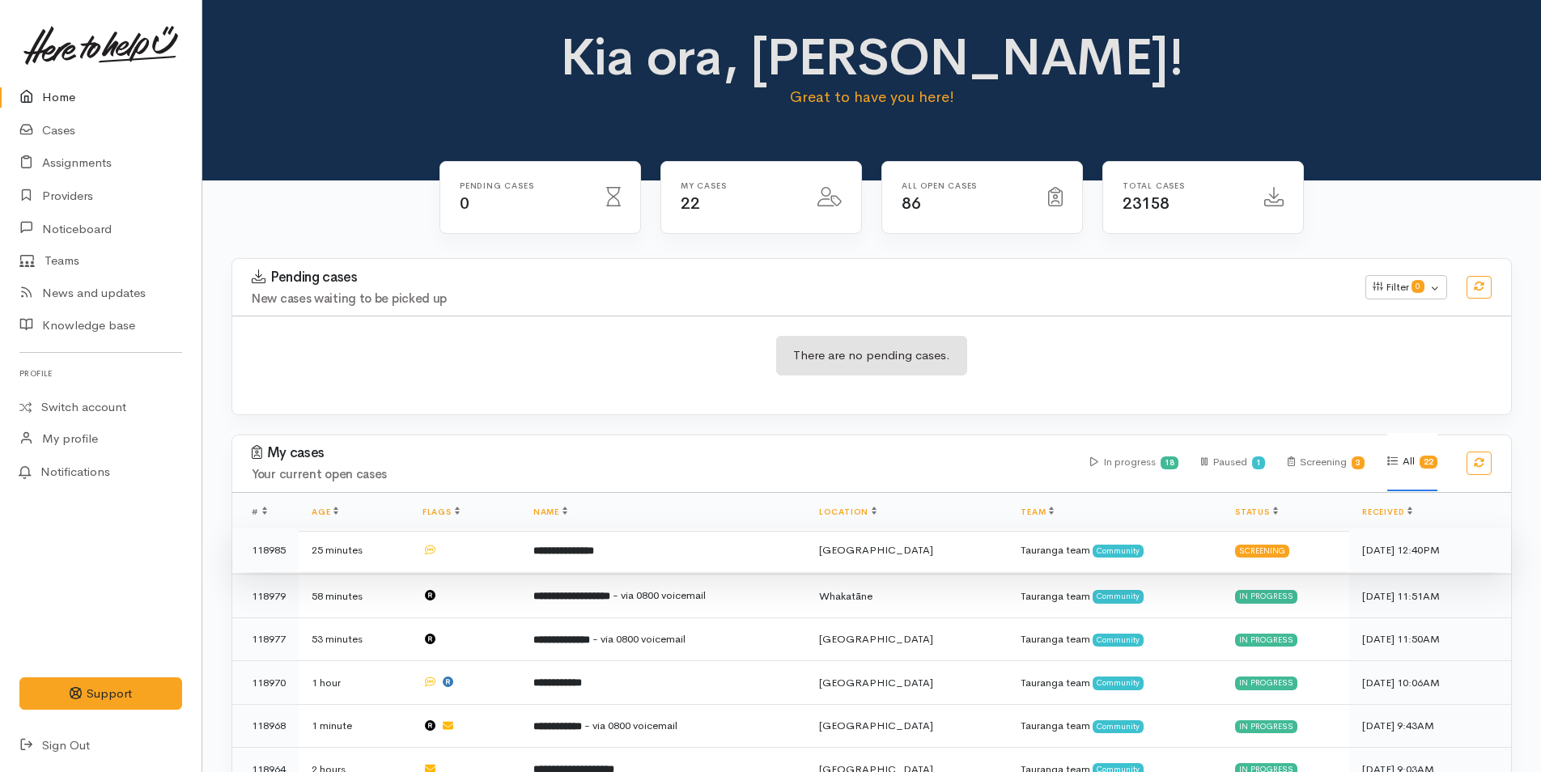
click at [594, 552] on b "**********" at bounding box center [563, 551] width 61 height 11
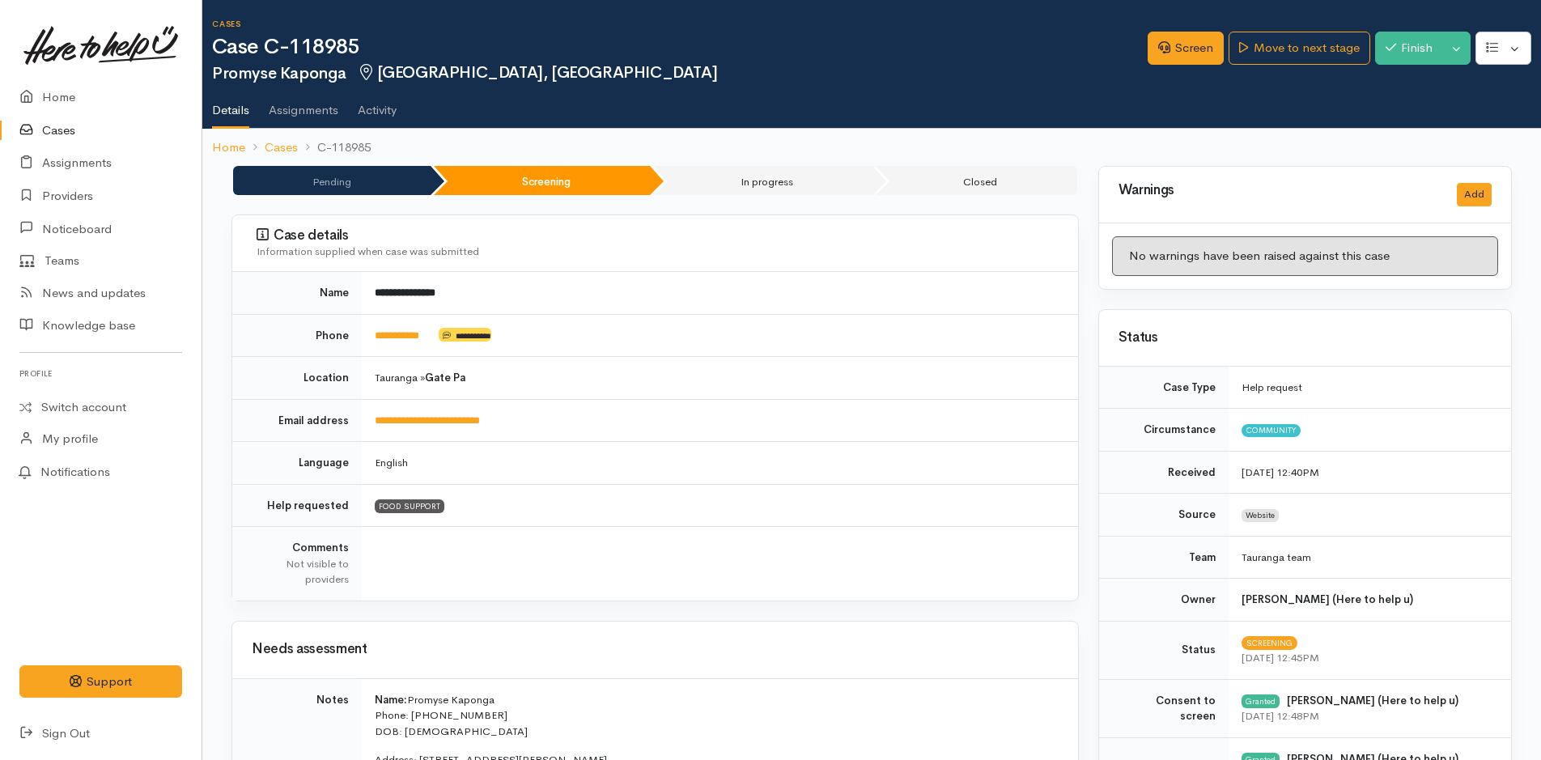
drag, startPoint x: 410, startPoint y: 333, endPoint x: 439, endPoint y: 331, distance: 28.4
click at [410, 333] on link "**********" at bounding box center [397, 335] width 45 height 11
click at [1473, 194] on button "Add" at bounding box center [1474, 194] width 35 height 23
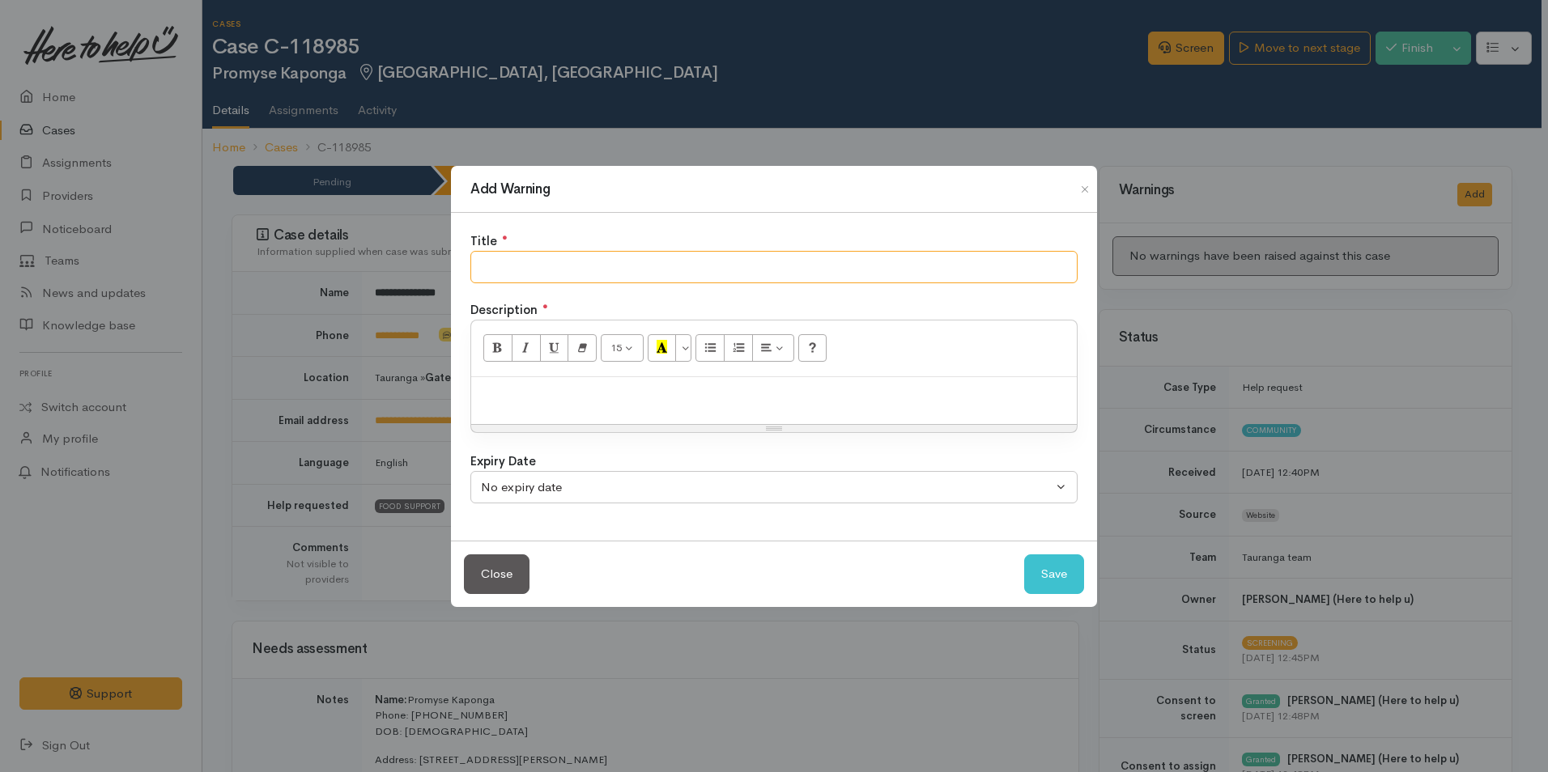
click at [520, 261] on input "text" at bounding box center [773, 267] width 607 height 33
type input "No longer with her partner"
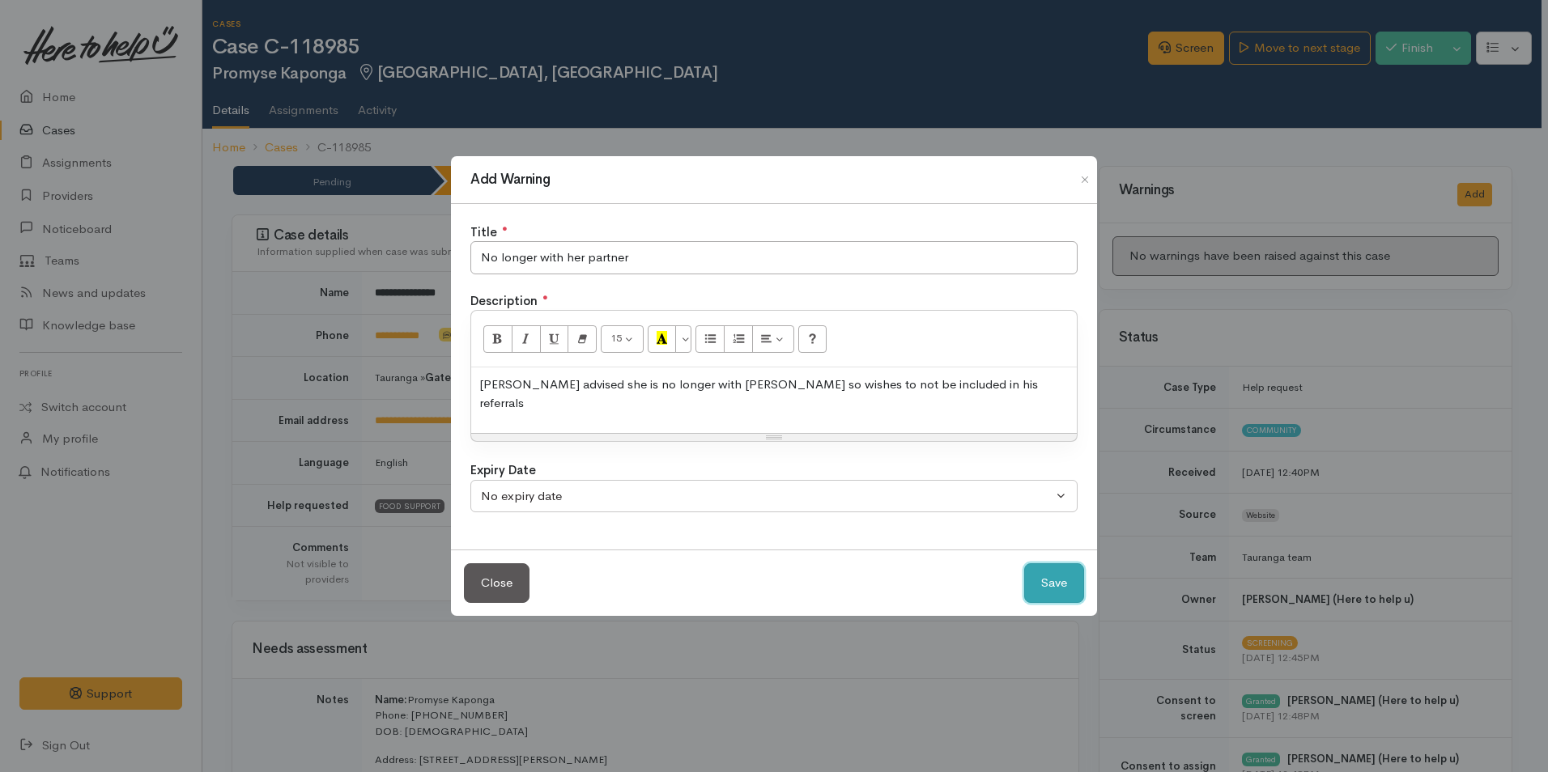
click at [1058, 575] on button "Save" at bounding box center [1054, 583] width 60 height 40
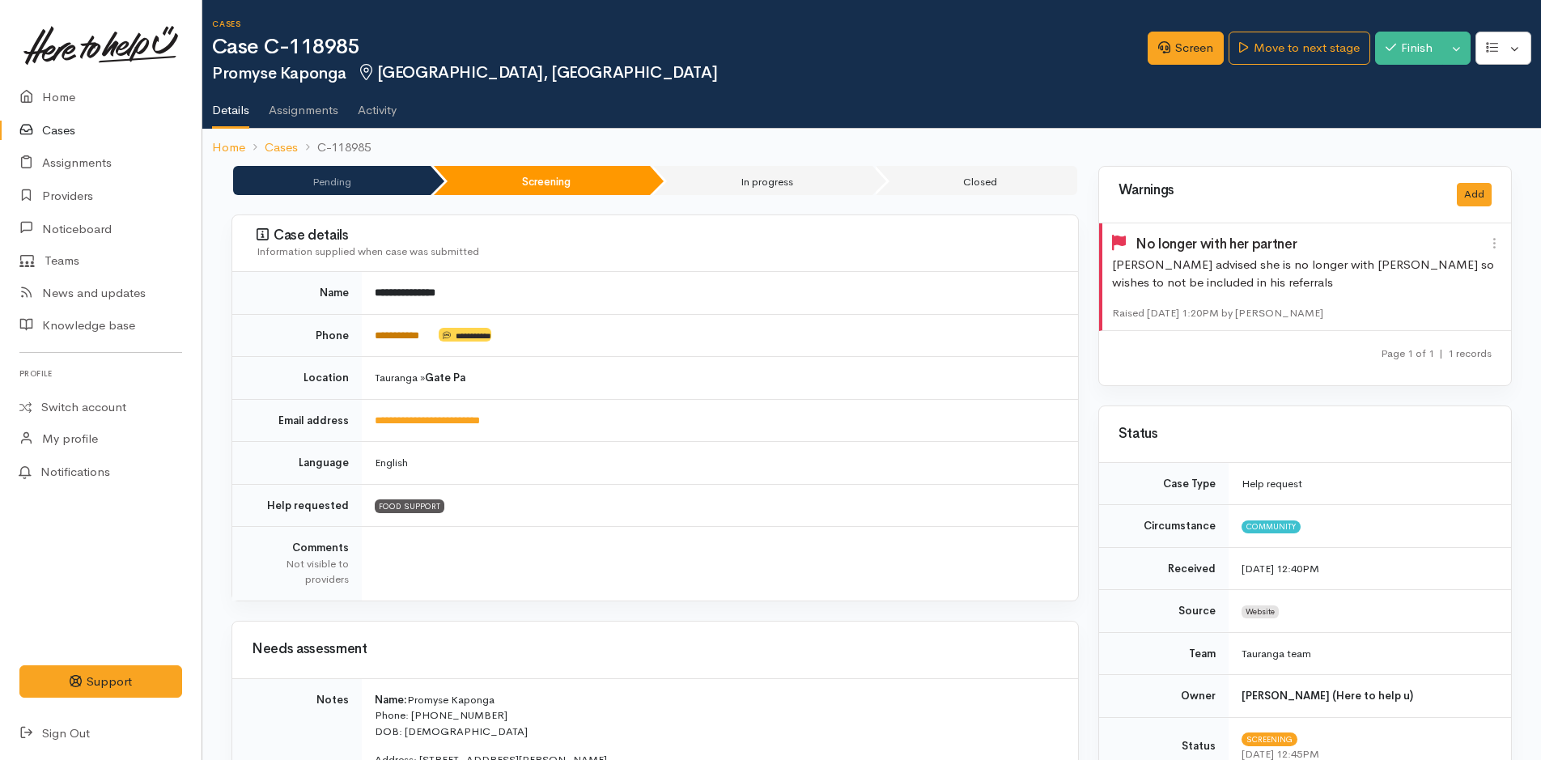
click at [400, 337] on link "**********" at bounding box center [397, 335] width 45 height 11
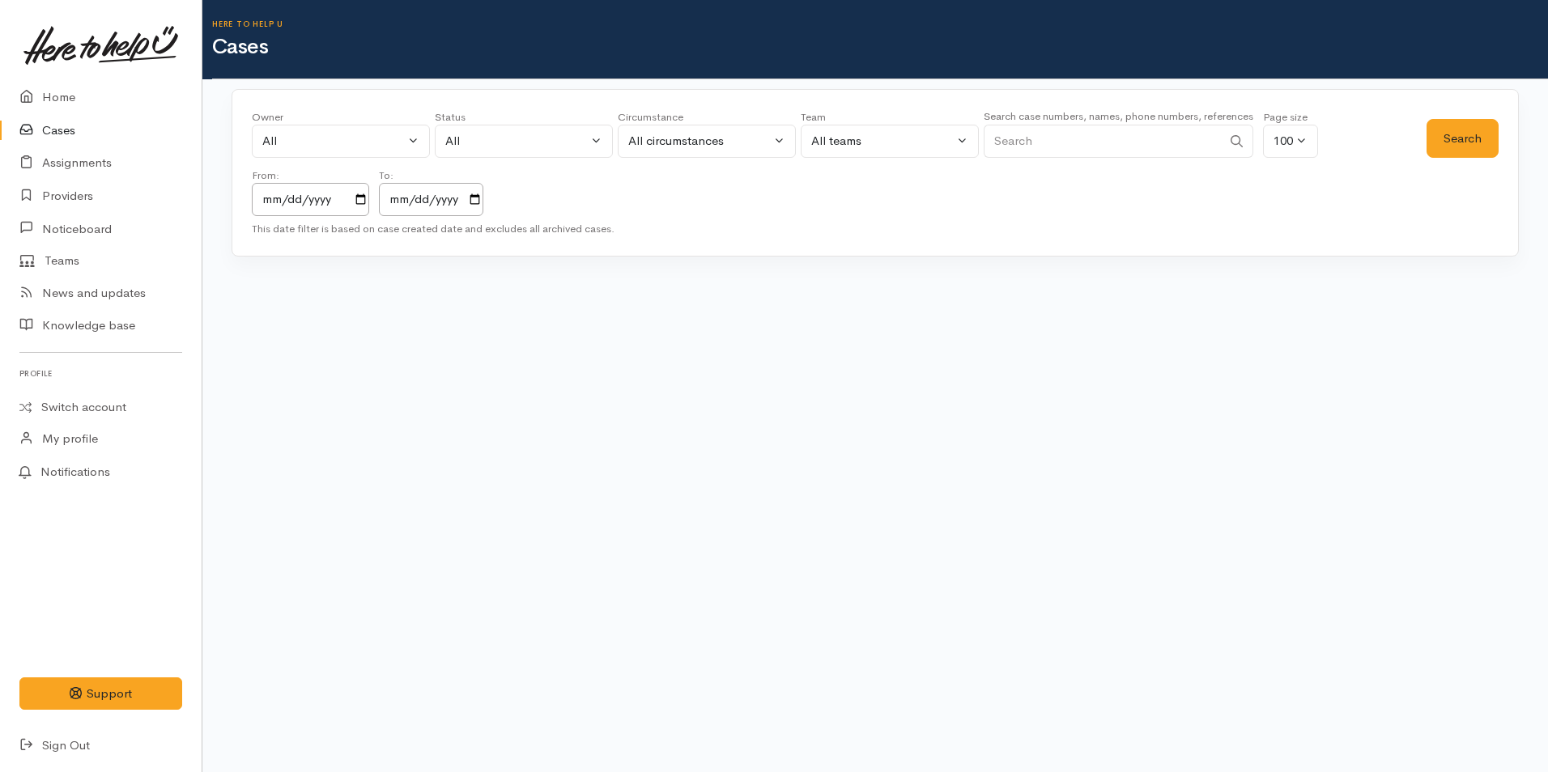
click at [1115, 151] on input "Search" at bounding box center [1102, 141] width 238 height 33
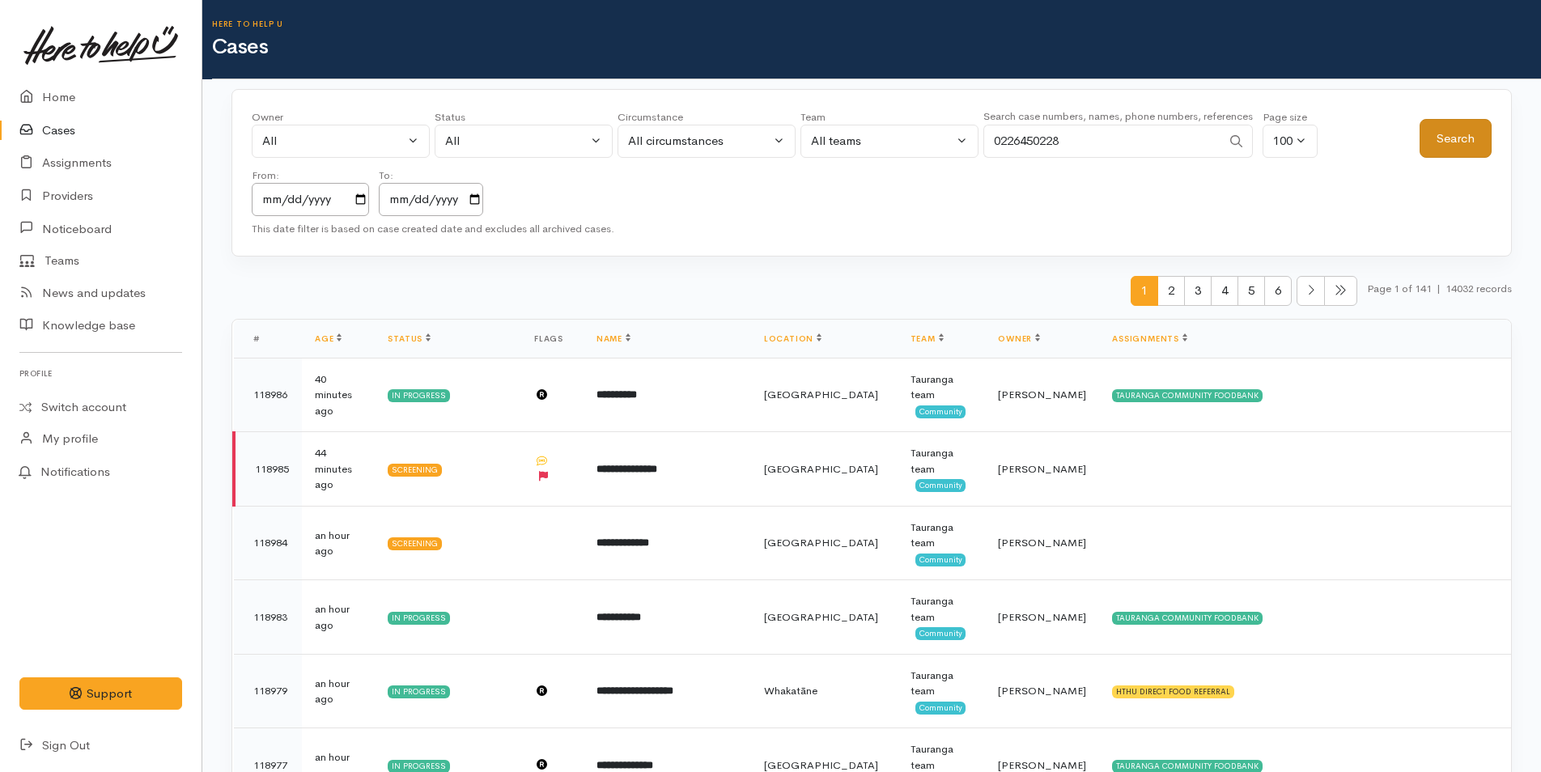
type input "0226450228"
click at [1467, 138] on button "Search" at bounding box center [1456, 139] width 72 height 40
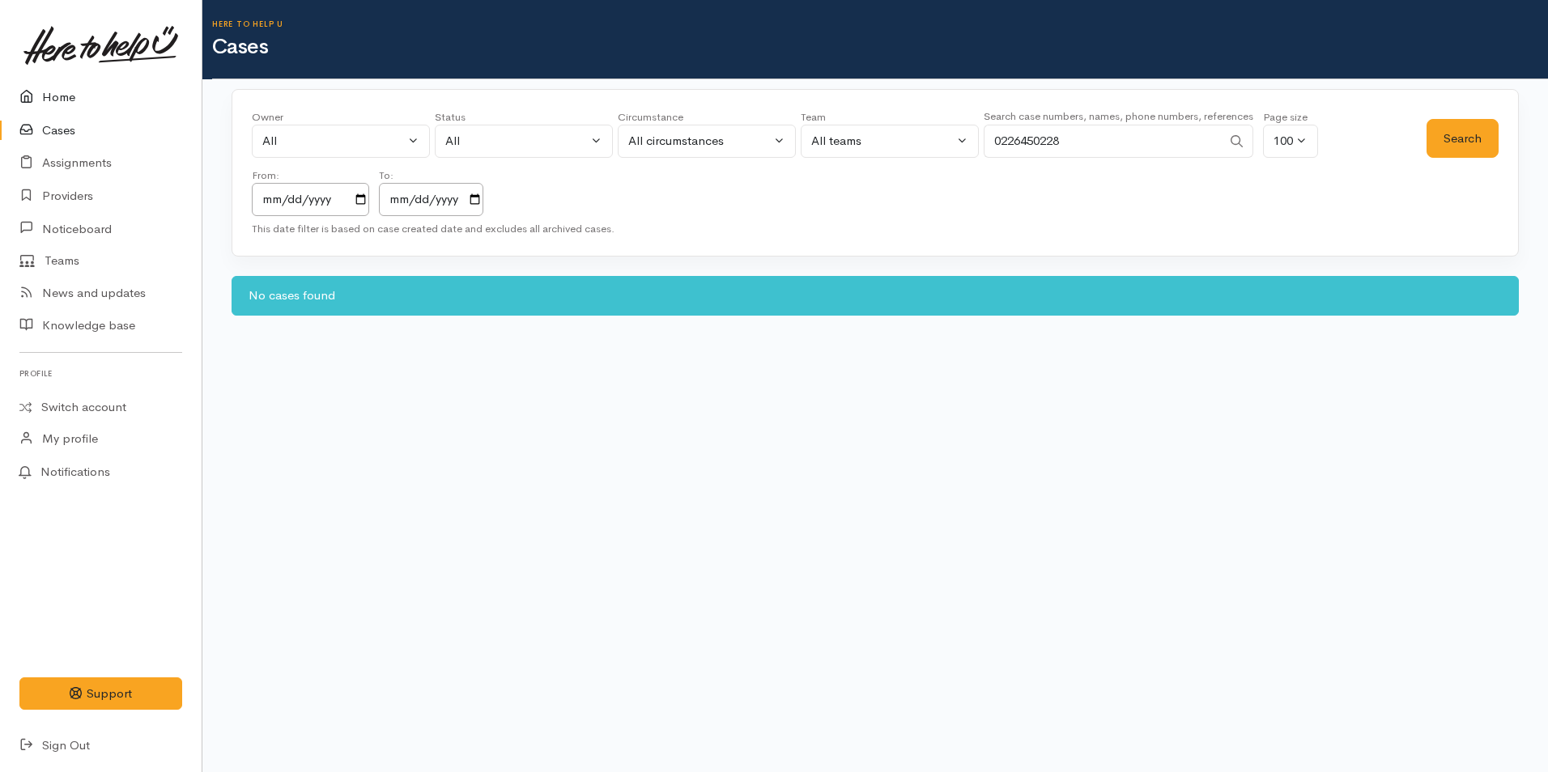
click at [62, 85] on link "Home" at bounding box center [101, 97] width 202 height 33
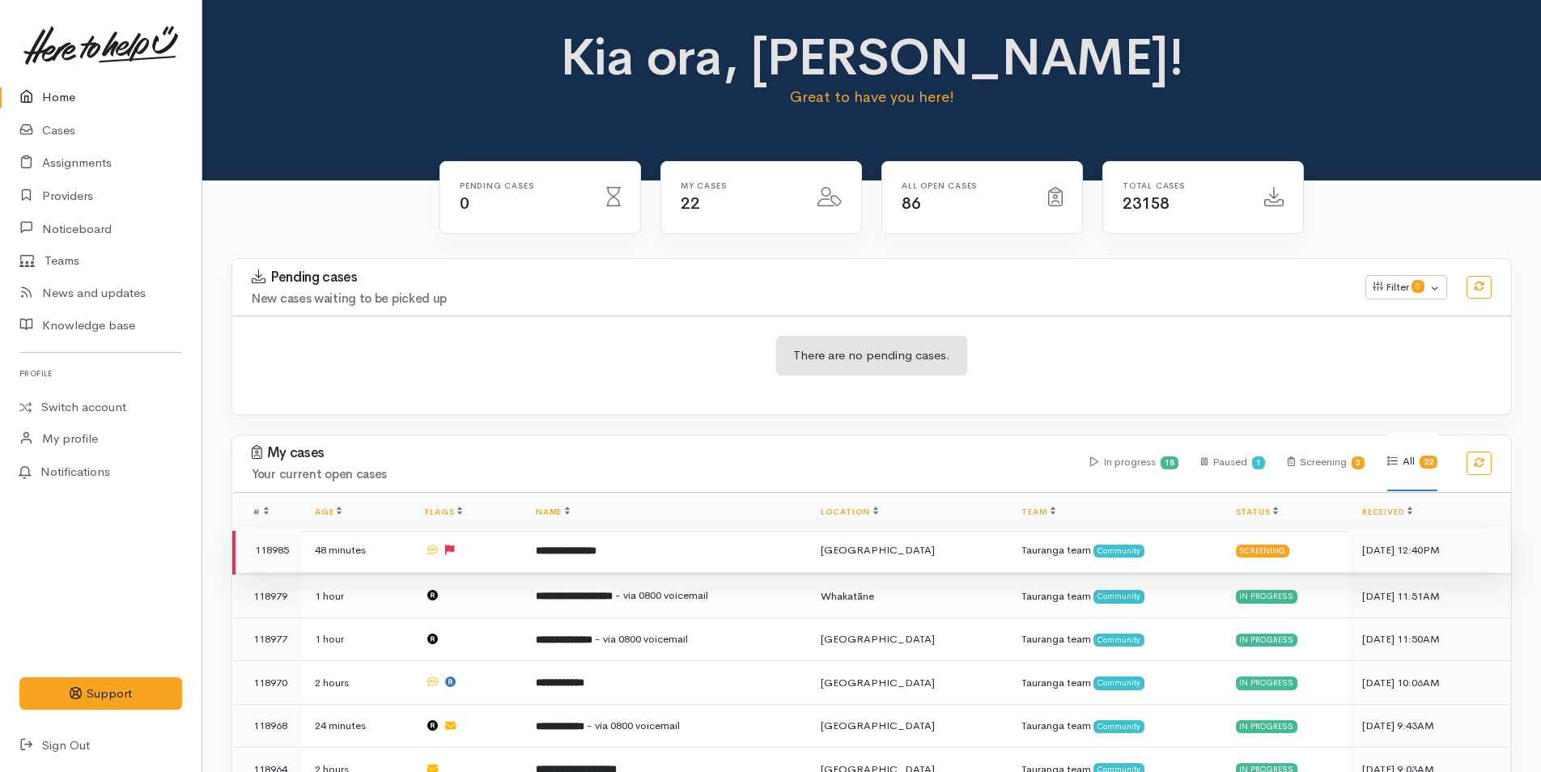
click at [597, 546] on b "**********" at bounding box center [566, 551] width 61 height 11
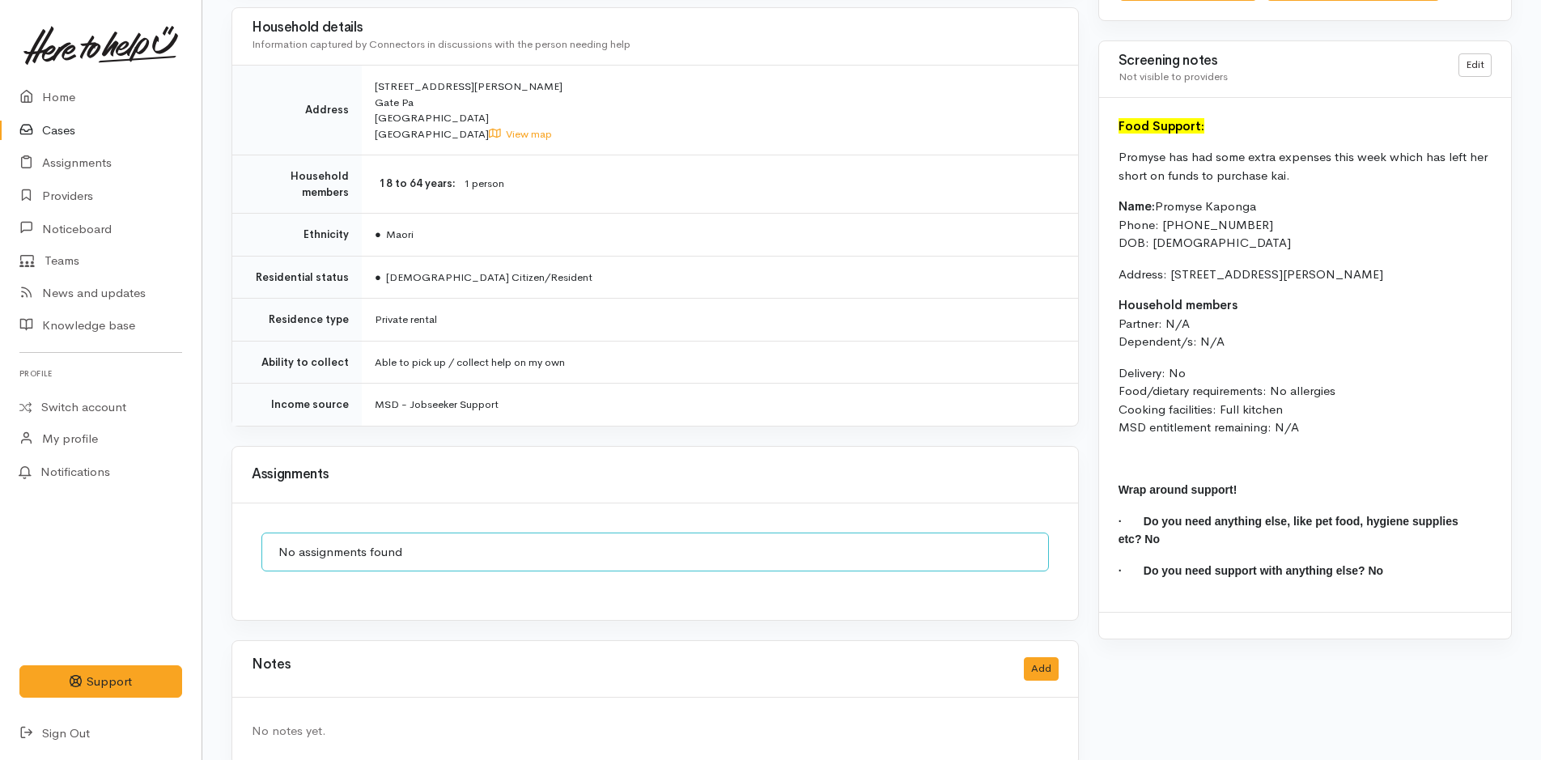
scroll to position [1173, 0]
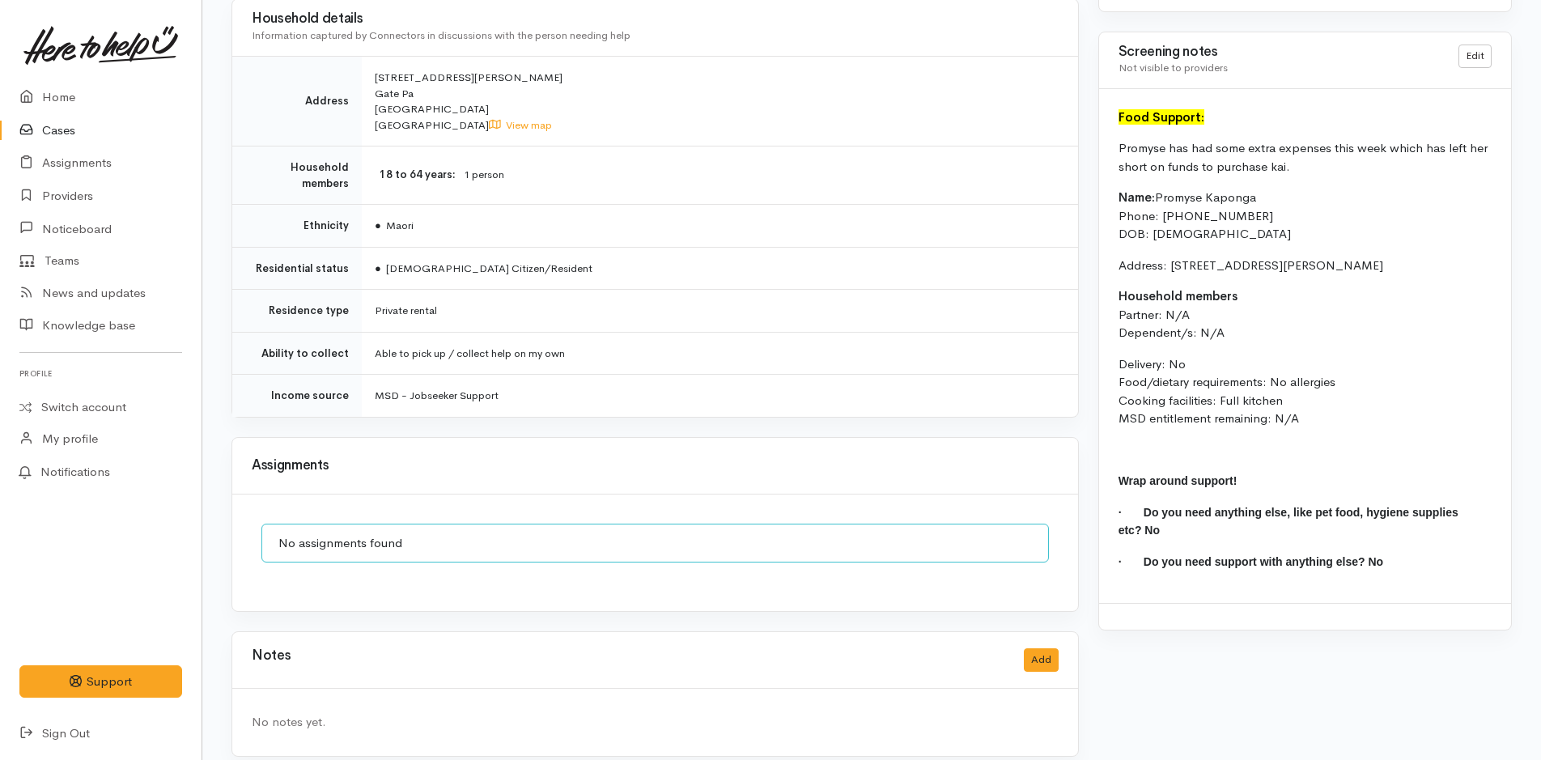
drag, startPoint x: 1303, startPoint y: 168, endPoint x: 1115, endPoint y: 139, distance: 190.7
click at [1115, 139] on div "Food Support: Promyse has had some extra expenses this week which has left her …" at bounding box center [1305, 346] width 412 height 515
copy p "Promyse has had some extra expenses this week which has left her short on funds…"
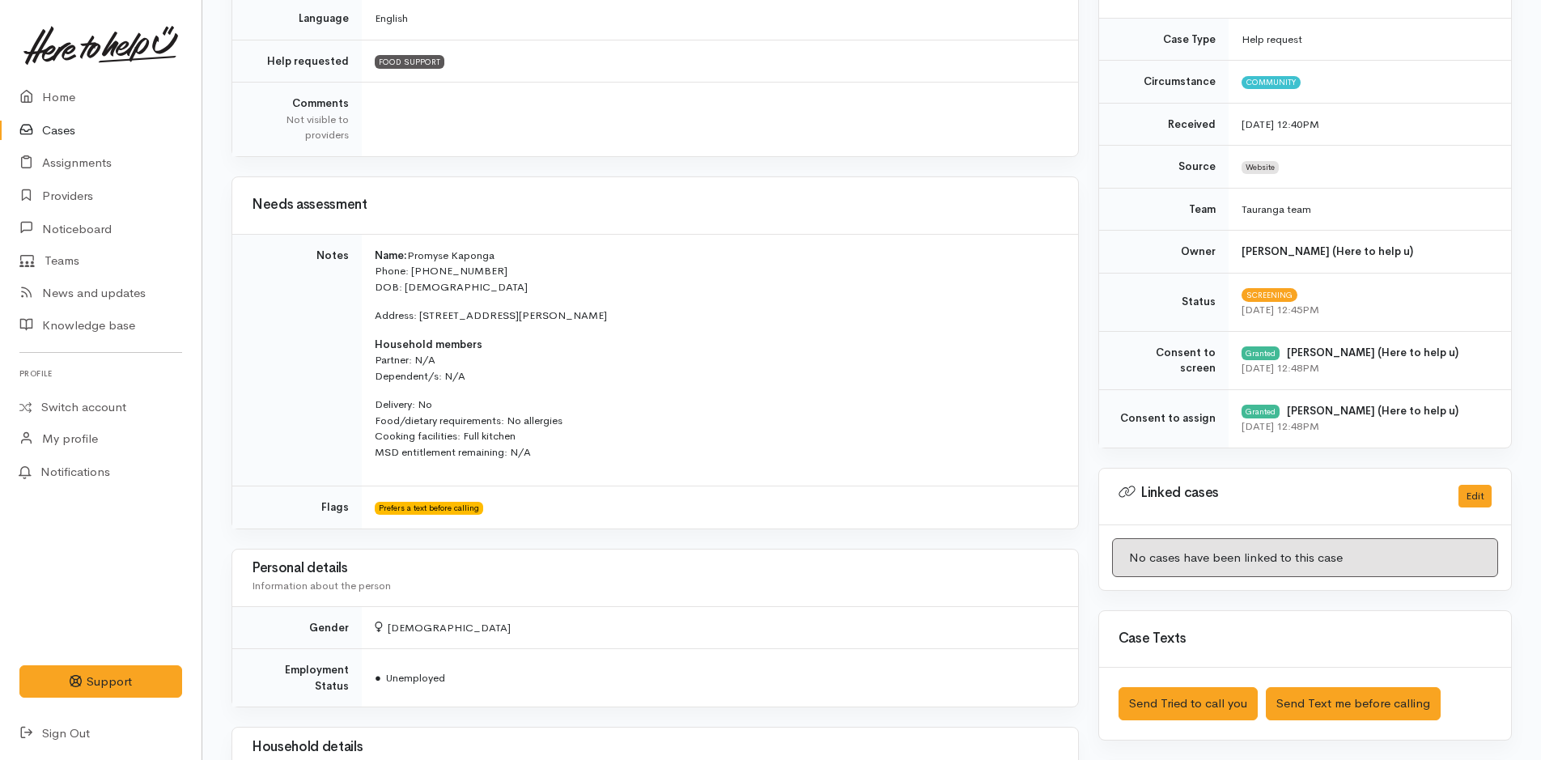
scroll to position [0, 0]
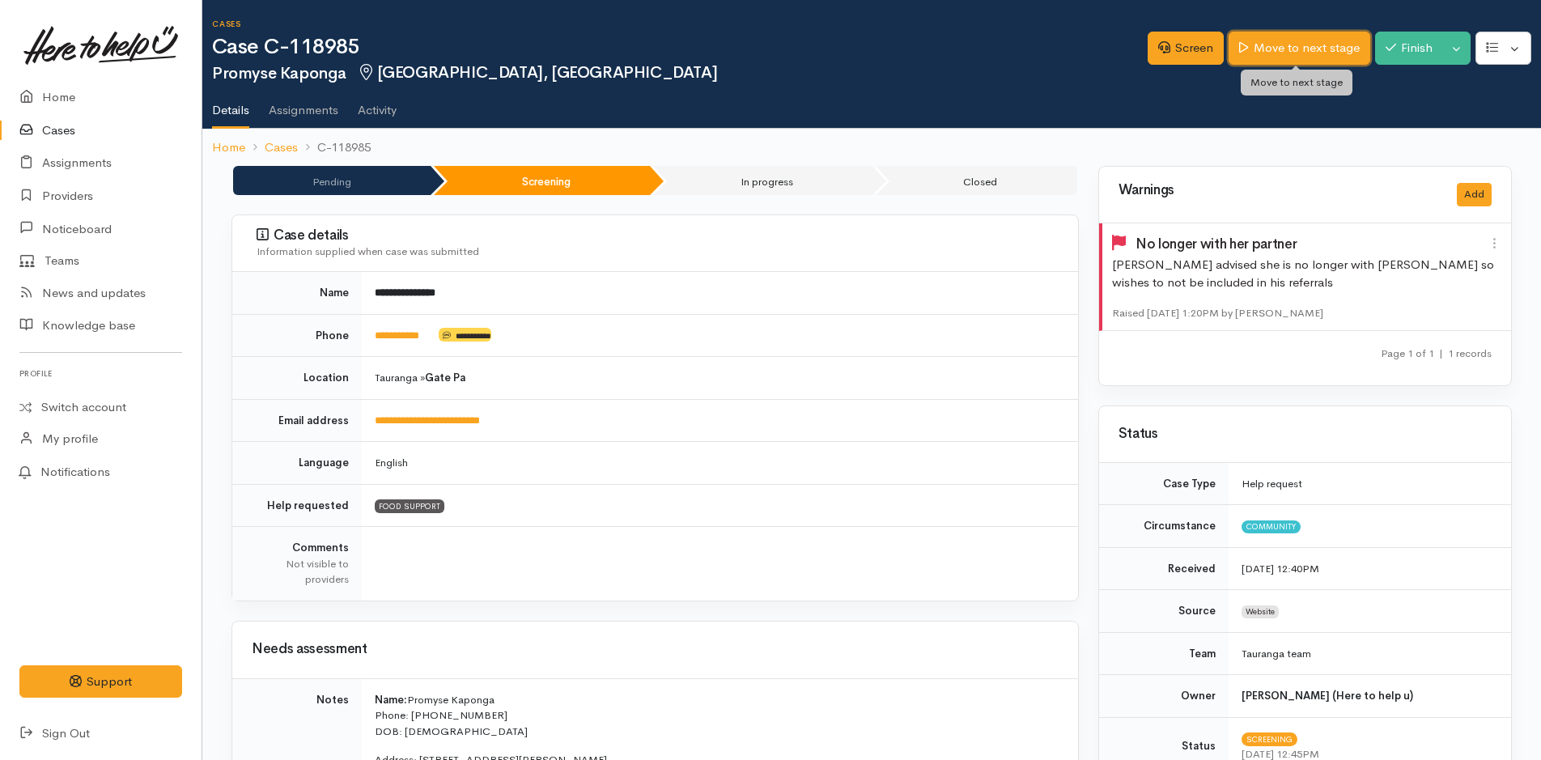
click at [1328, 56] on link "Move to next stage" at bounding box center [1299, 48] width 141 height 33
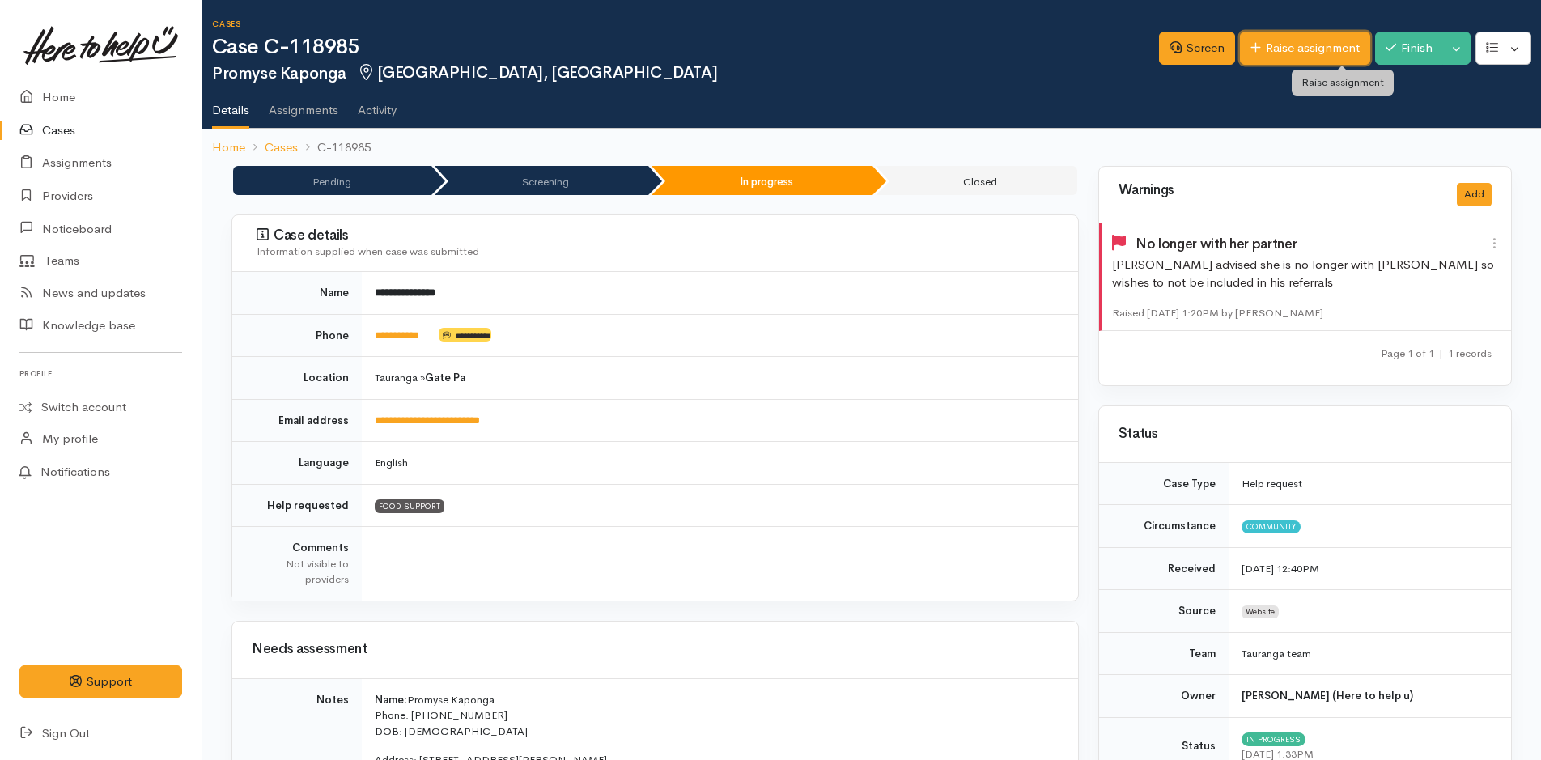
click at [1300, 41] on link "Raise assignment" at bounding box center [1305, 48] width 130 height 33
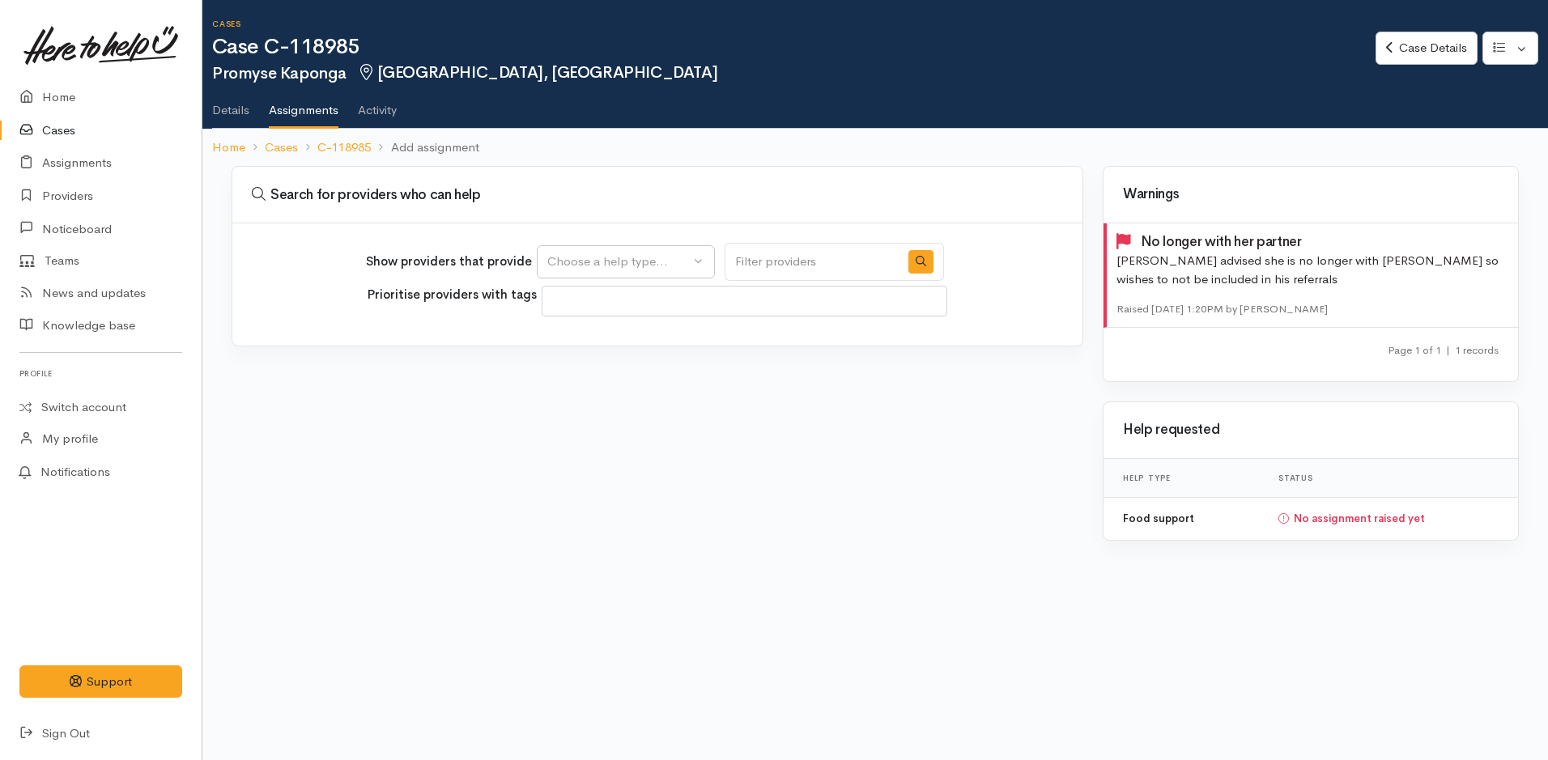
select select
click at [596, 257] on div "Choose a help type..." at bounding box center [618, 262] width 142 height 19
click at [584, 340] on span "Food support" at bounding box center [594, 339] width 75 height 19
select select "3"
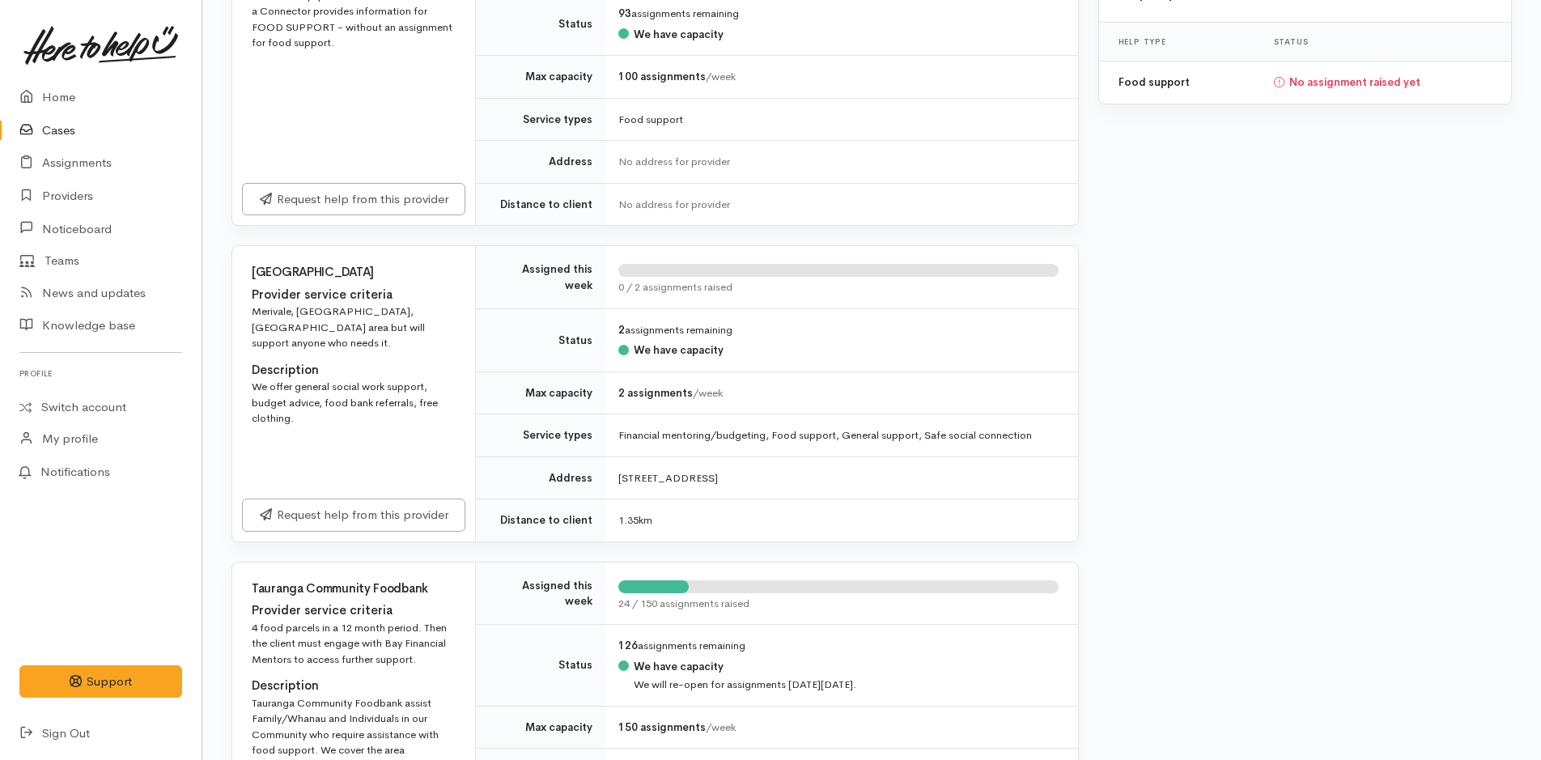
scroll to position [567, 0]
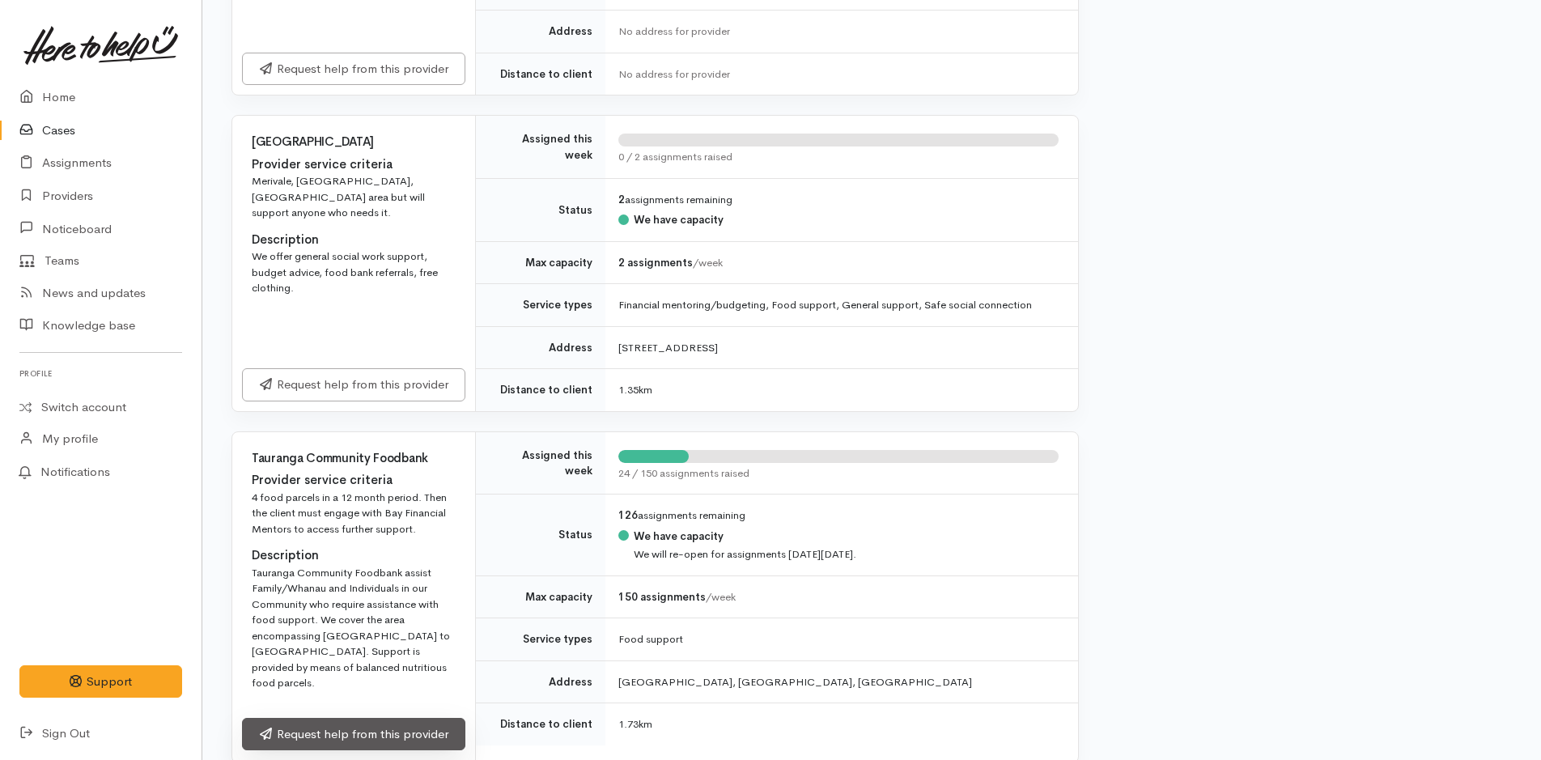
click at [325, 718] on link "Request help from this provider" at bounding box center [353, 734] width 223 height 33
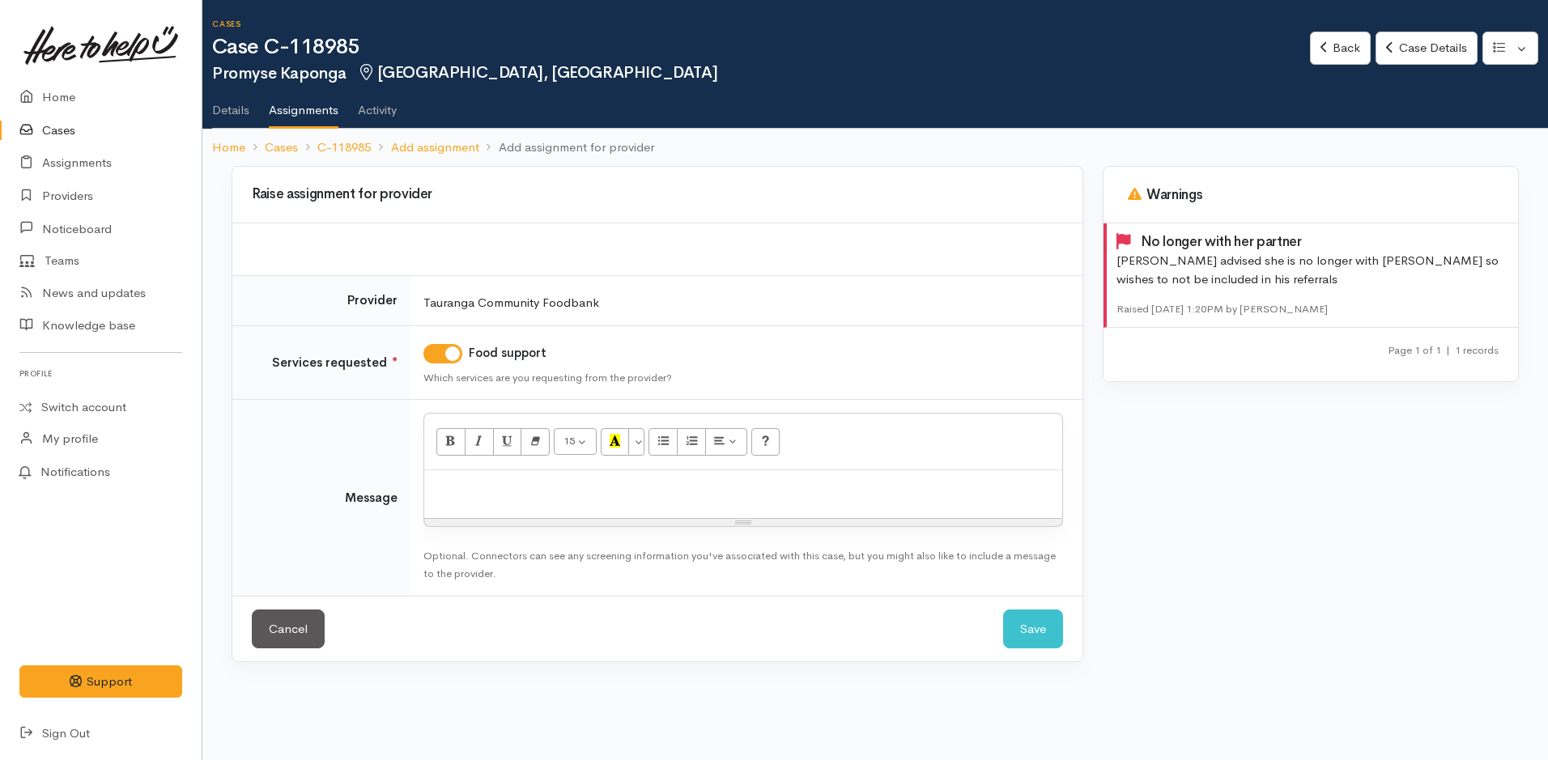
drag, startPoint x: 0, startPoint y: 0, endPoint x: 535, endPoint y: 499, distance: 731.4
click at [535, 499] on div at bounding box center [743, 494] width 638 height 48
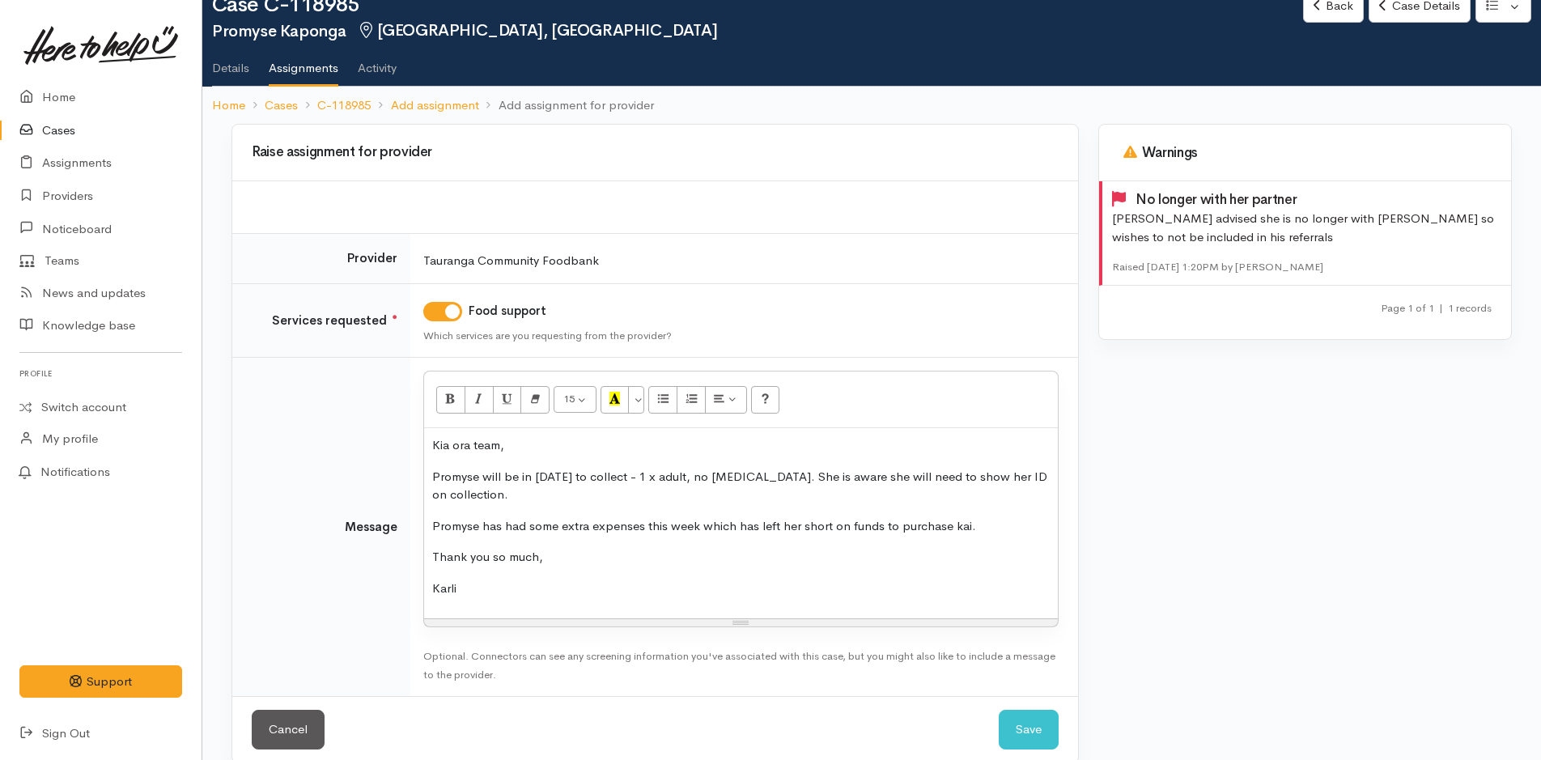
scroll to position [65, 0]
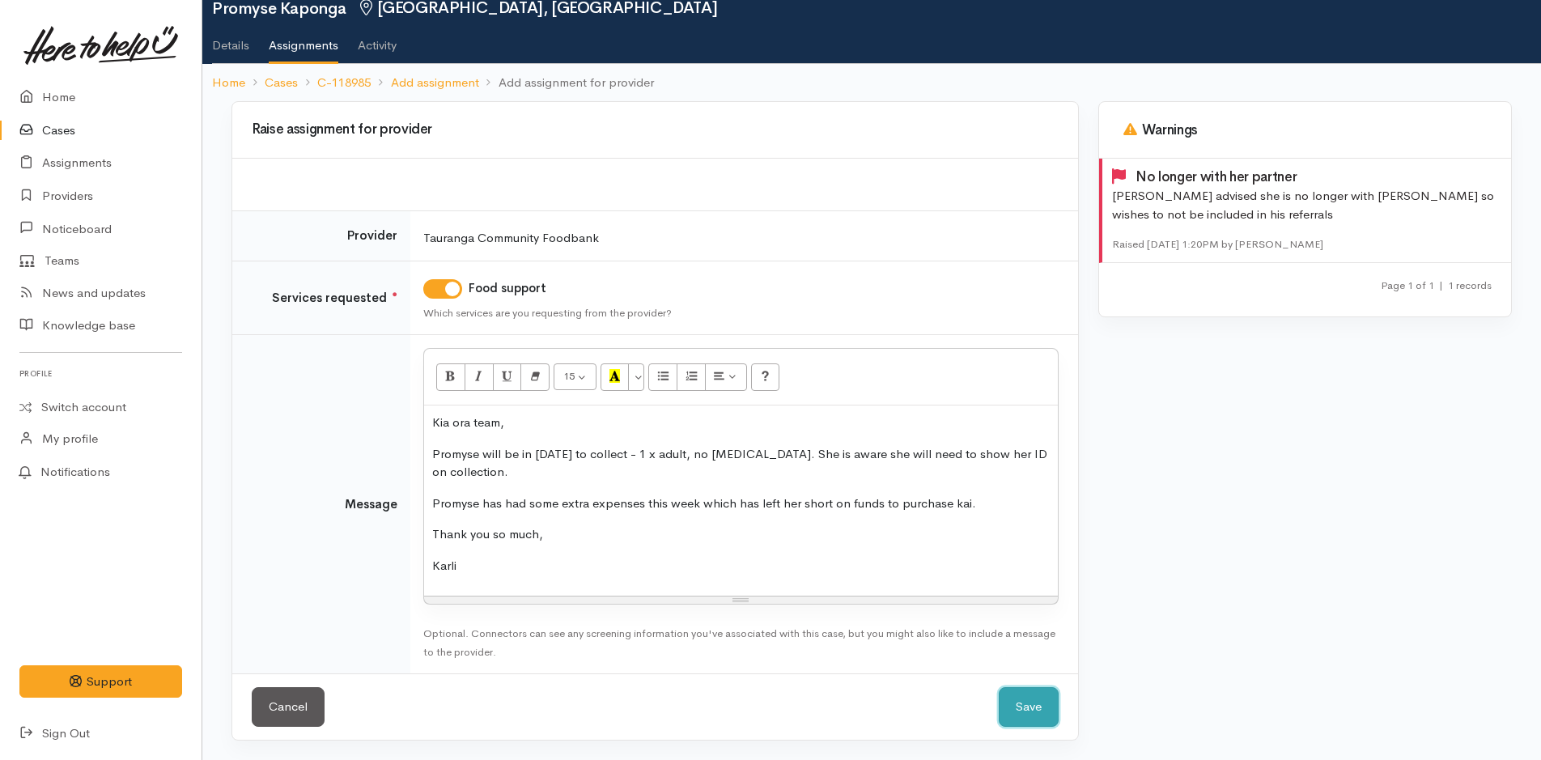
click at [1051, 703] on button "Save" at bounding box center [1029, 707] width 60 height 40
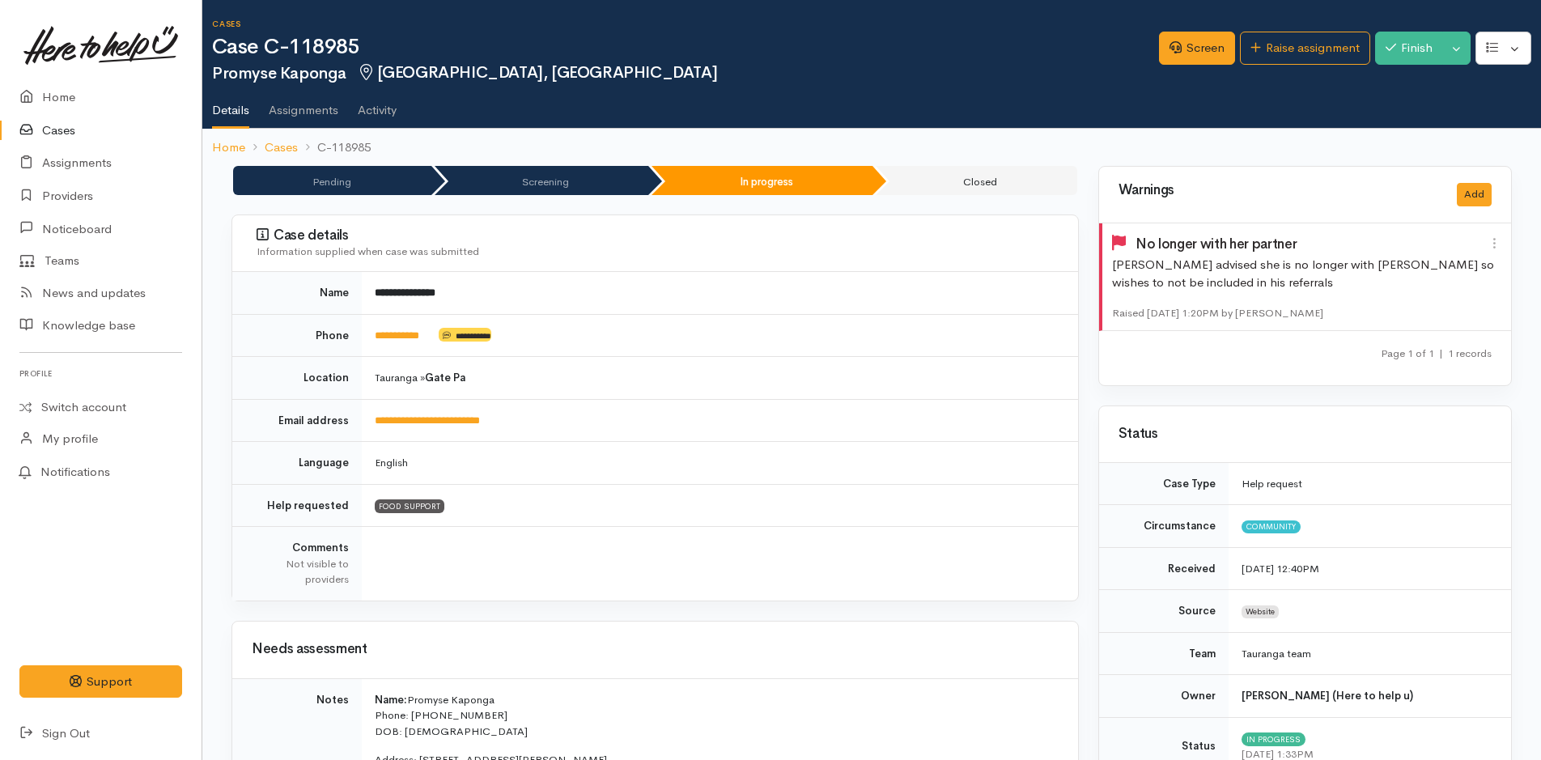
click at [46, 141] on link "Cases" at bounding box center [101, 130] width 202 height 33
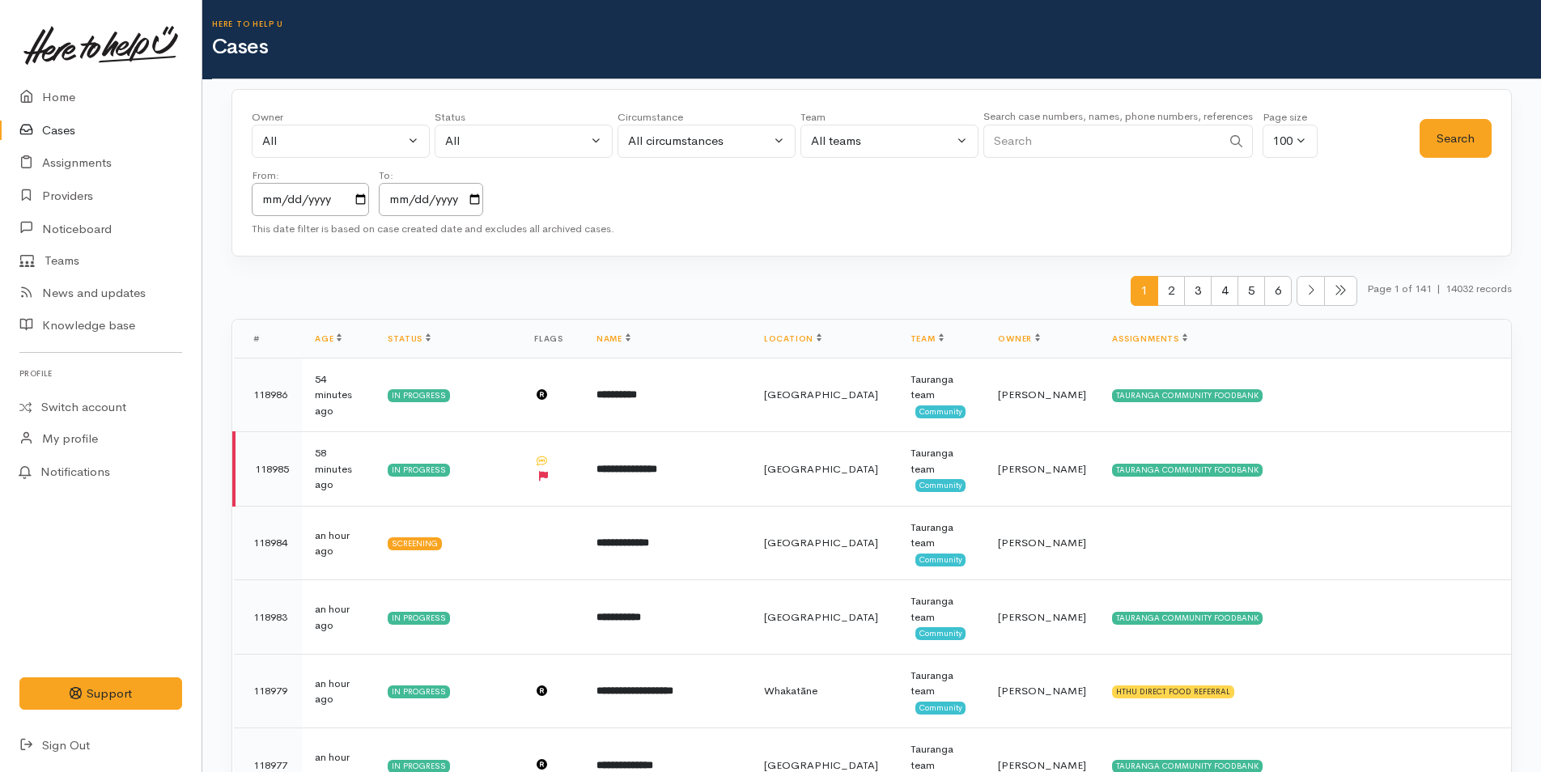
click at [1016, 136] on input "Search" at bounding box center [1102, 141] width 238 height 33
click at [1064, 141] on input "0" at bounding box center [1102, 141] width 238 height 33
type input "0223655405"
click at [1446, 125] on button "Search" at bounding box center [1456, 139] width 72 height 40
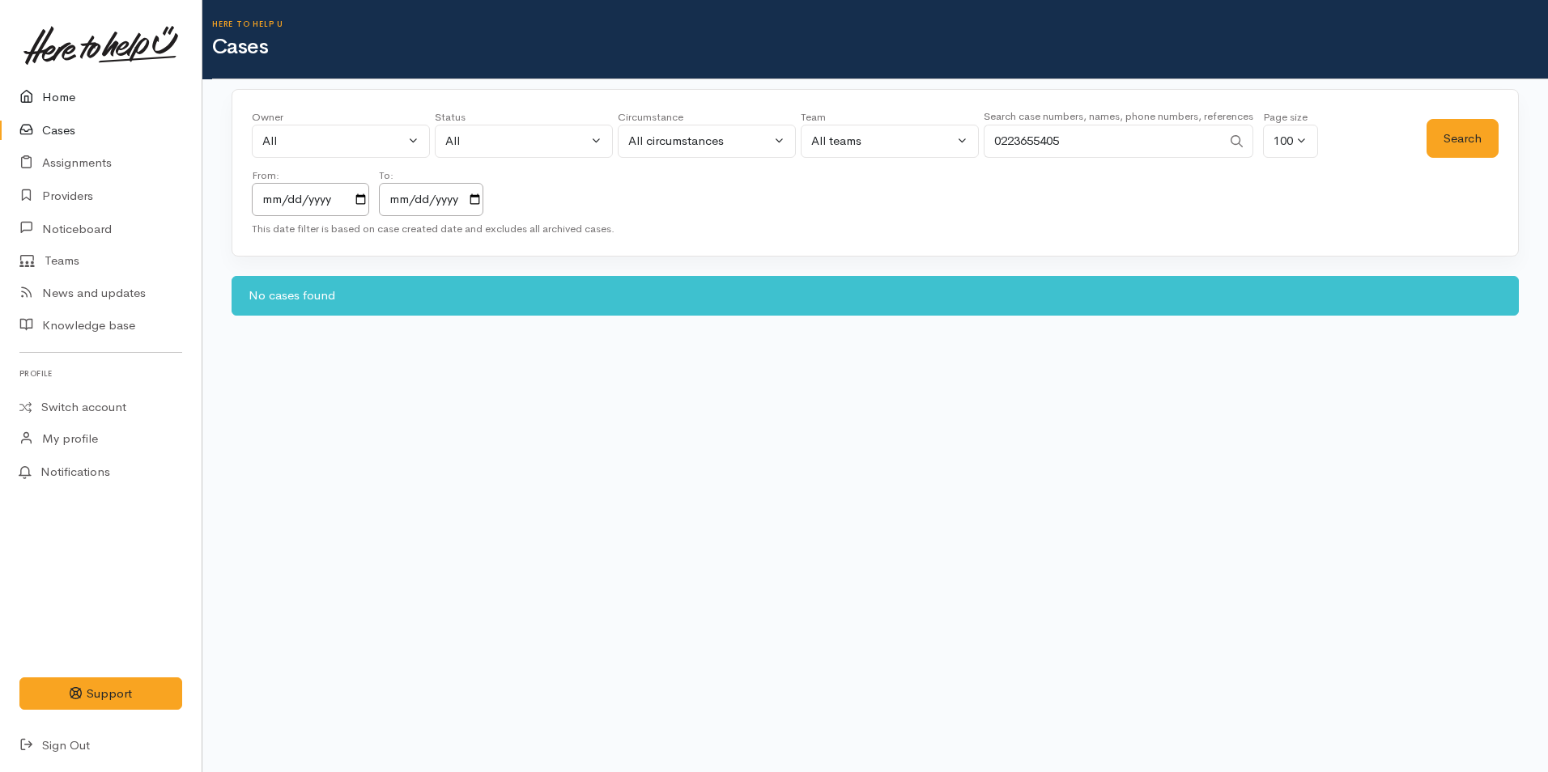
drag, startPoint x: 48, startPoint y: 91, endPoint x: 41, endPoint y: 127, distance: 37.0
click at [48, 91] on link "Home" at bounding box center [101, 97] width 202 height 33
